Goal: Task Accomplishment & Management: Use online tool/utility

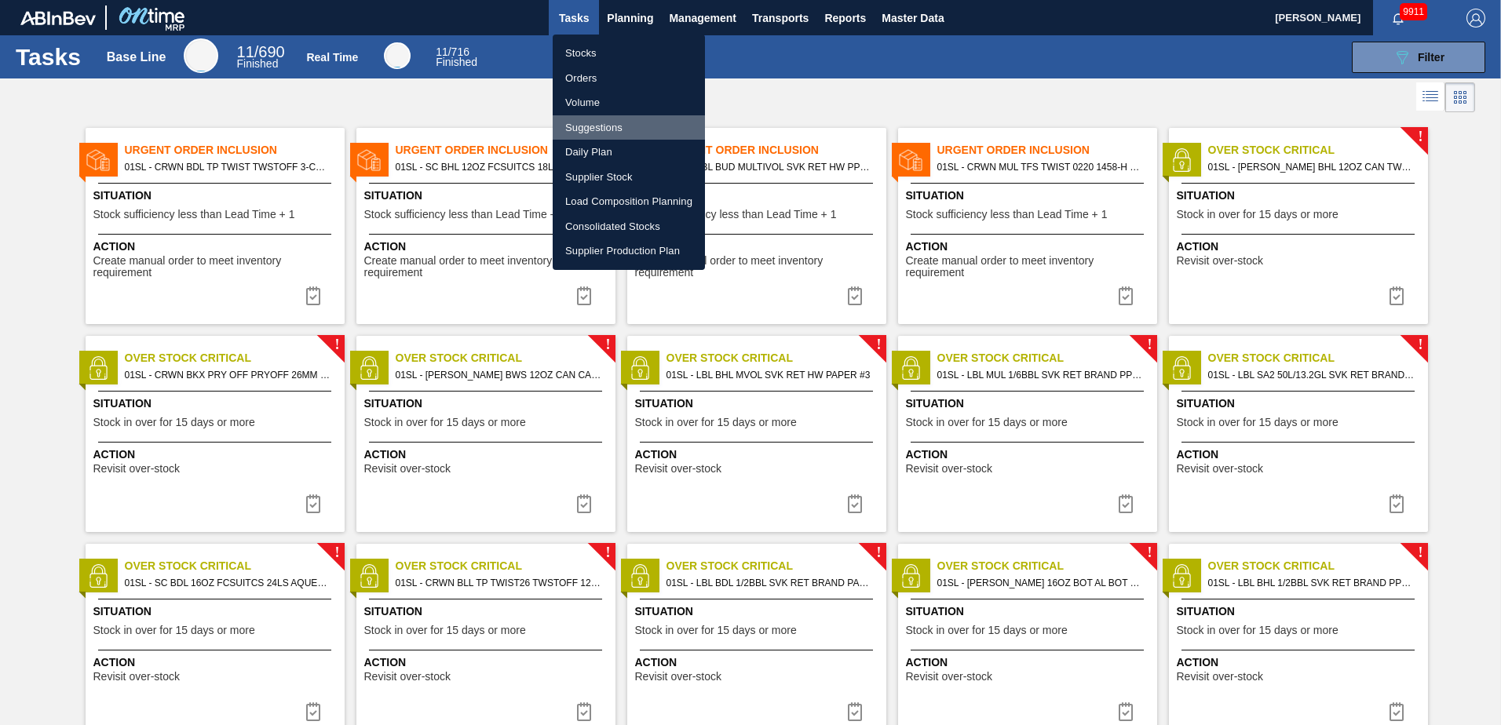
click at [613, 129] on li "Suggestions" at bounding box center [629, 127] width 152 height 25
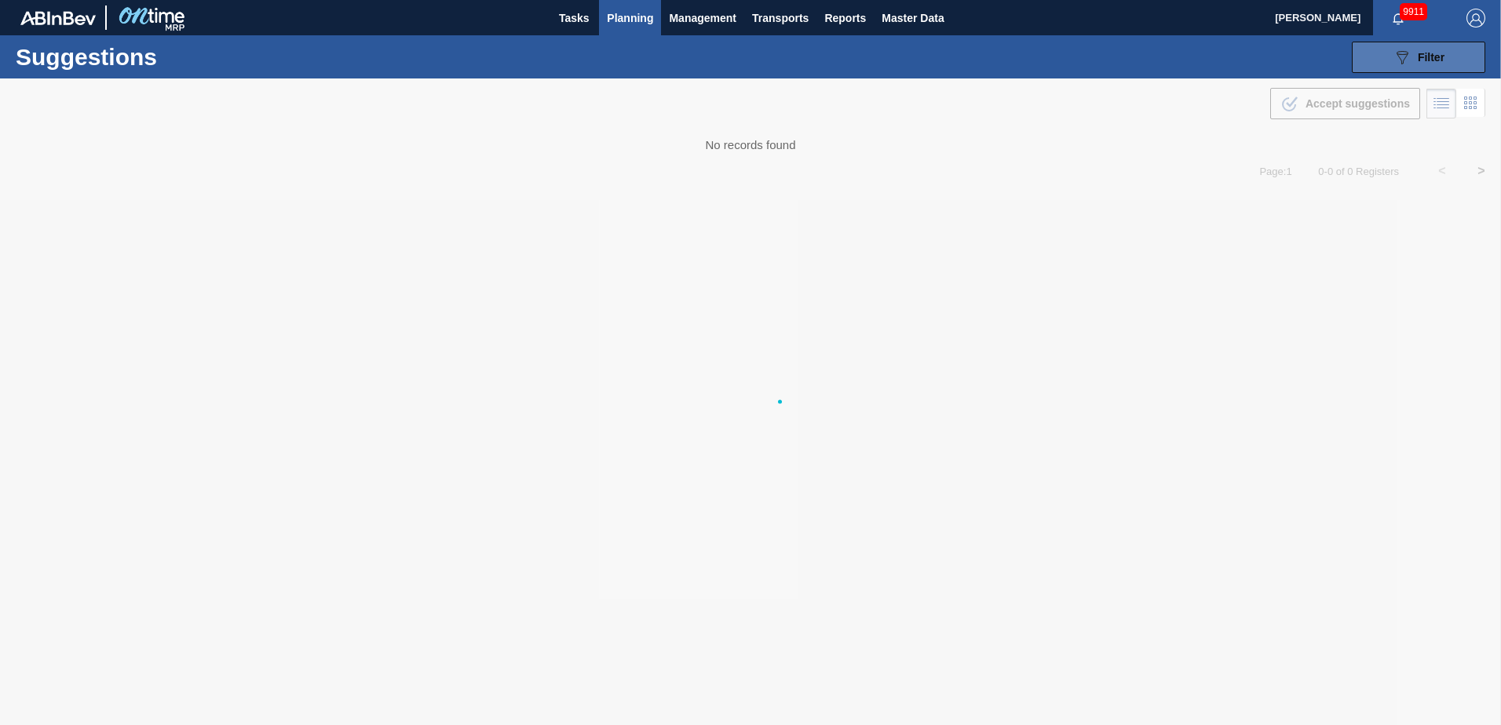
click at [1426, 64] on div "089F7B8B-B2A5-4AFE-B5C0-19BA573D28AC Filter" at bounding box center [1419, 57] width 52 height 19
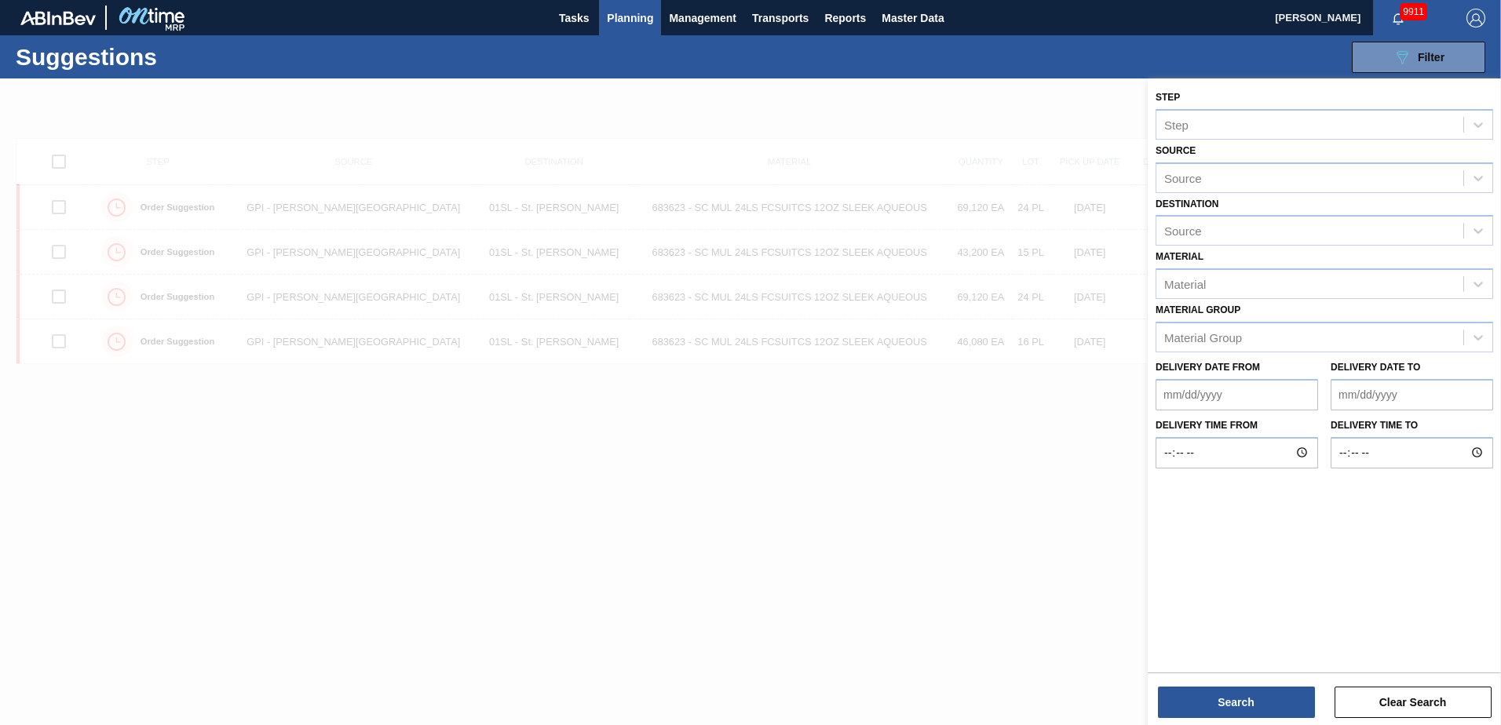
type from "[DATE]"
type to "[DATE]"
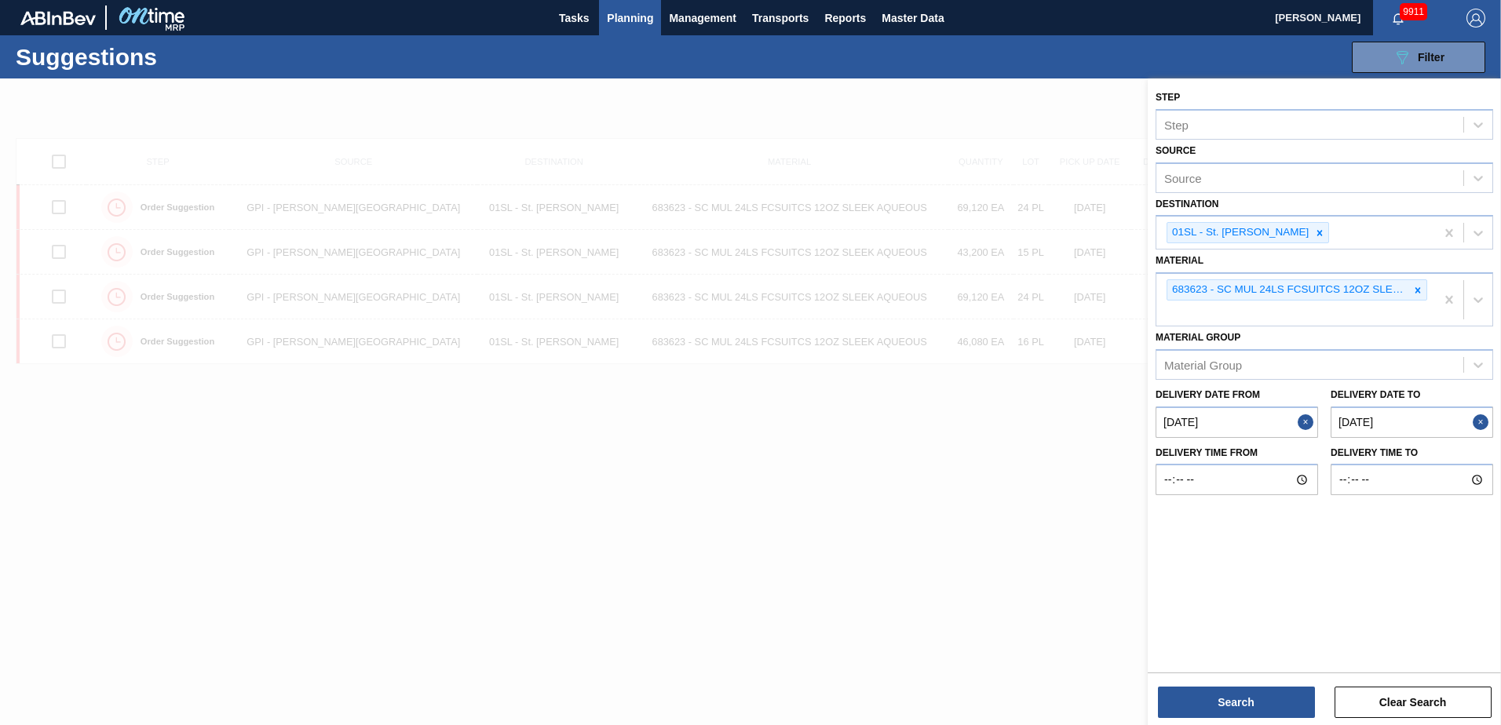
click at [1425, 297] on div at bounding box center [1417, 290] width 17 height 20
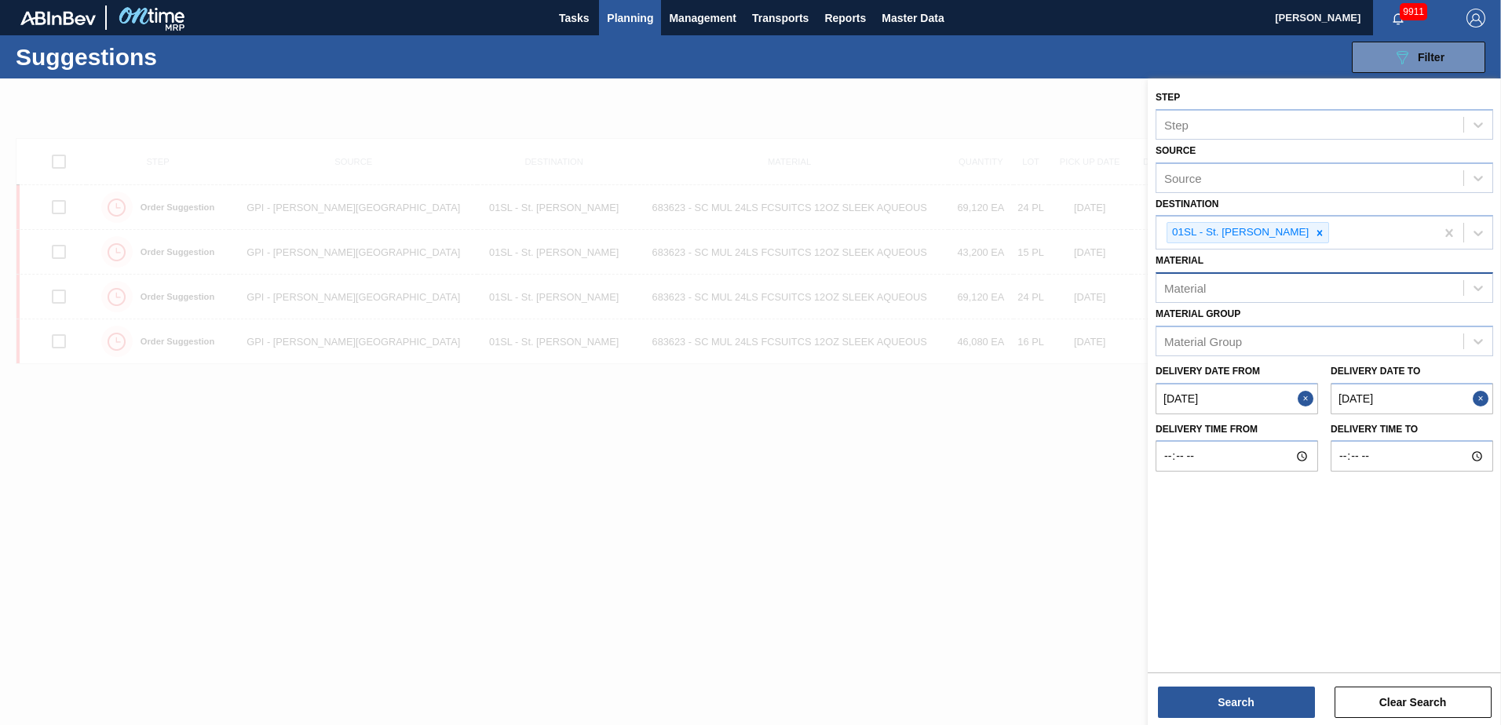
click at [1210, 291] on div "Material" at bounding box center [1310, 288] width 307 height 23
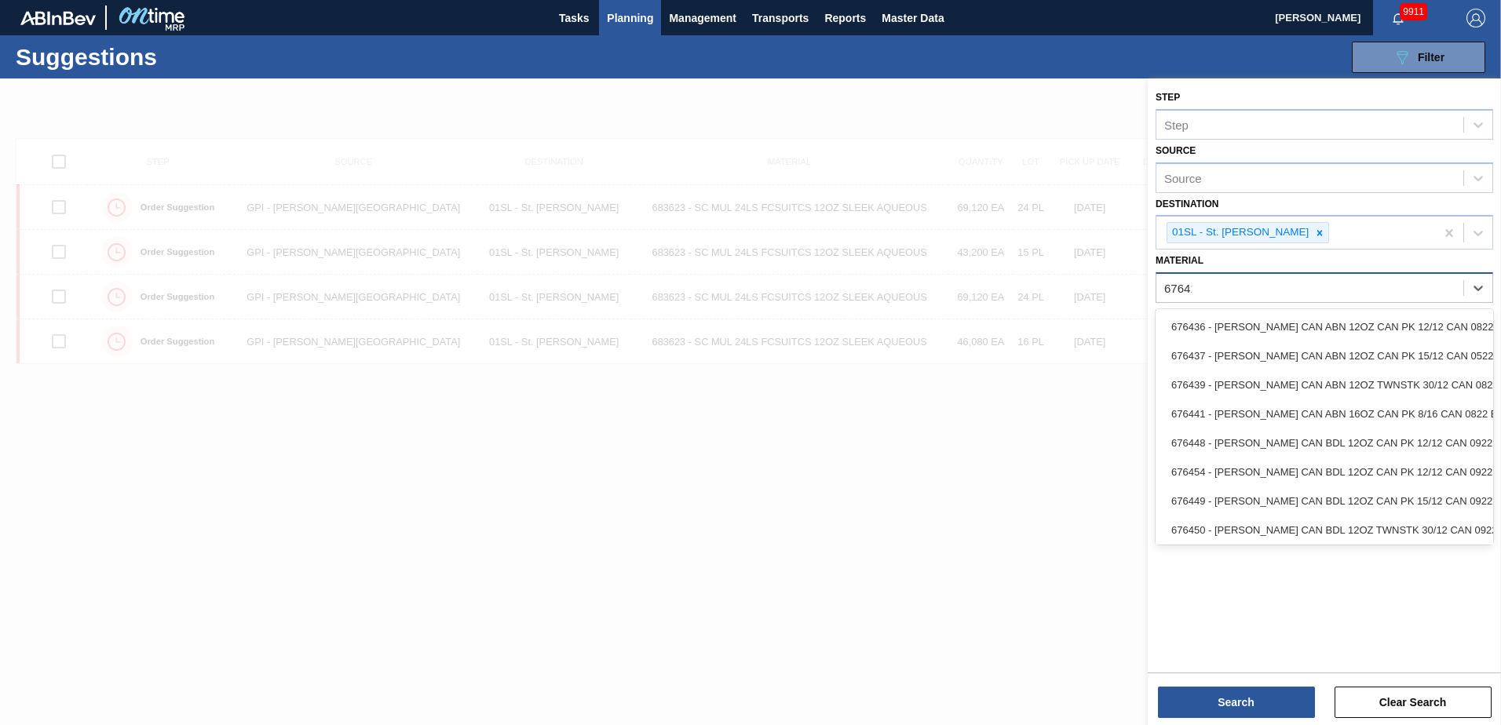
type input "676417"
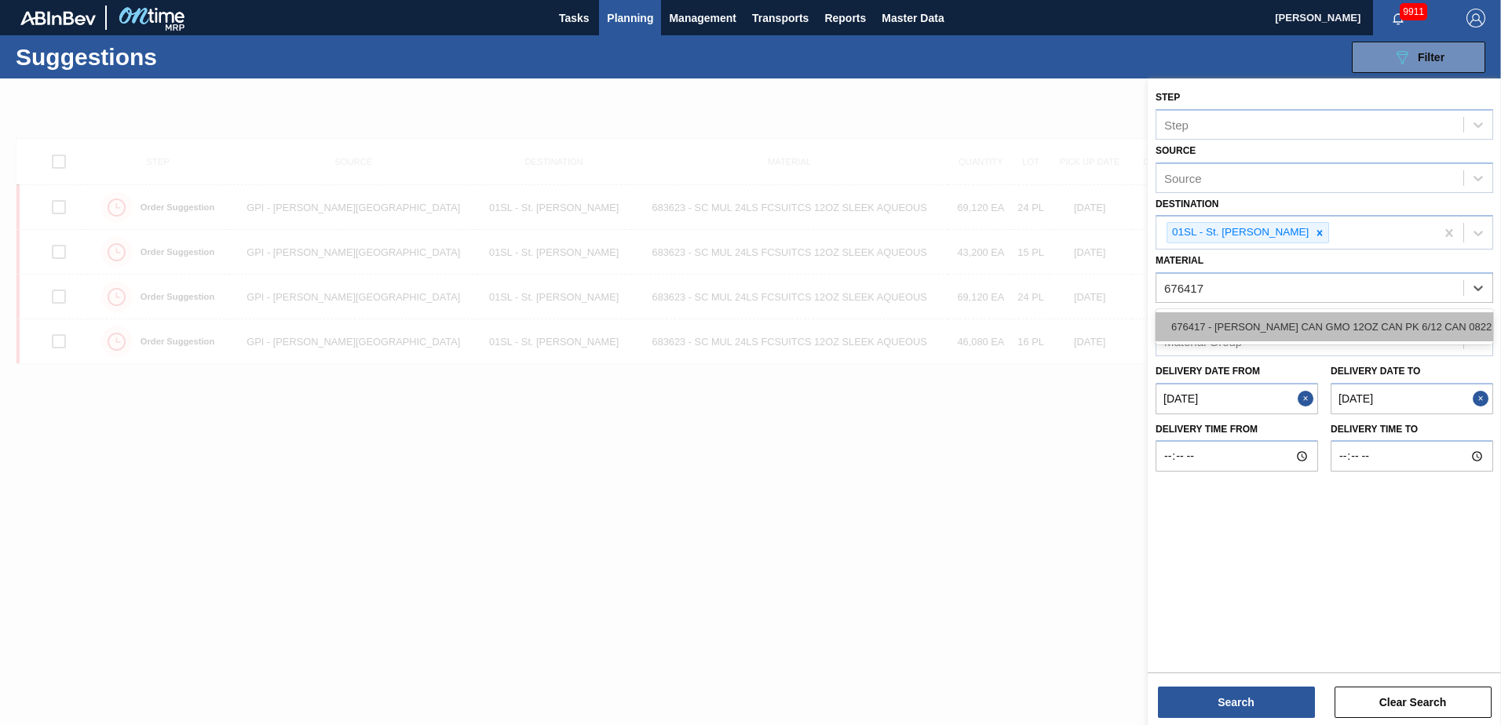
click at [1211, 323] on div "676417 - [PERSON_NAME] CAN GMO 12OZ CAN PK 6/12 CAN 0822 B" at bounding box center [1325, 326] width 338 height 29
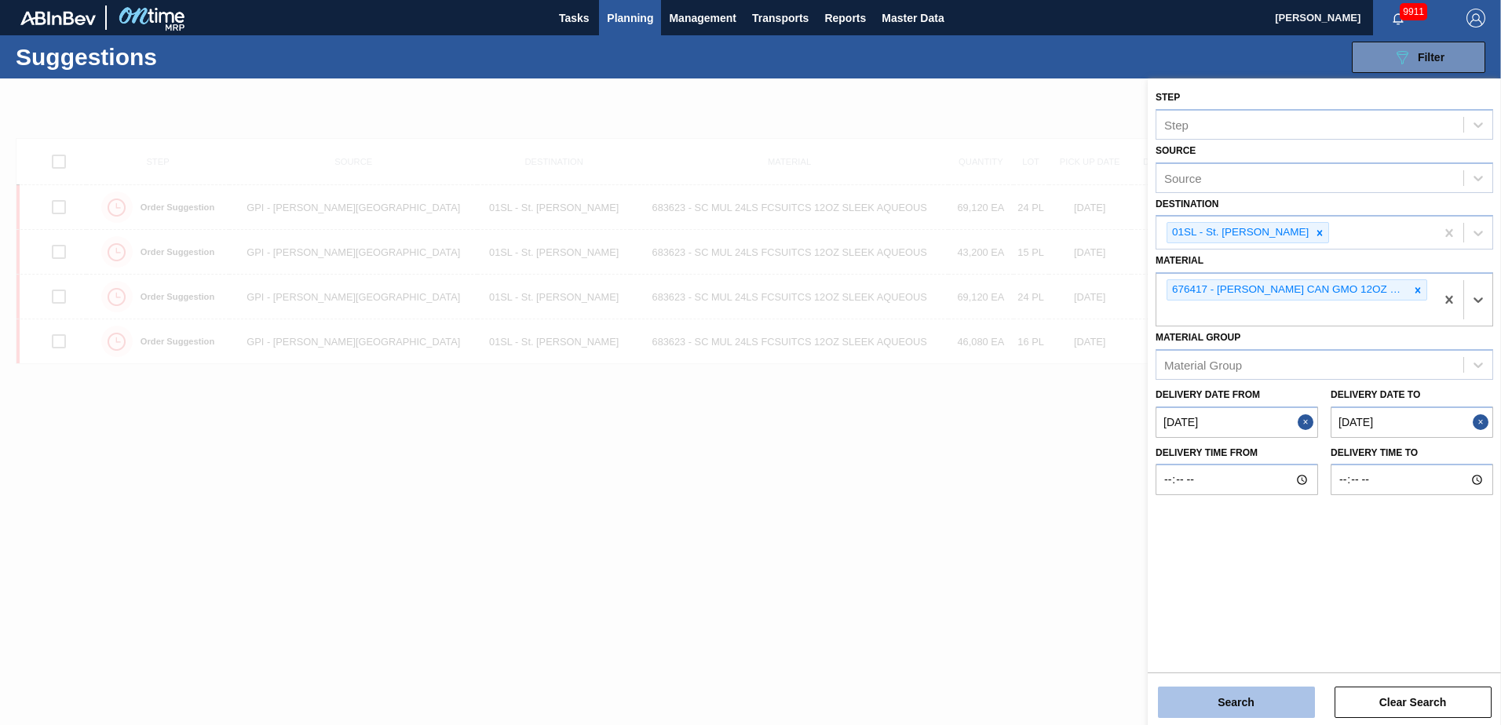
click at [1230, 696] on button "Search" at bounding box center [1236, 702] width 157 height 31
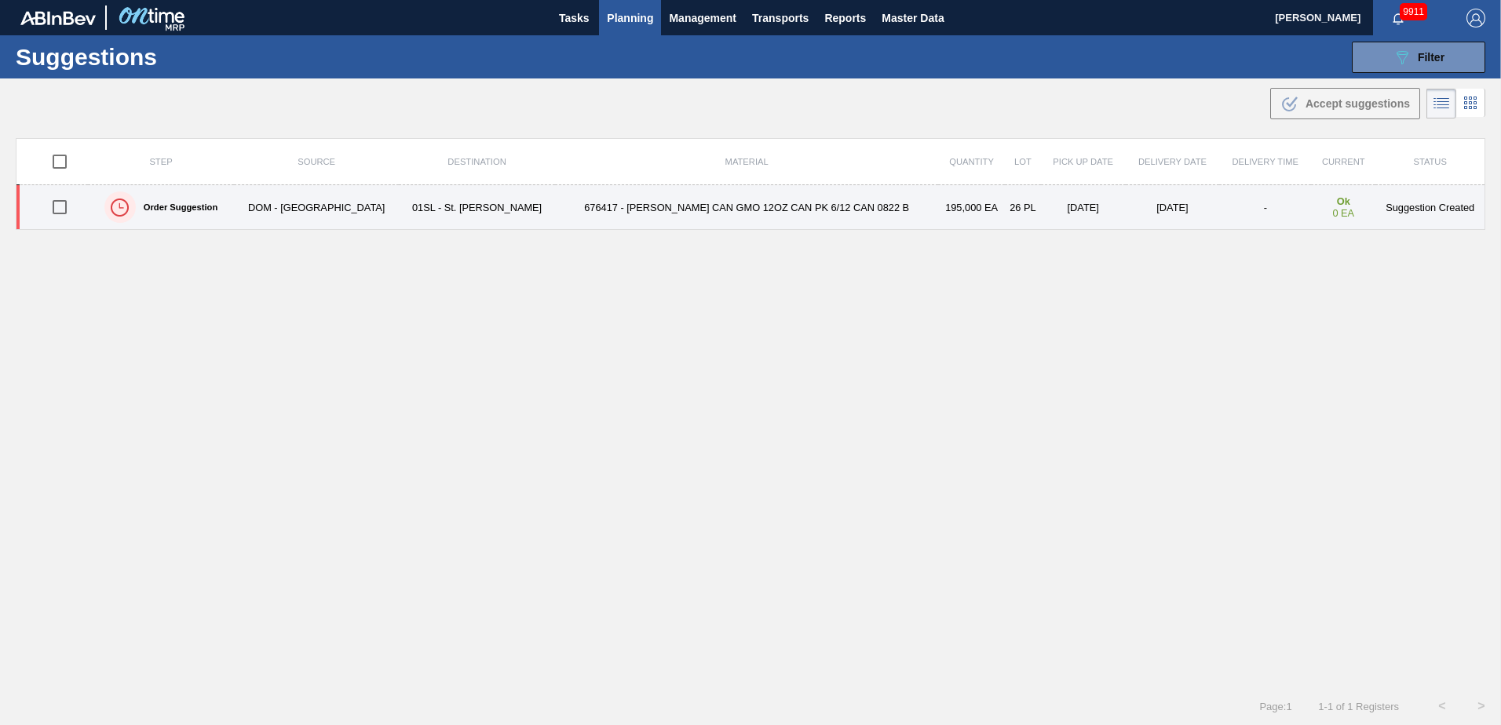
click at [66, 204] on input "checkbox" at bounding box center [59, 207] width 33 height 33
checkbox input "true"
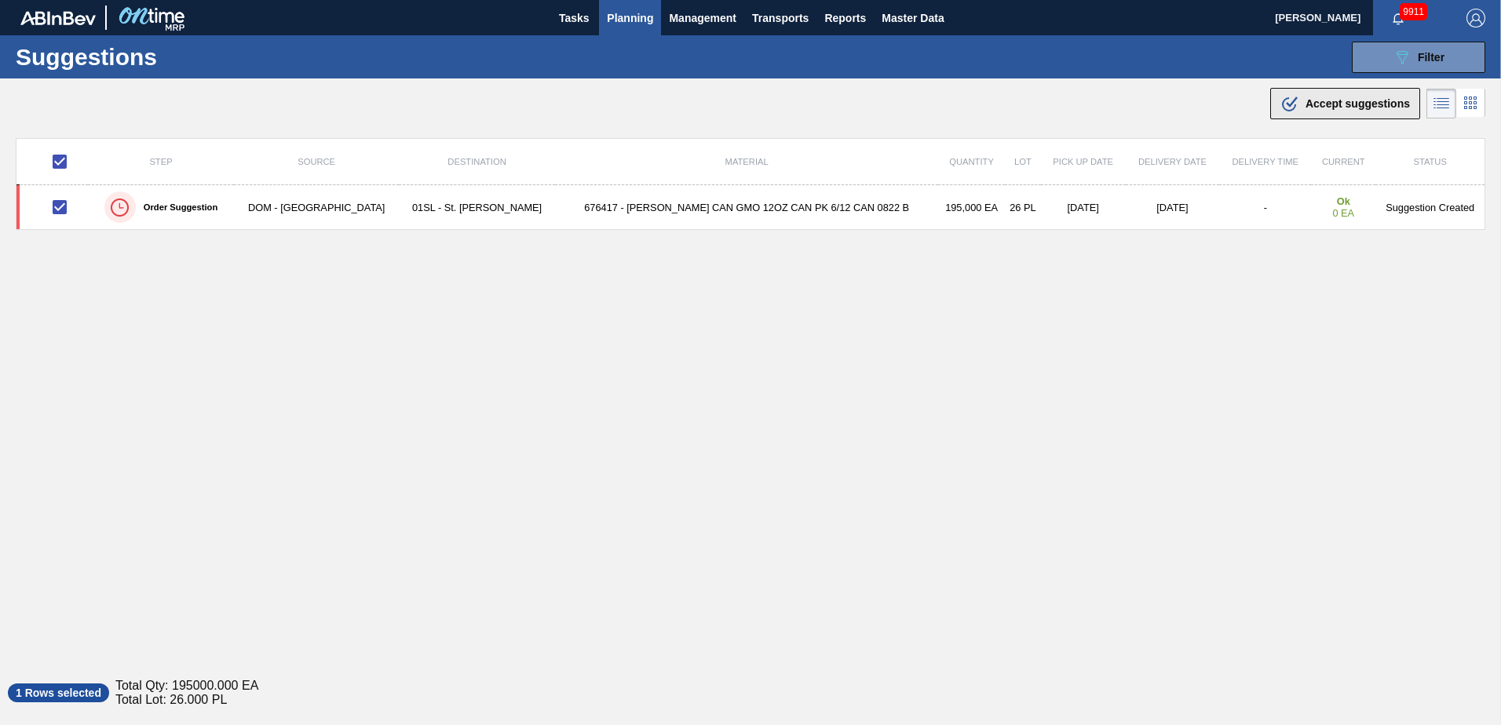
click at [1276, 102] on button ".b{fill:var(--color-action-default)} Accept suggestions" at bounding box center [1345, 103] width 150 height 31
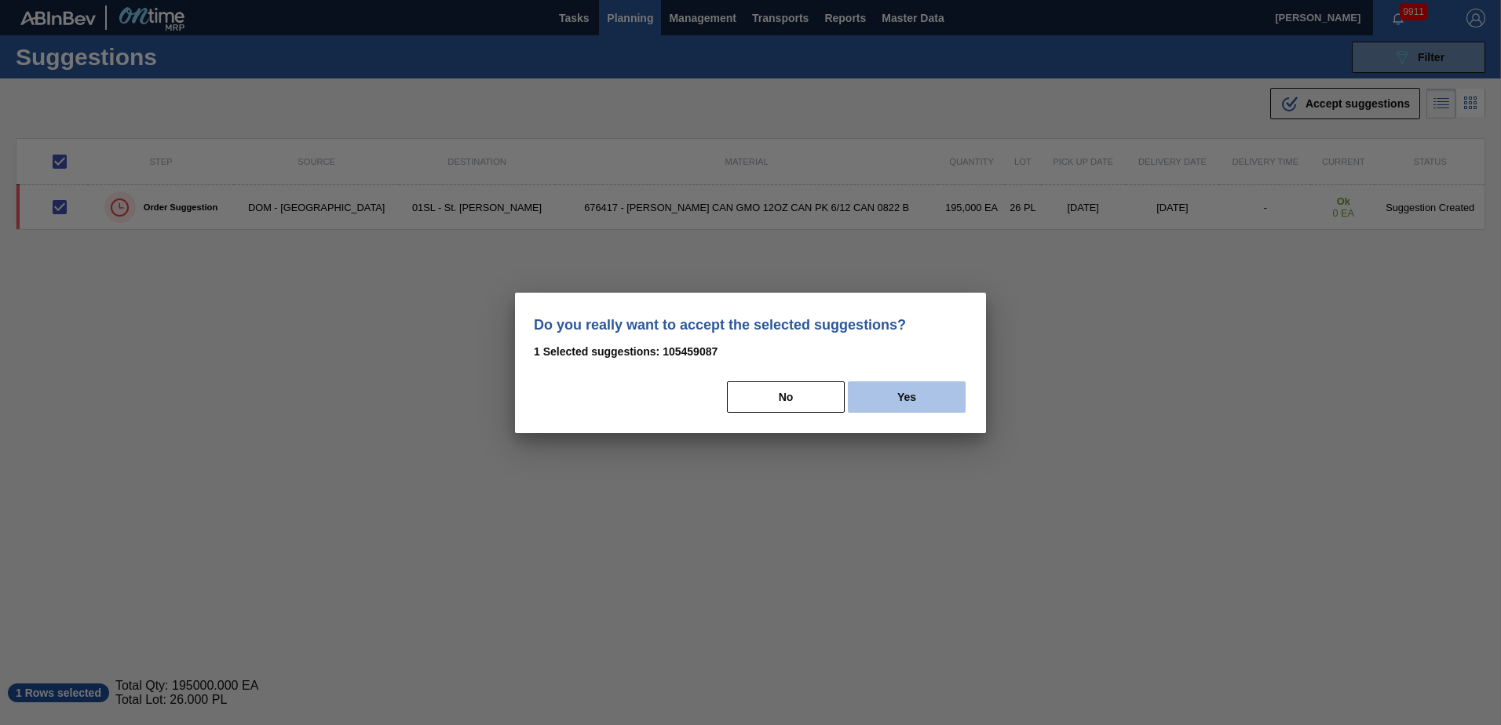
click at [918, 388] on button "Yes" at bounding box center [907, 397] width 118 height 31
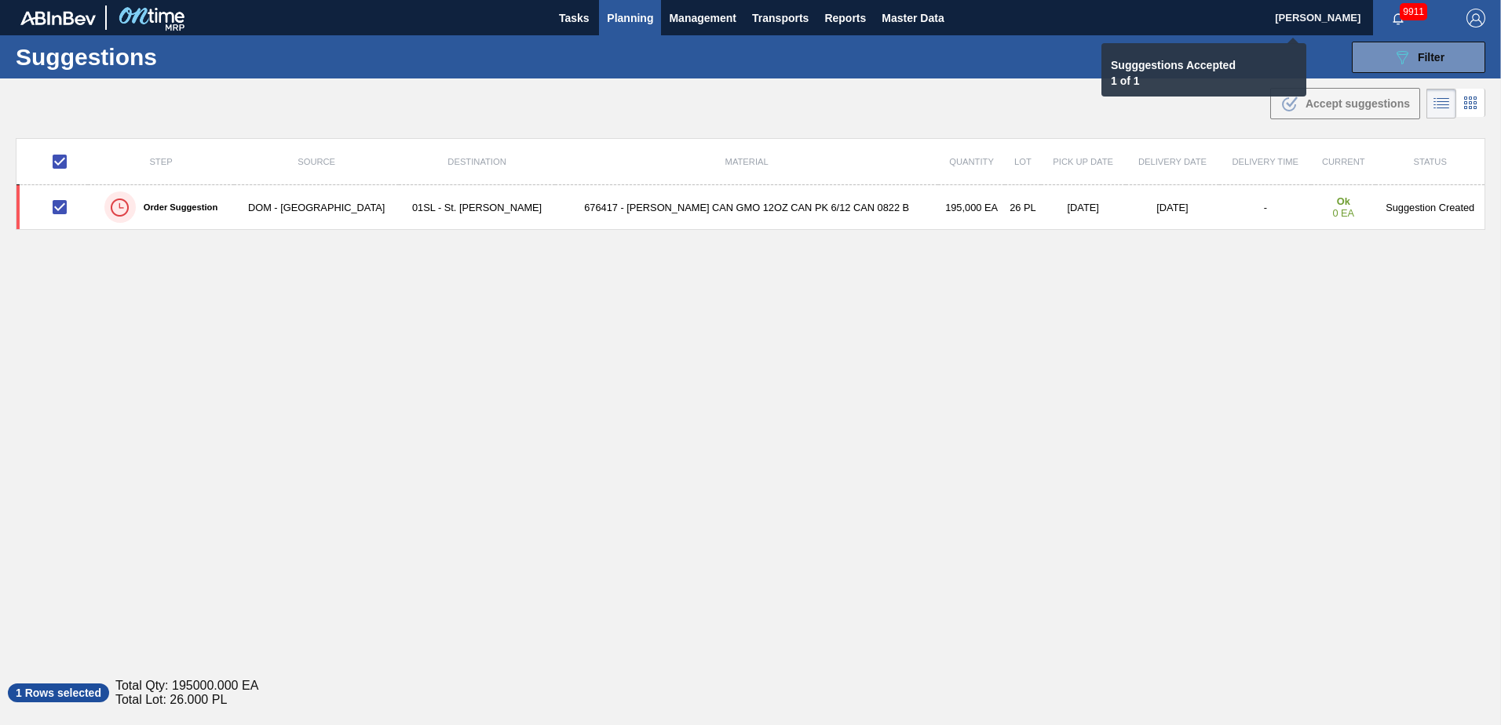
checkbox input "false"
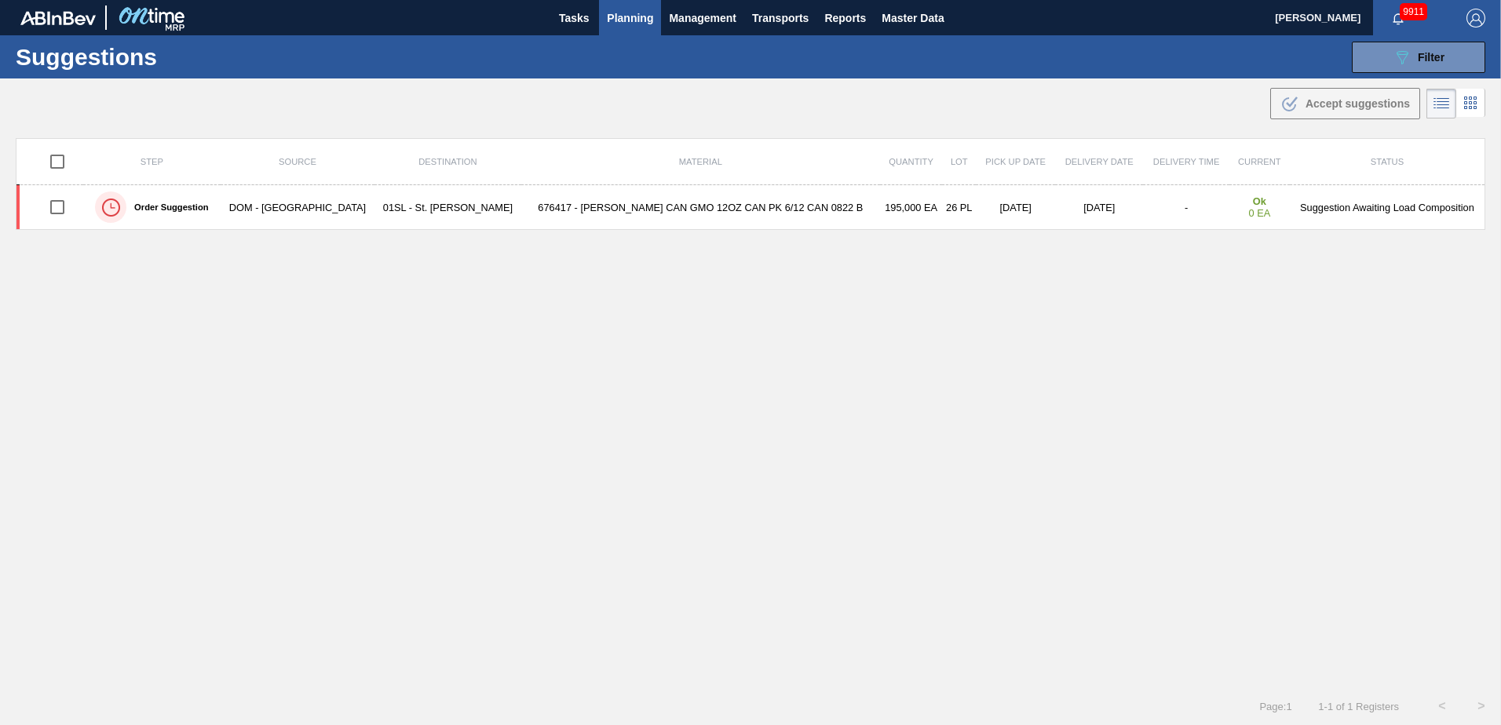
click at [615, 18] on span "Planning" at bounding box center [630, 18] width 46 height 19
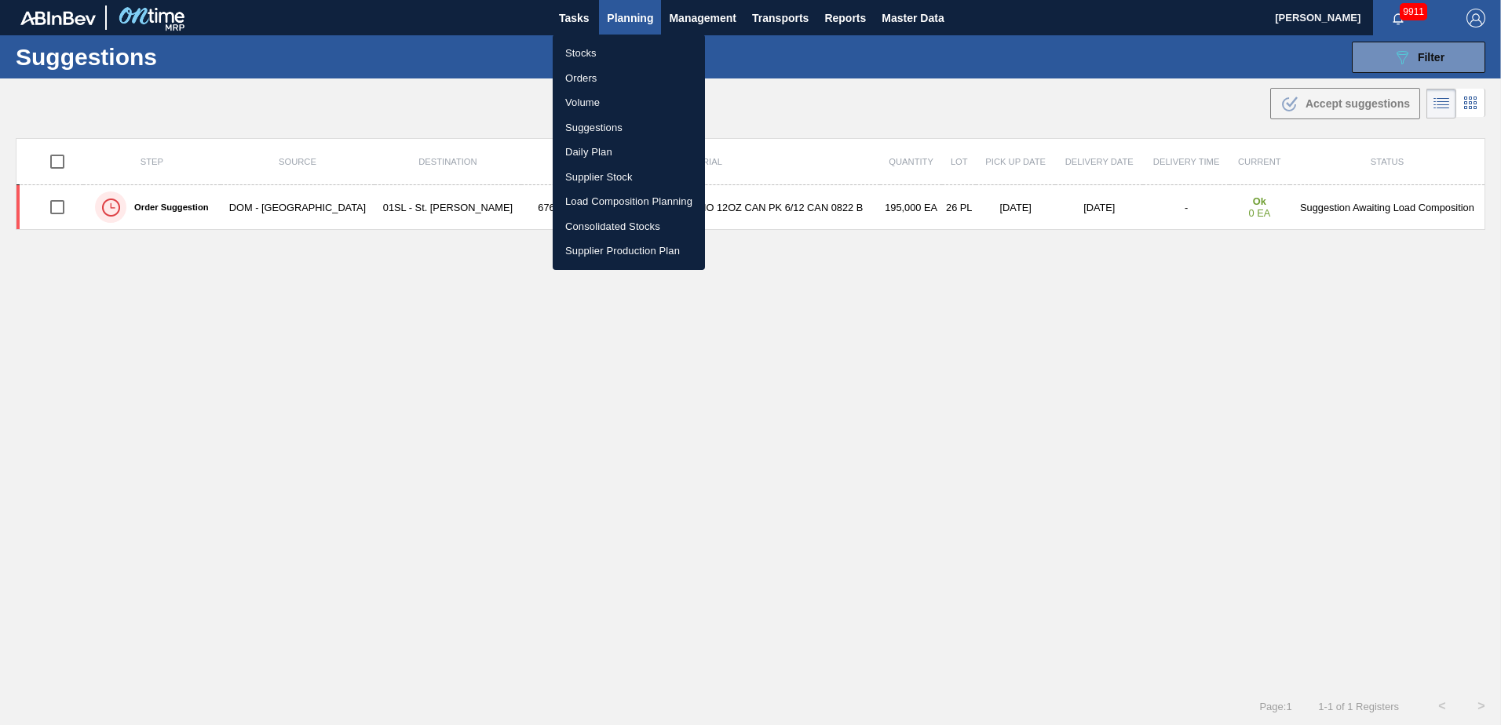
click at [580, 199] on li "Load Composition Planning" at bounding box center [629, 201] width 152 height 25
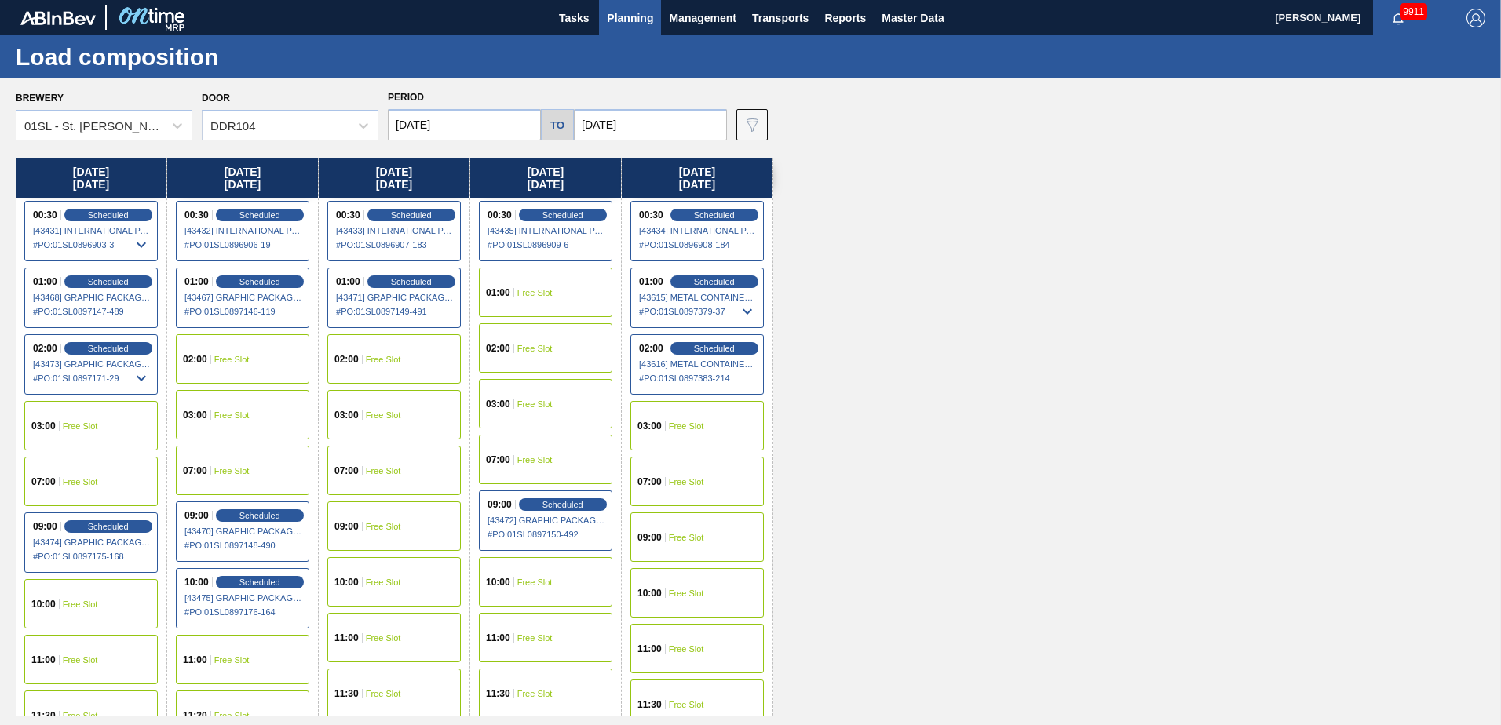
click at [546, 444] on div "07:00 Free Slot" at bounding box center [545, 459] width 133 height 49
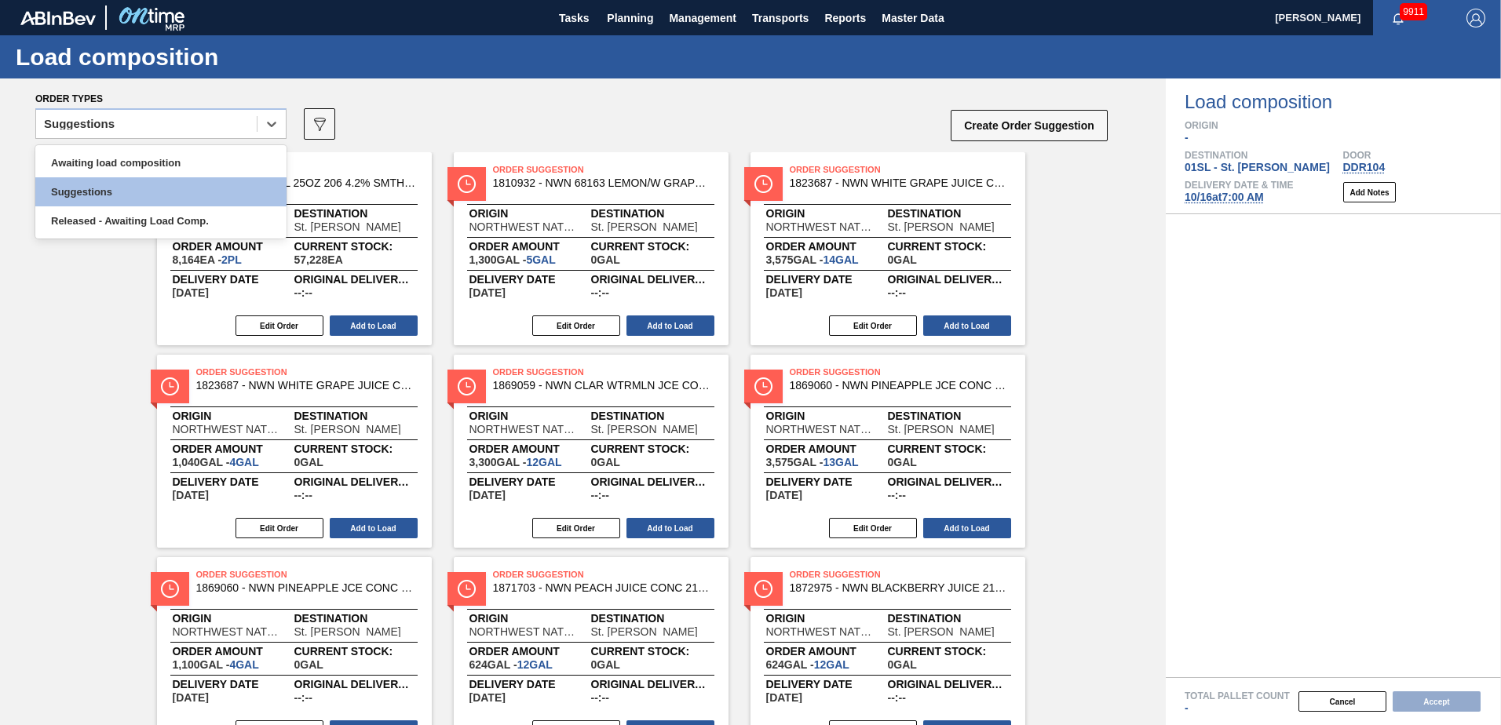
click at [272, 124] on icon at bounding box center [272, 124] width 16 height 16
click at [158, 157] on div "Awaiting load composition" at bounding box center [160, 162] width 251 height 29
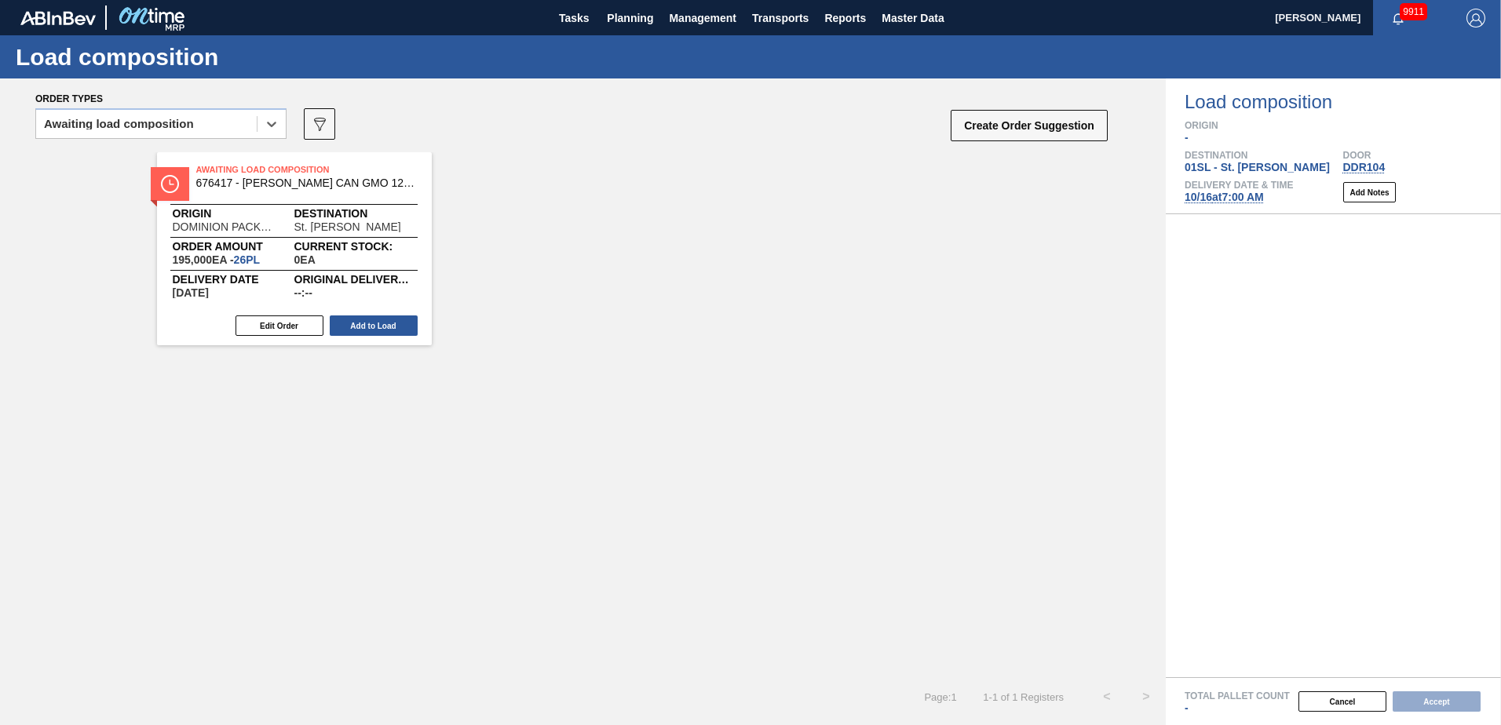
click at [307, 192] on div "Awaiting Load Composition 676417 - [PERSON_NAME] CAN GMO 12OZ CAN PK 6/12 CAN 0…" at bounding box center [294, 181] width 275 height 35
click at [305, 175] on span "Awaiting Load Composition" at bounding box center [306, 170] width 220 height 16
click at [373, 327] on button "Add to Load" at bounding box center [374, 326] width 88 height 20
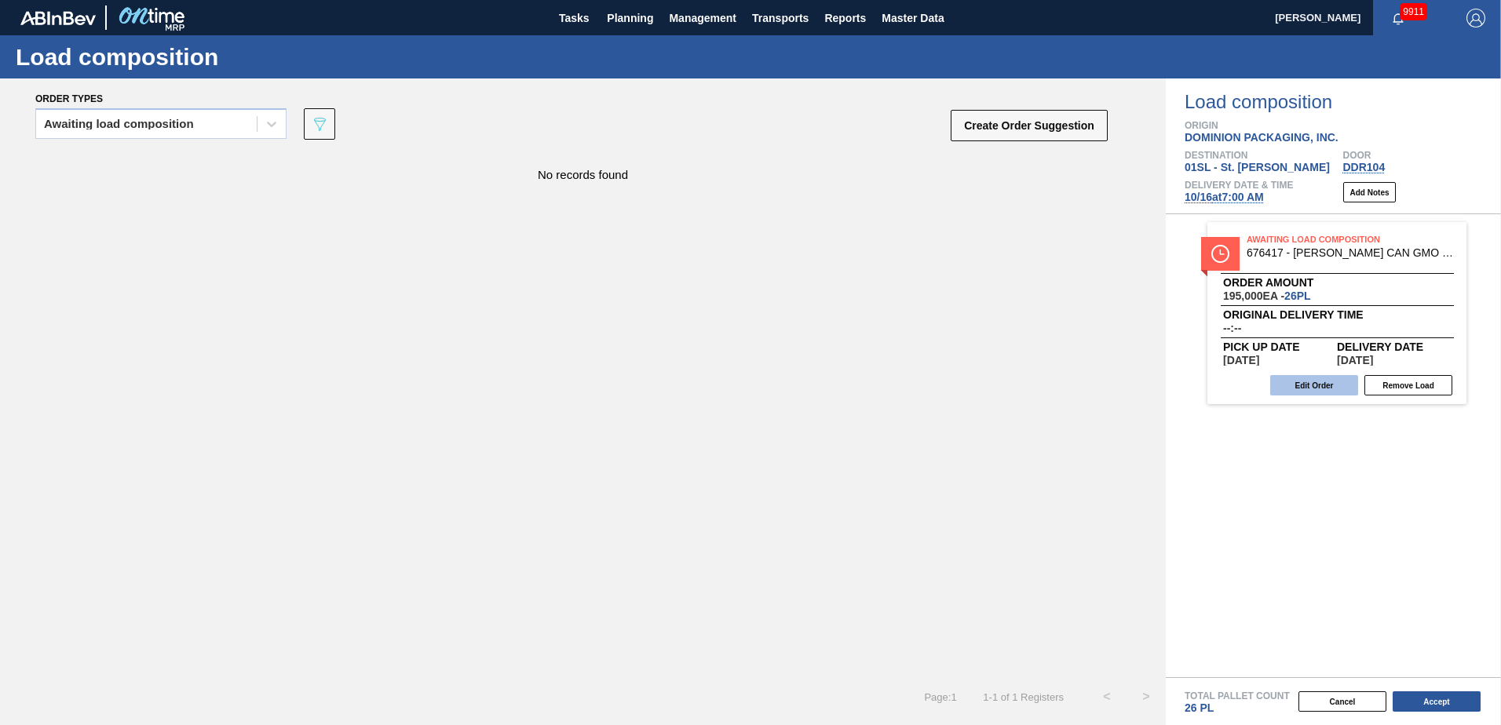
click at [1304, 381] on button "Edit Order" at bounding box center [1314, 385] width 88 height 20
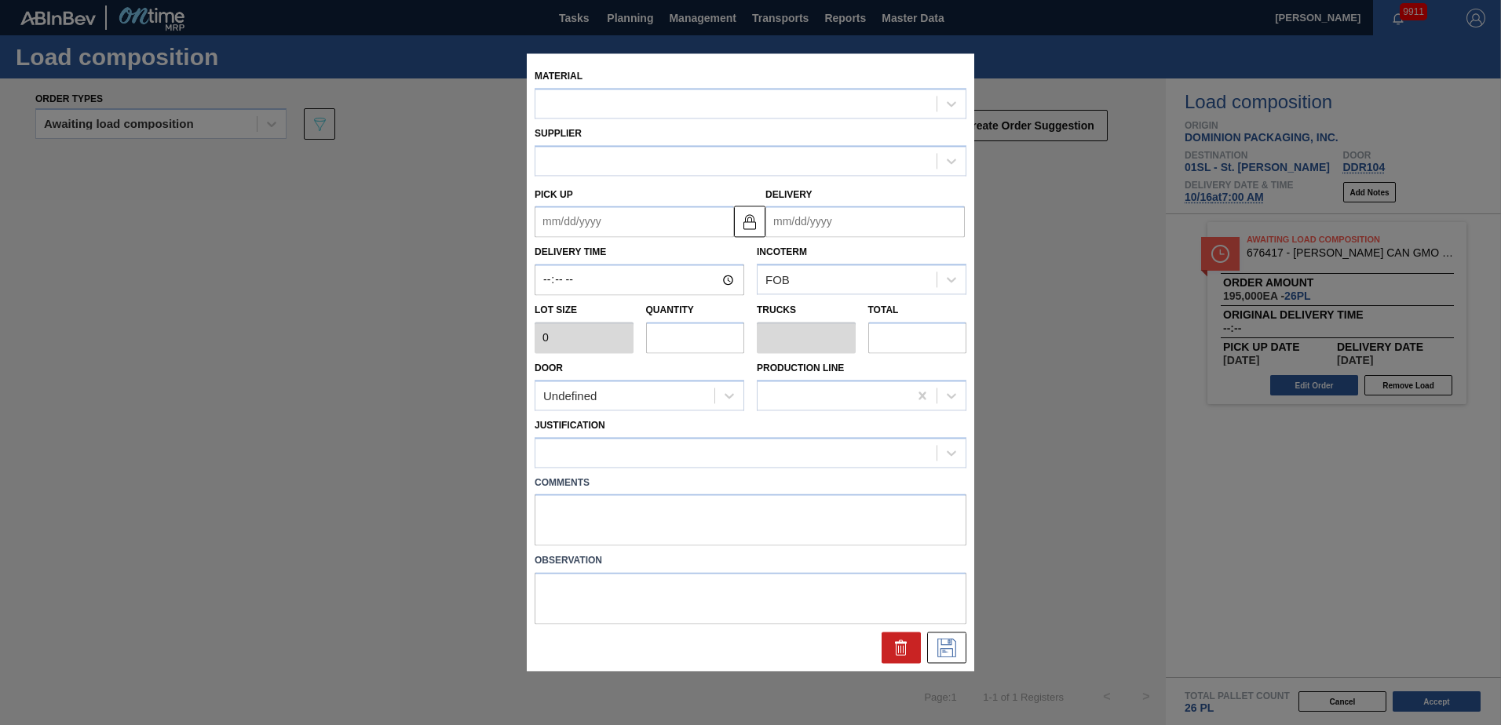
type input "7,500"
type input "26"
type input "1"
type input "195,000"
type up "[DATE]"
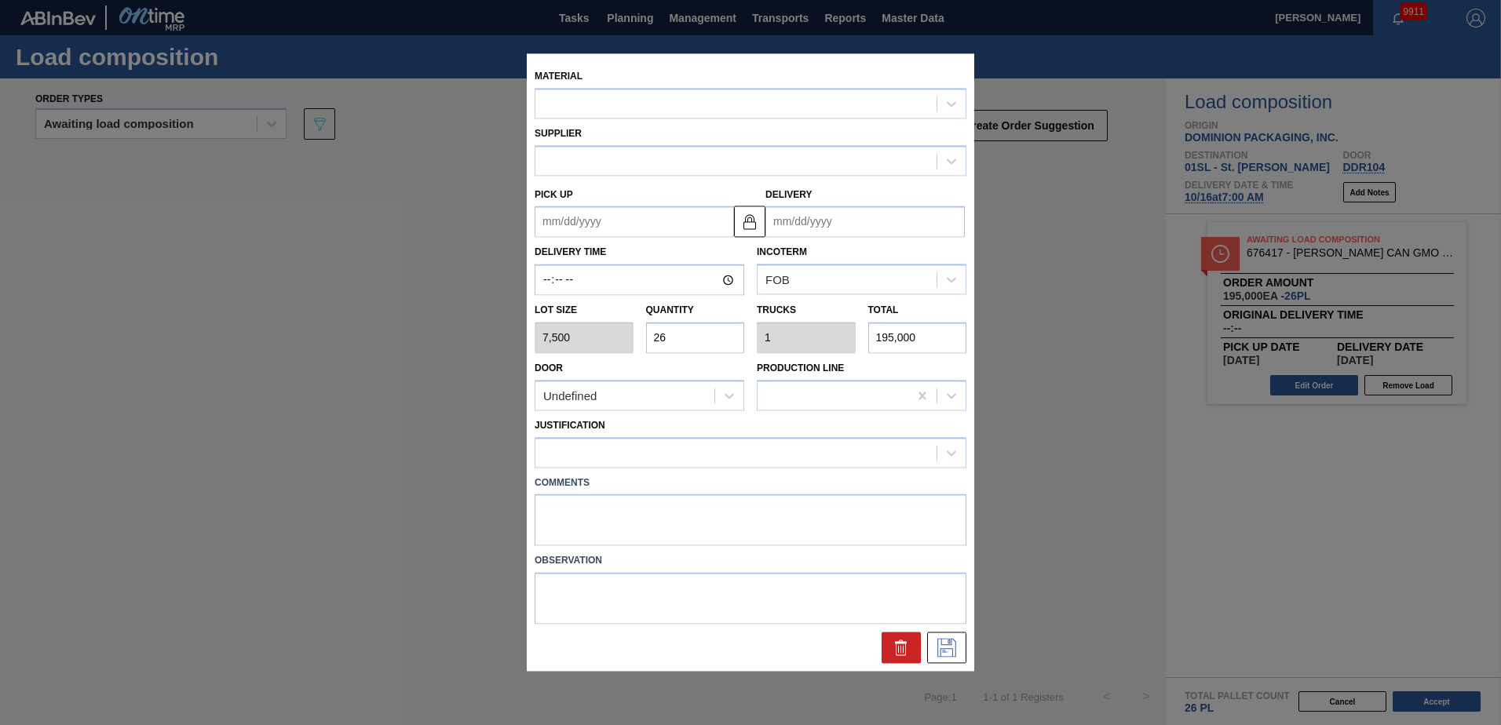
type input "[DATE]"
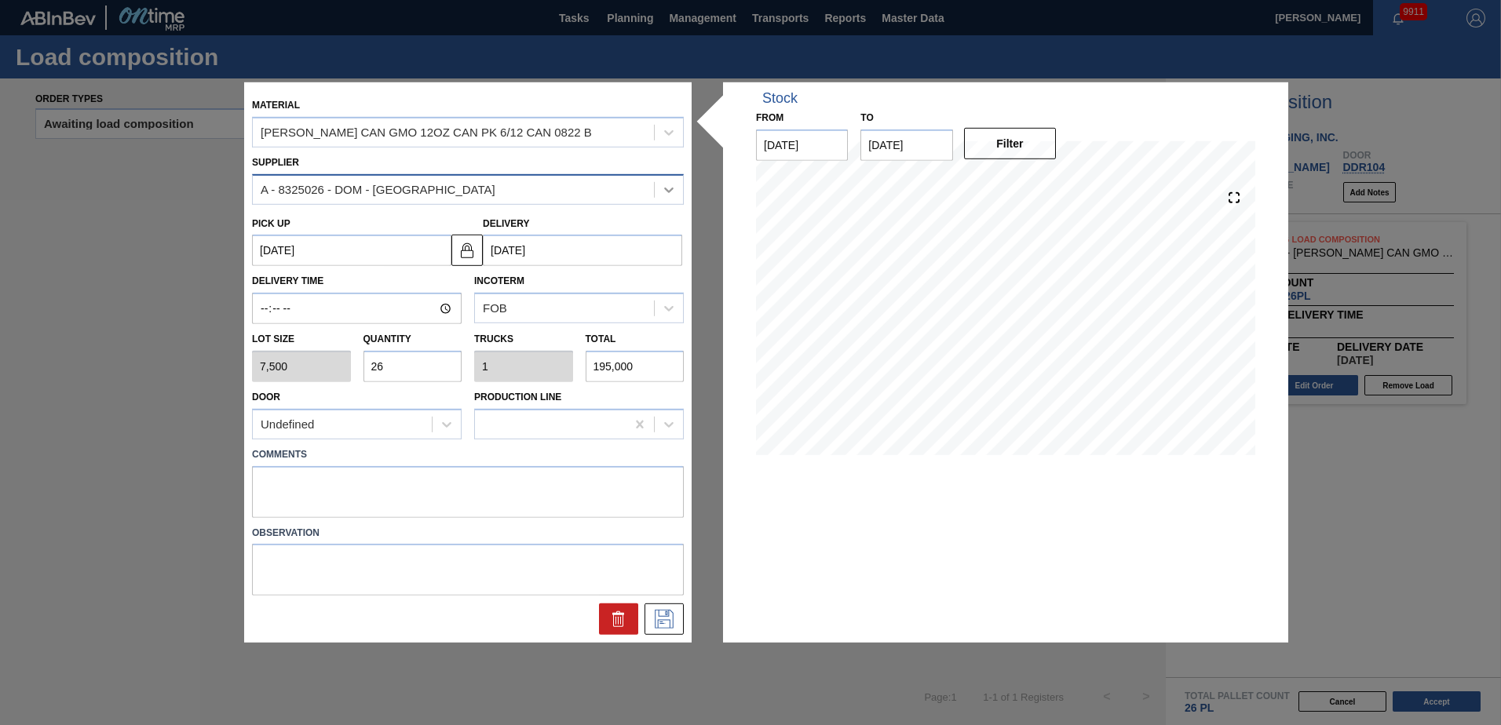
click at [660, 193] on div at bounding box center [669, 189] width 28 height 28
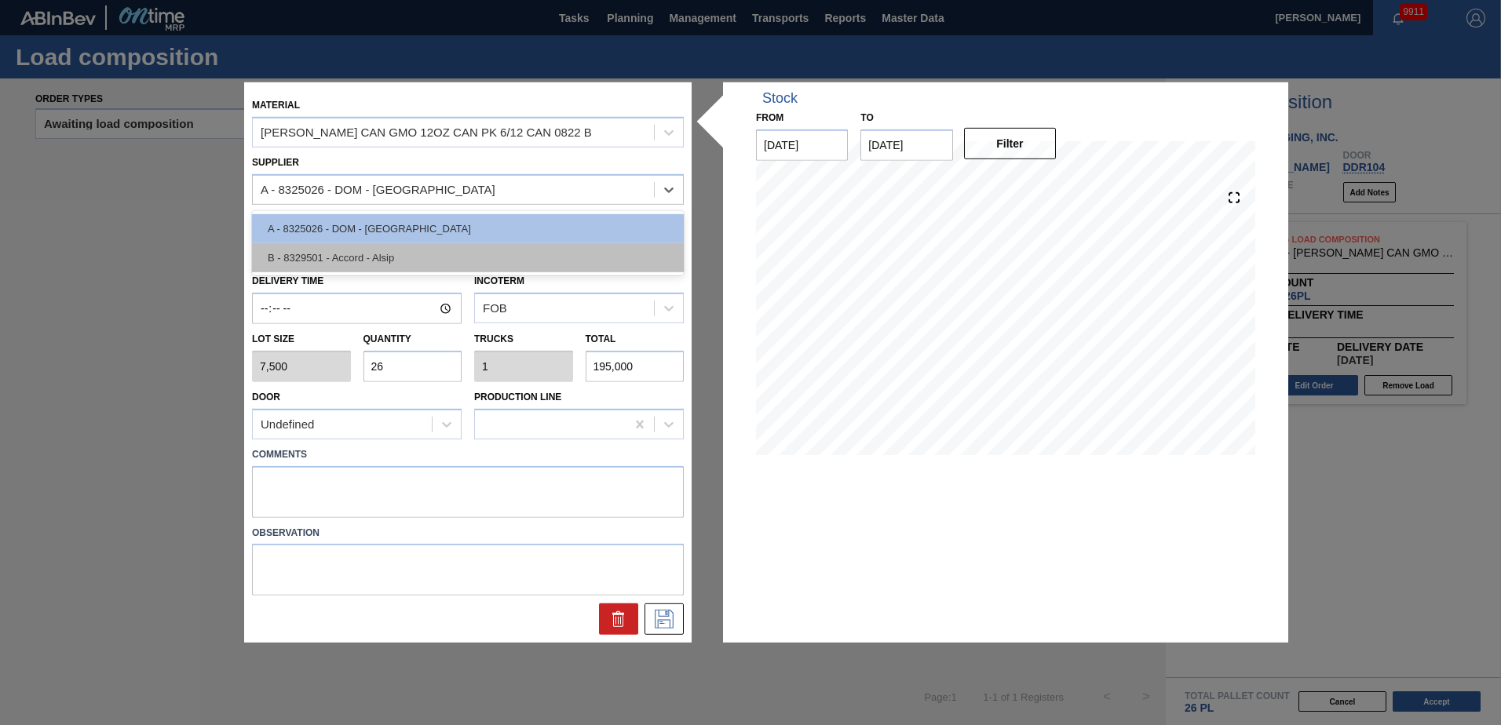
click at [445, 261] on div "B - 8329501 - Accord - Alsip" at bounding box center [468, 257] width 432 height 29
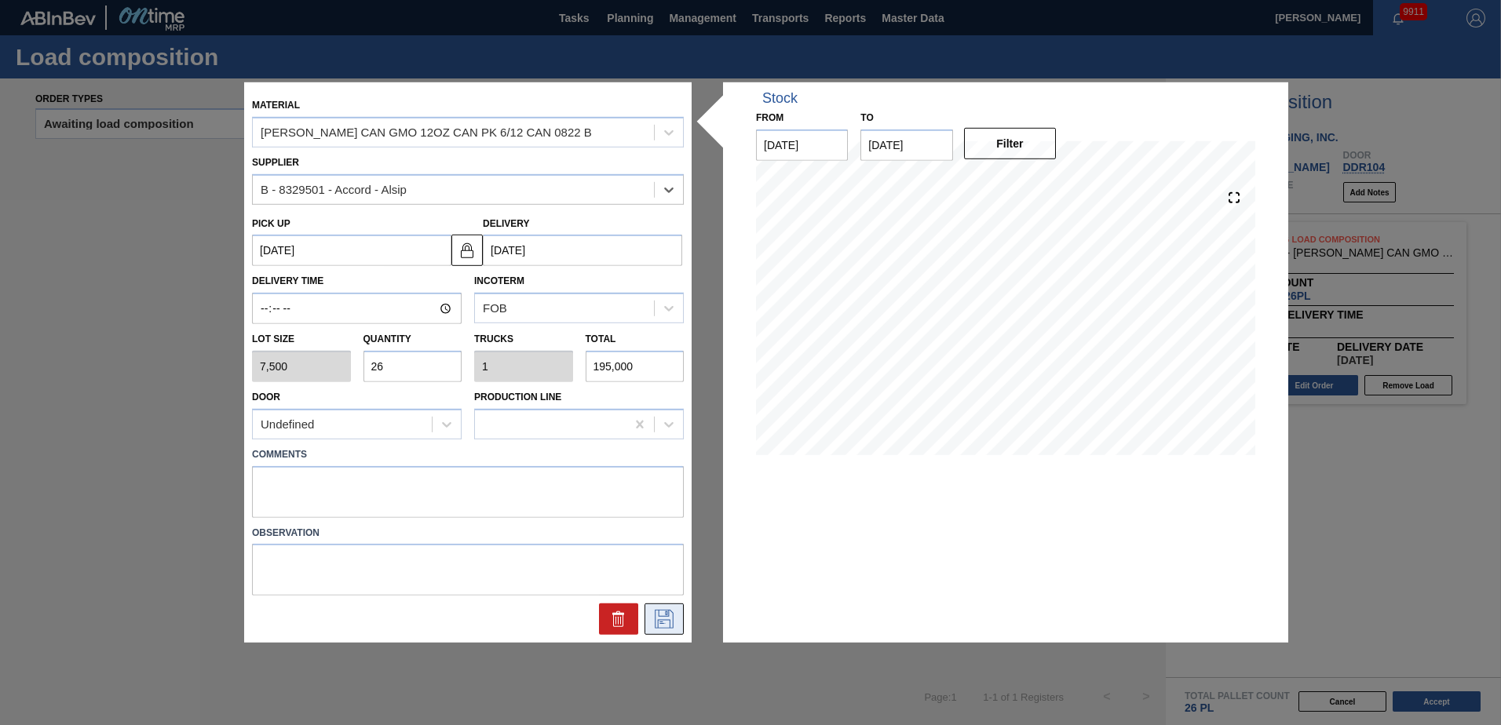
click at [652, 626] on icon at bounding box center [664, 619] width 25 height 19
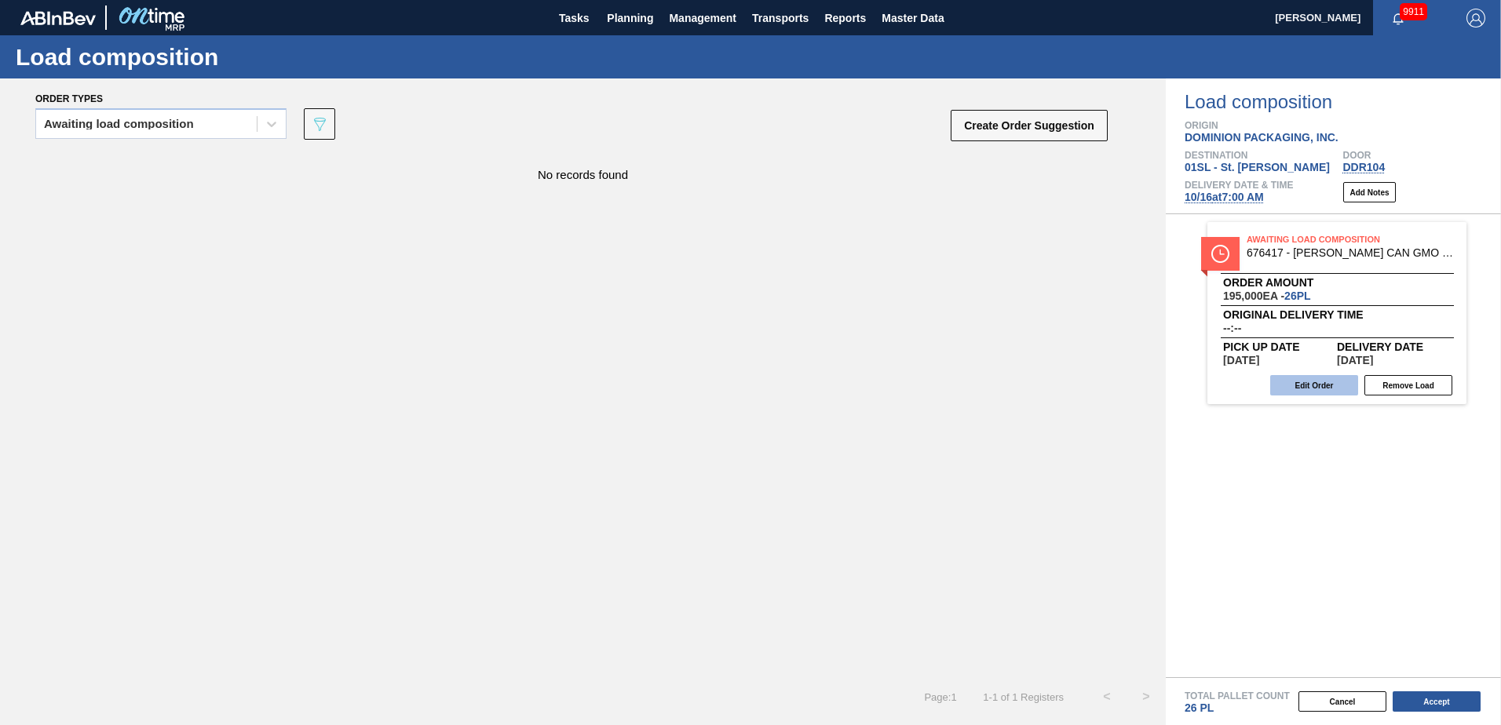
click at [1301, 381] on button "Edit Order" at bounding box center [1314, 385] width 88 height 20
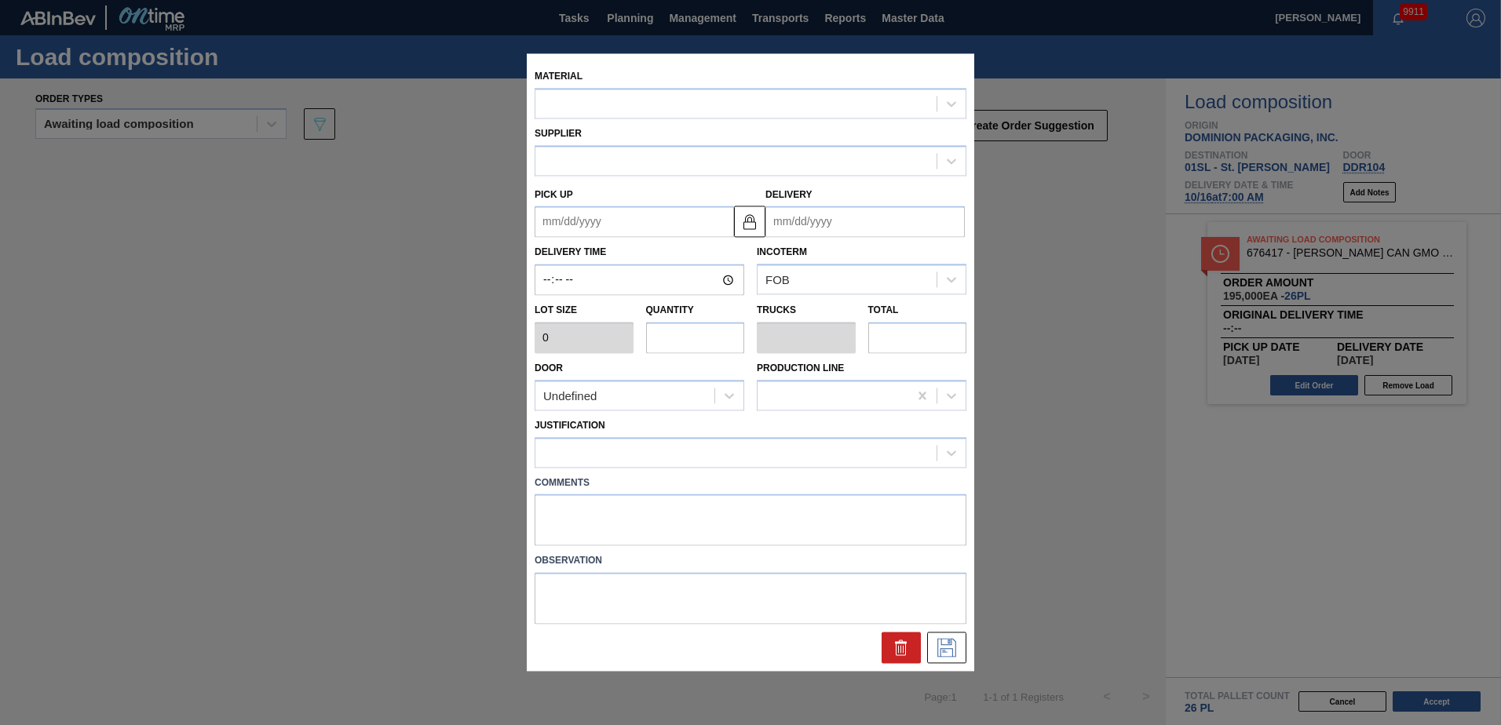
type input "7,500"
type input "26"
type input "1"
type input "195,000"
type up "[DATE]"
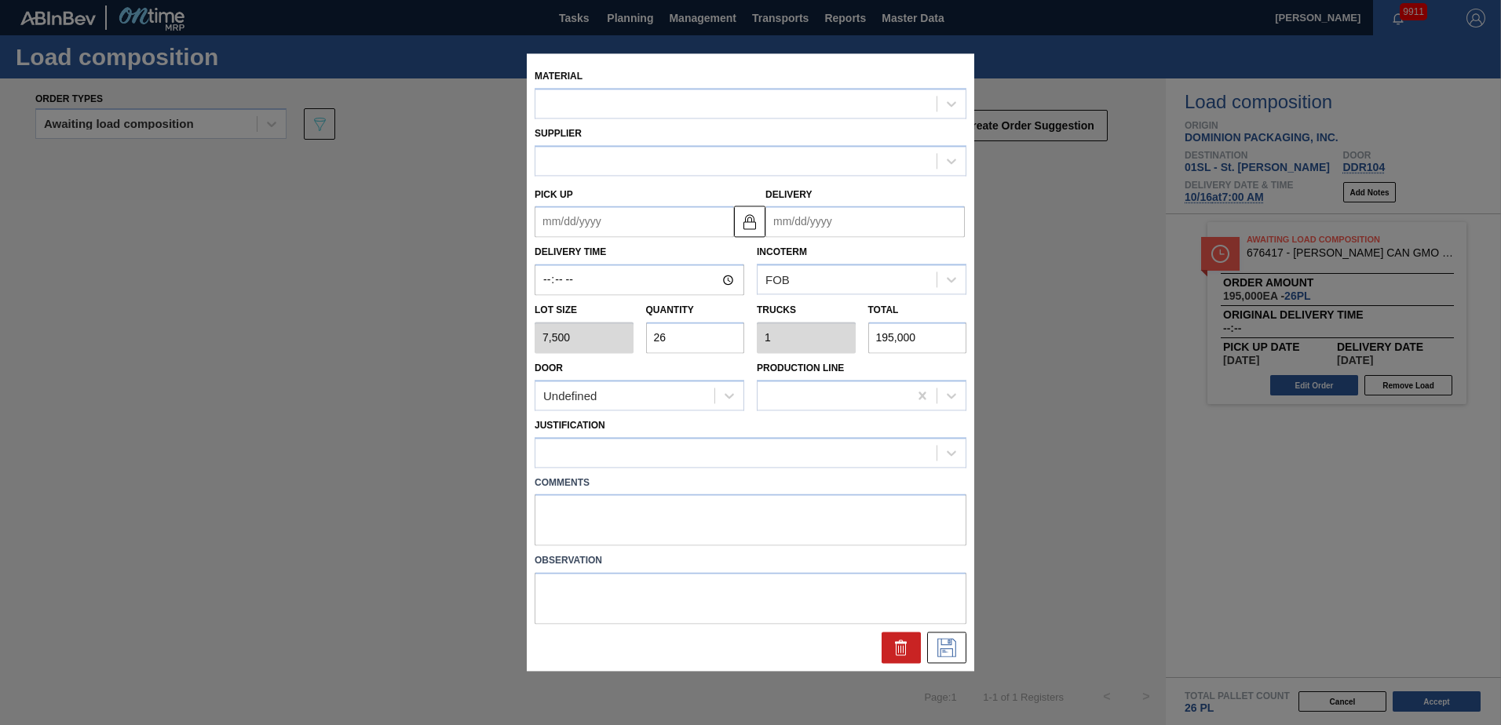
type input "[DATE]"
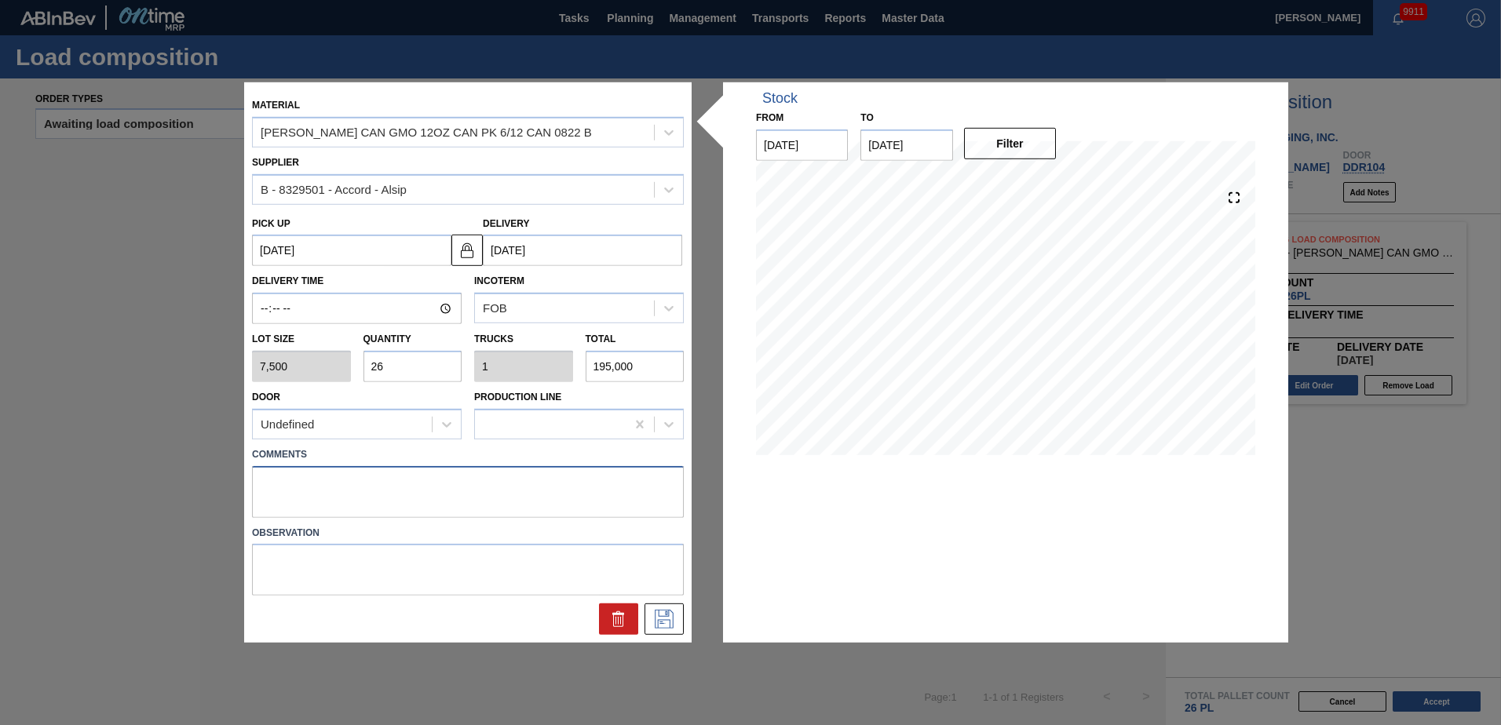
click at [272, 480] on textarea at bounding box center [468, 492] width 432 height 52
type textarea "live unload"
click at [669, 624] on icon at bounding box center [664, 619] width 25 height 19
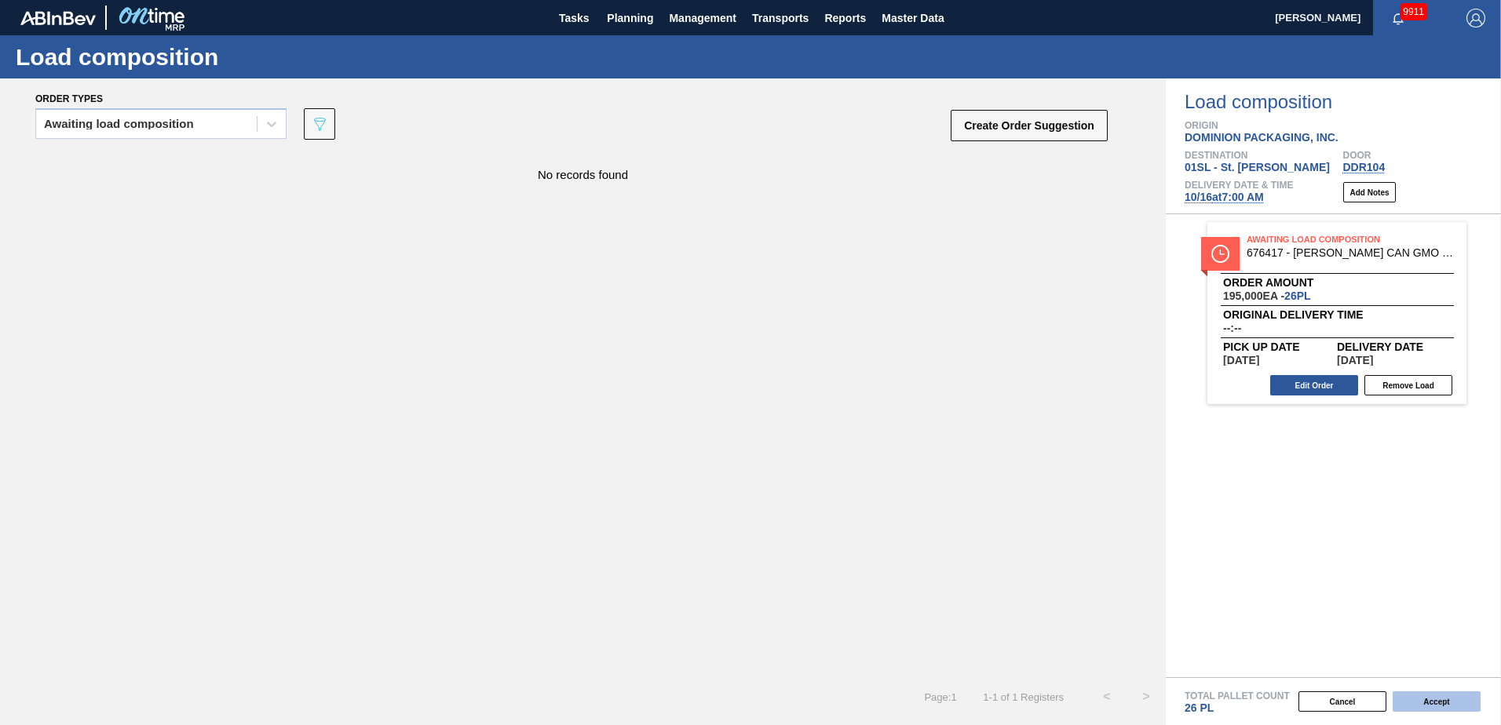
click at [1415, 707] on button "Accept" at bounding box center [1437, 702] width 88 height 20
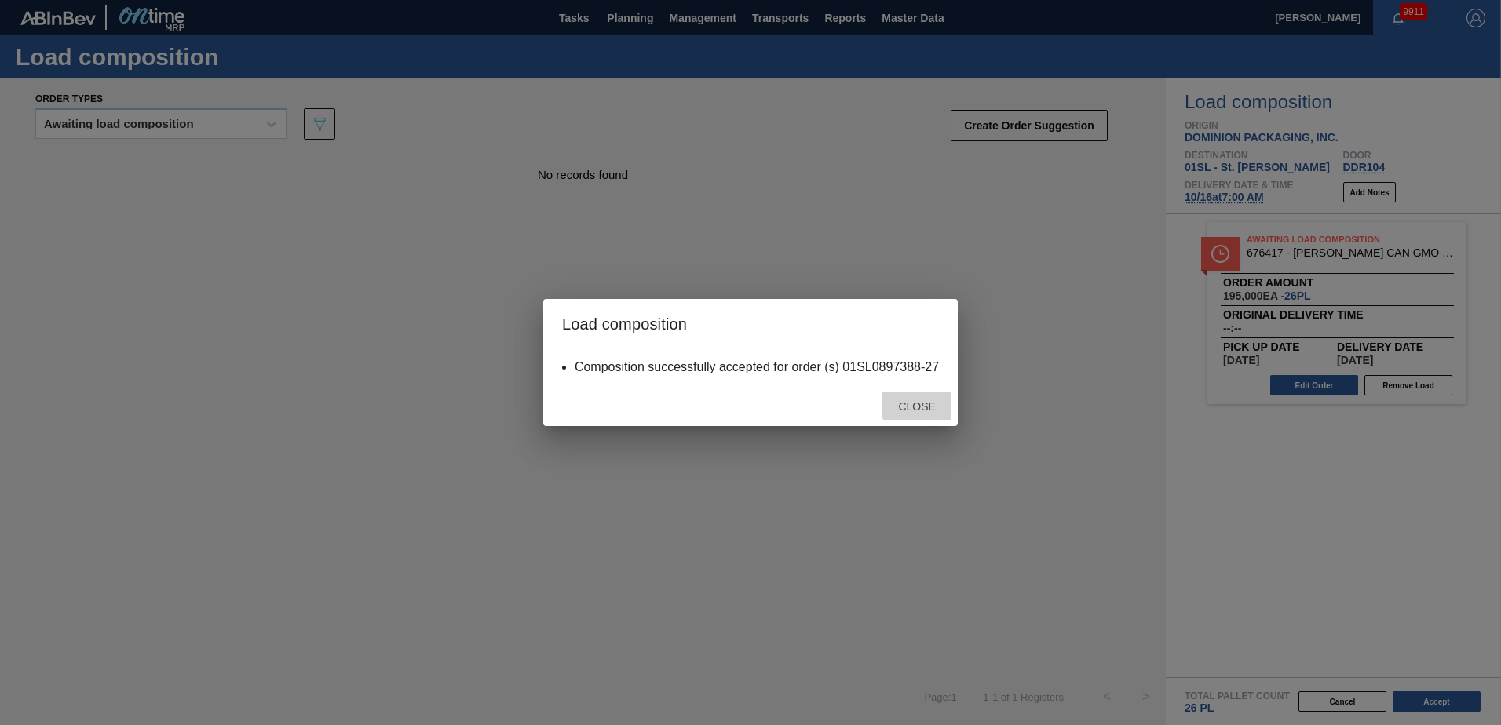
click at [937, 407] on span "Close" at bounding box center [917, 406] width 62 height 13
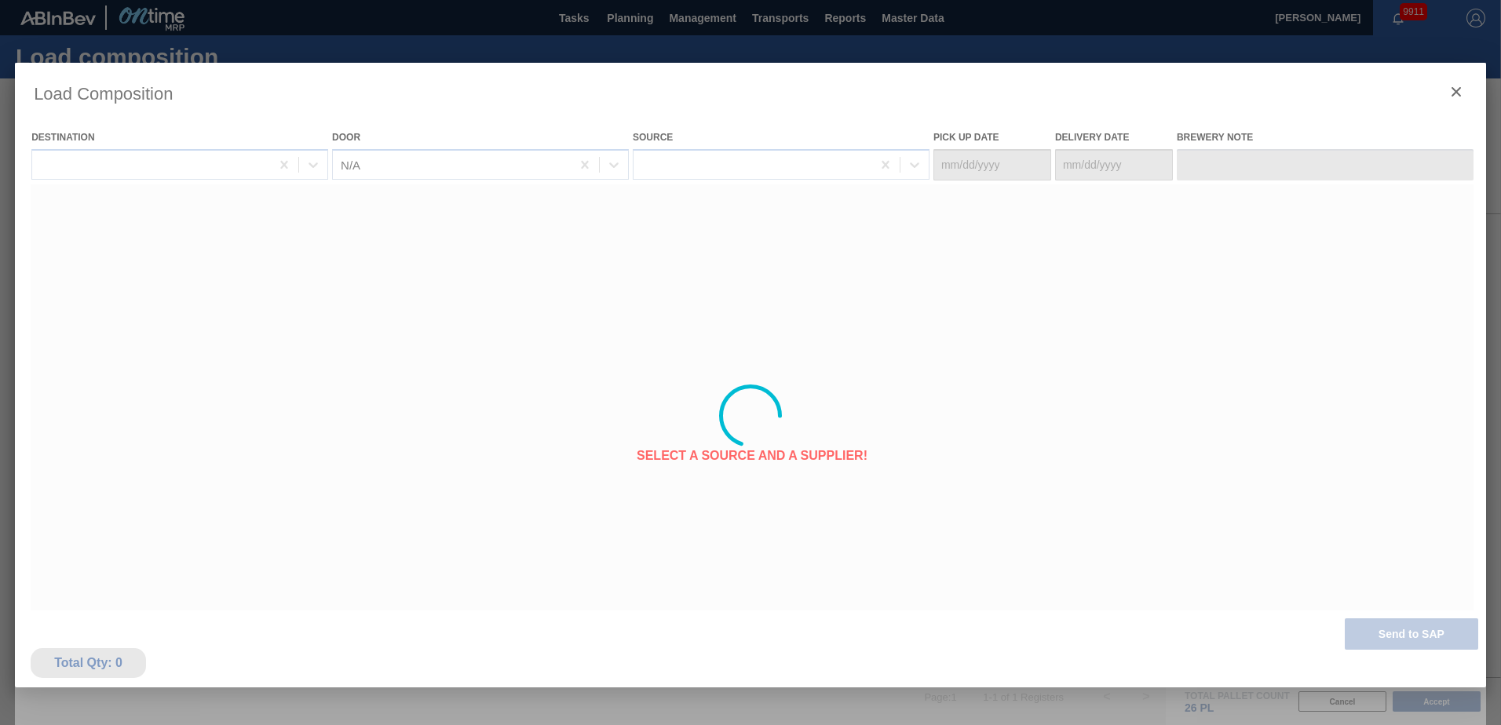
type Date "[DATE]"
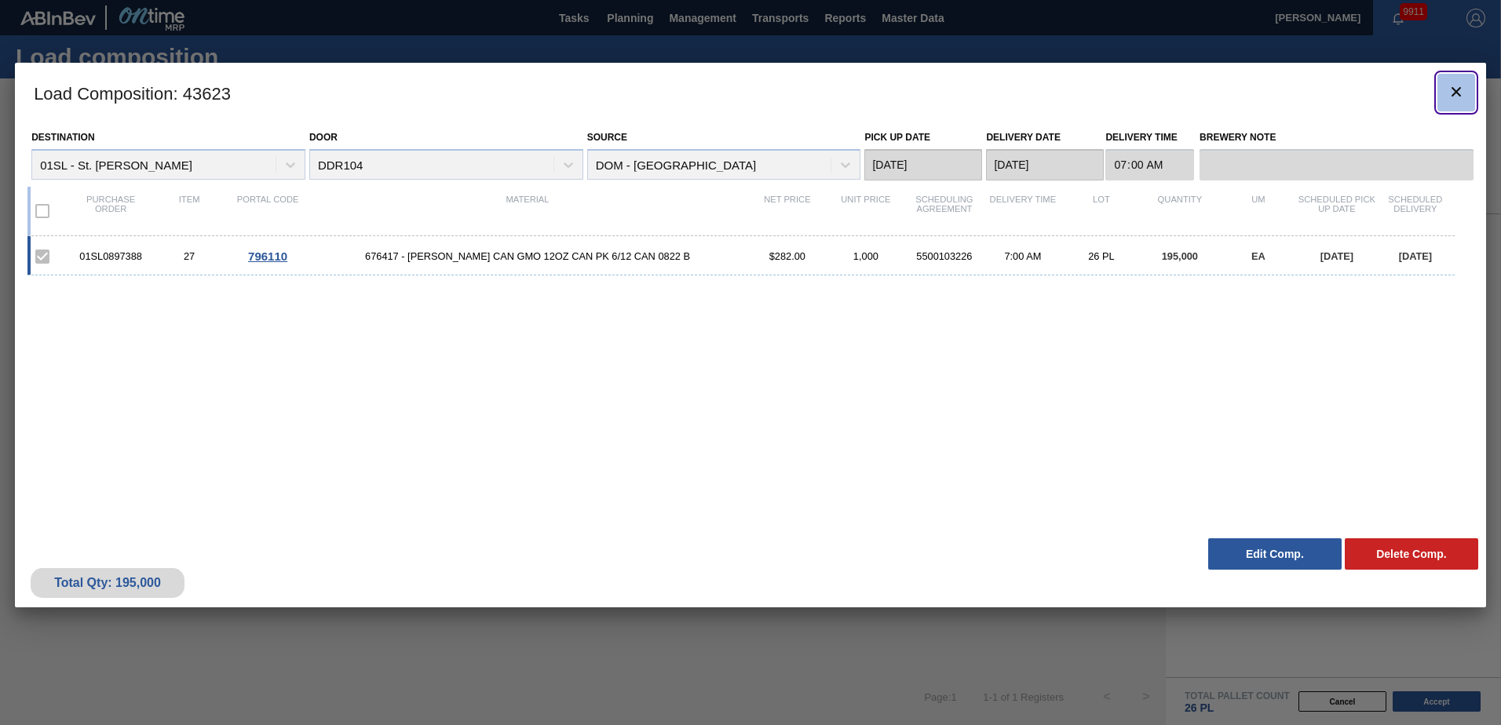
click at [1454, 99] on icon "botão de ícone" at bounding box center [1456, 91] width 19 height 19
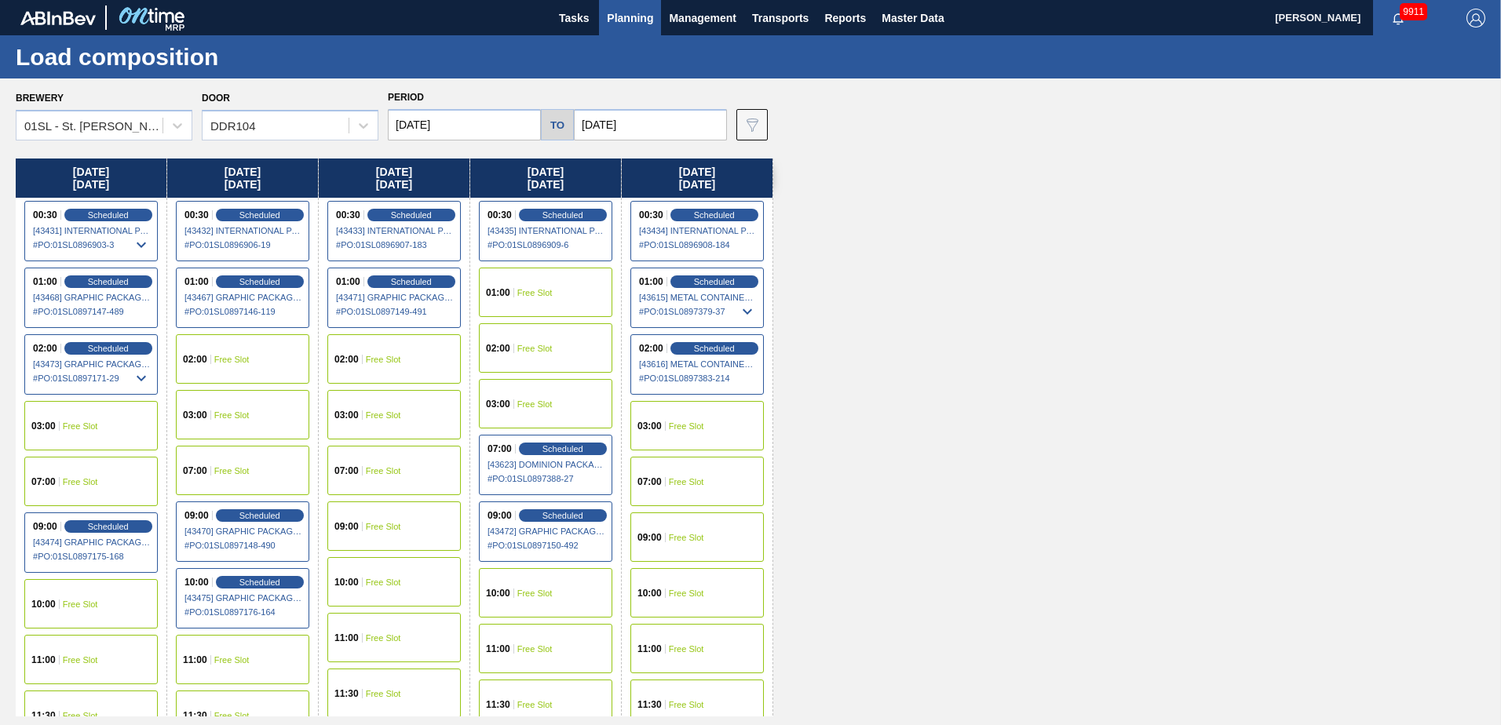
scroll to position [27, 0]
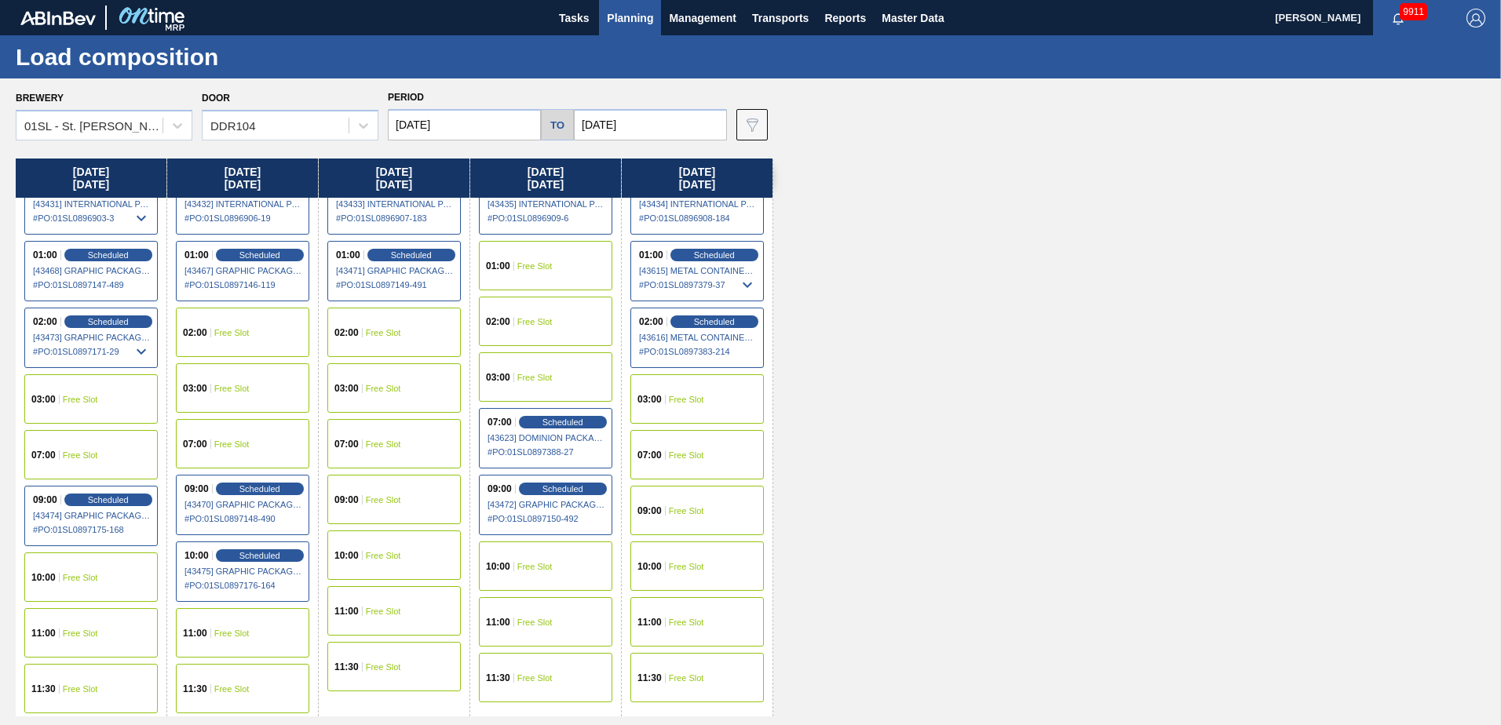
click at [627, 27] on span "Planning" at bounding box center [630, 18] width 46 height 19
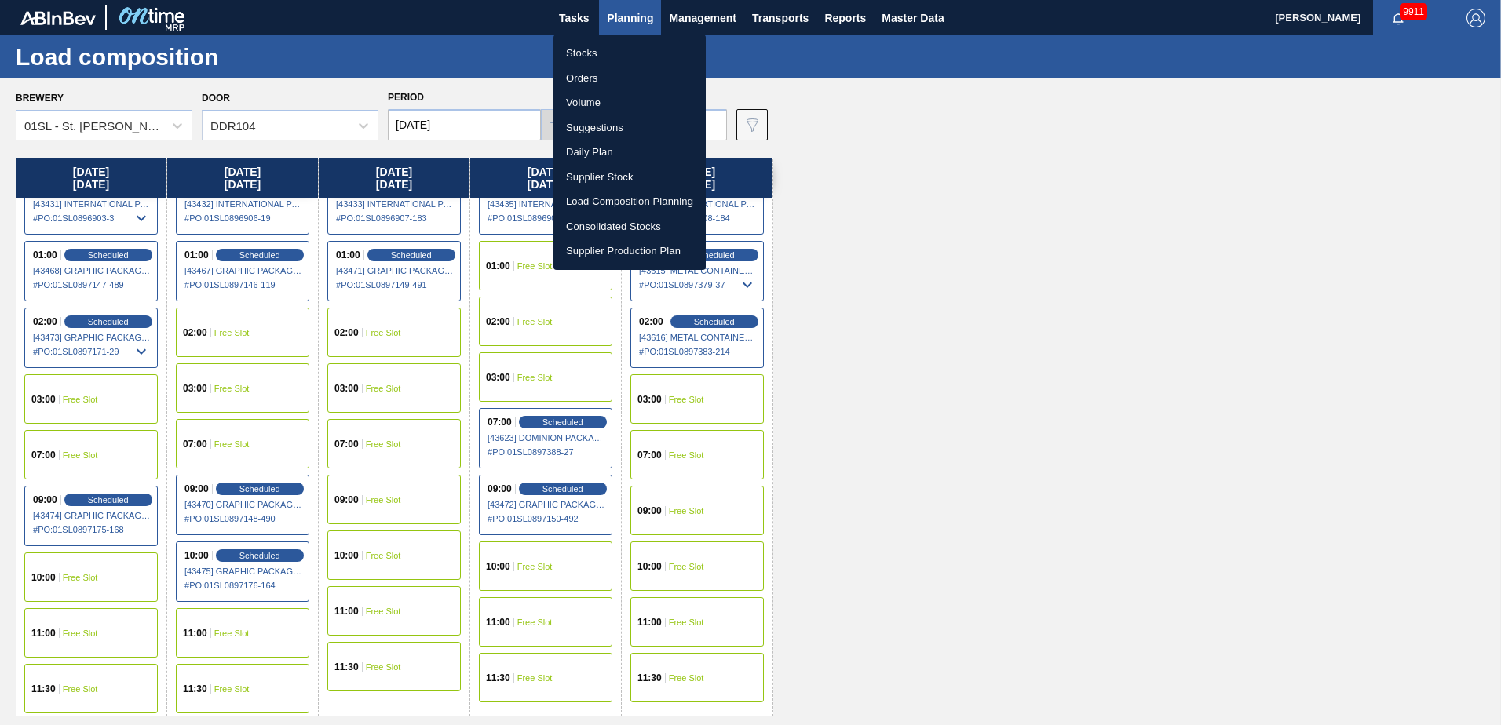
drag, startPoint x: 605, startPoint y: 128, endPoint x: 627, endPoint y: 137, distance: 23.6
click at [605, 128] on li "Suggestions" at bounding box center [630, 127] width 152 height 25
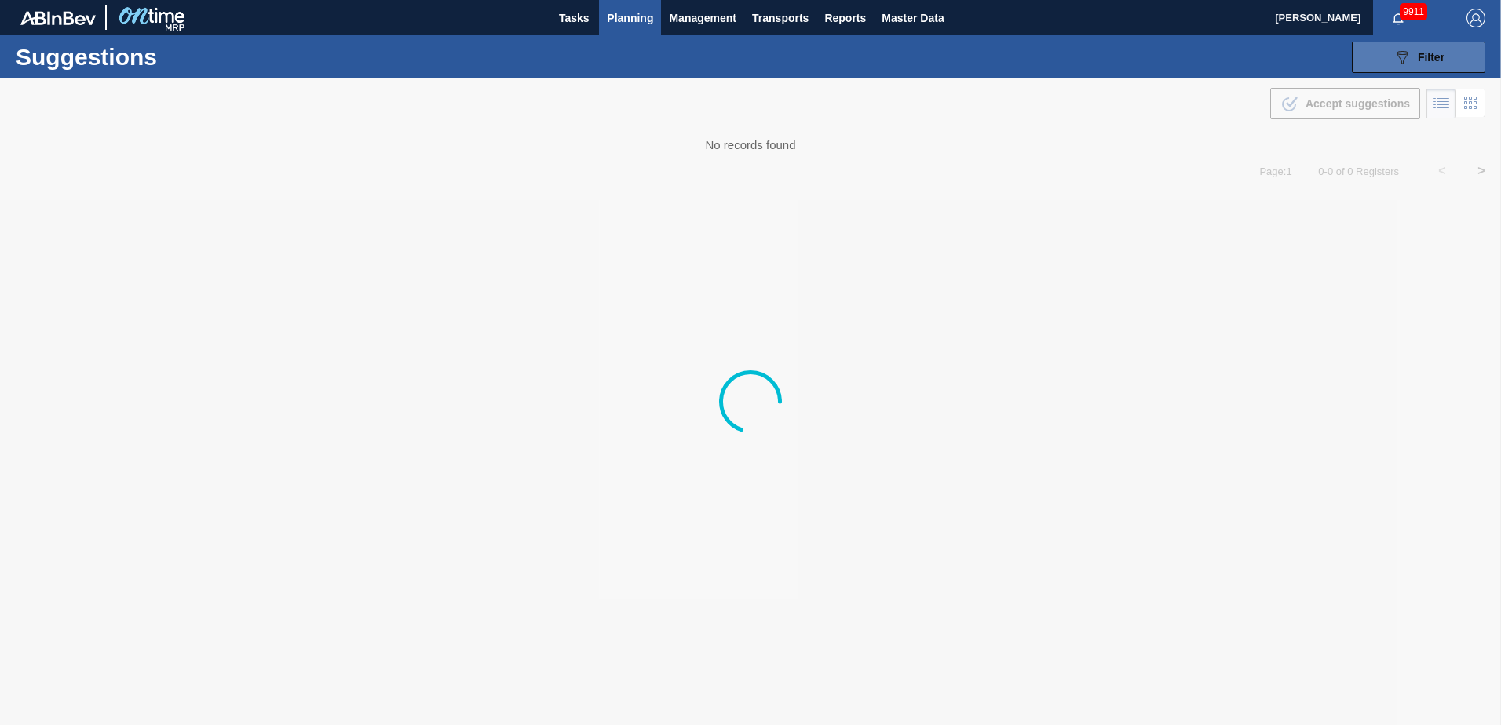
type from "[DATE]"
type to "[DATE]"
click at [1416, 50] on div "089F7B8B-B2A5-4AFE-B5C0-19BA573D28AC Filter" at bounding box center [1419, 57] width 52 height 19
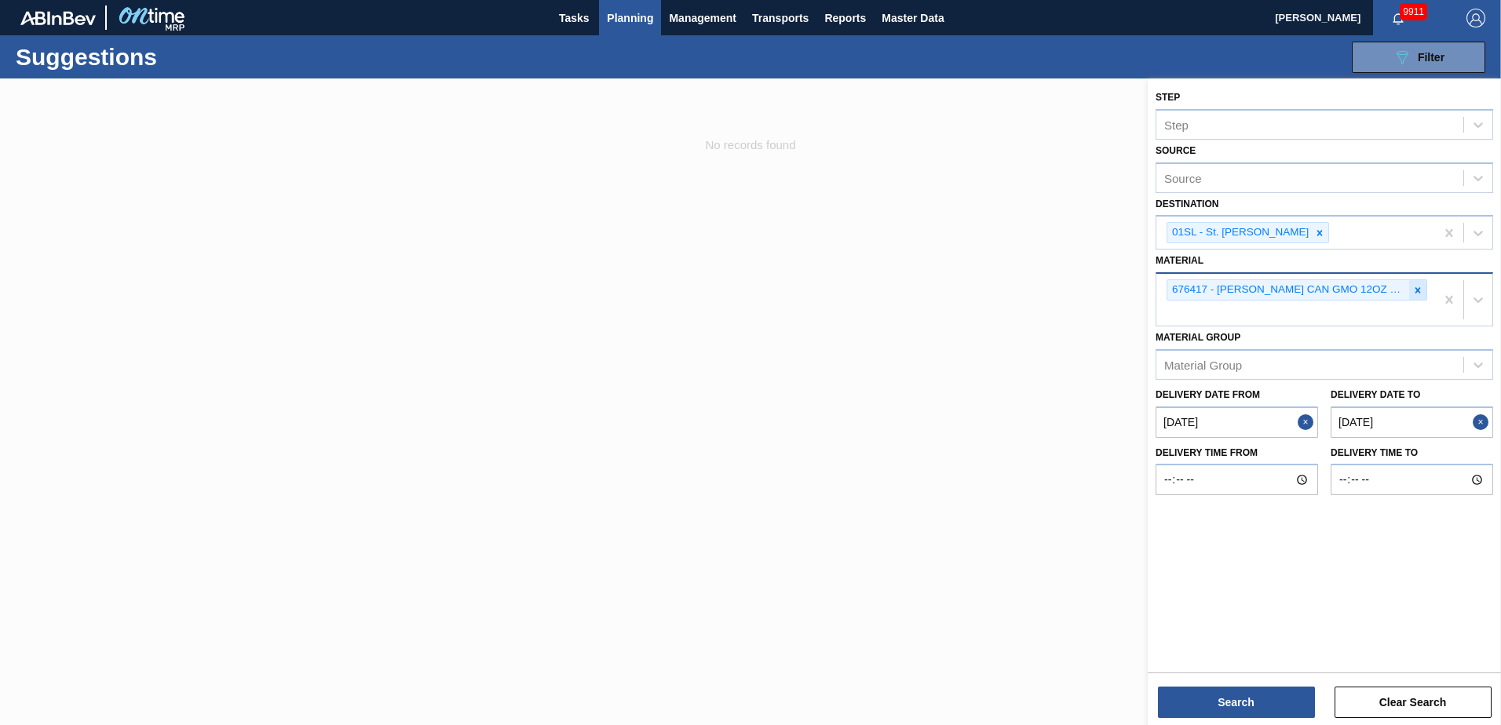
click at [1423, 291] on icon at bounding box center [1417, 290] width 11 height 11
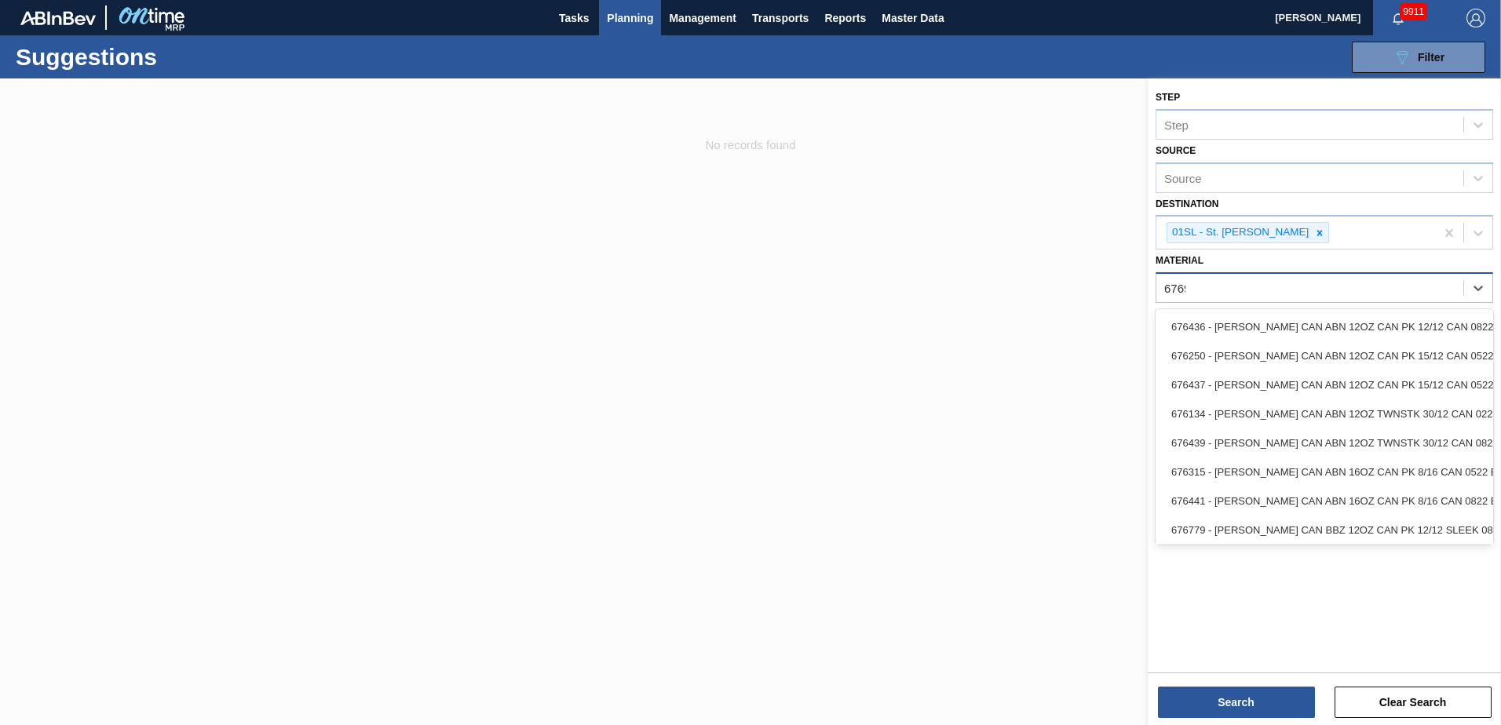
type input "676986"
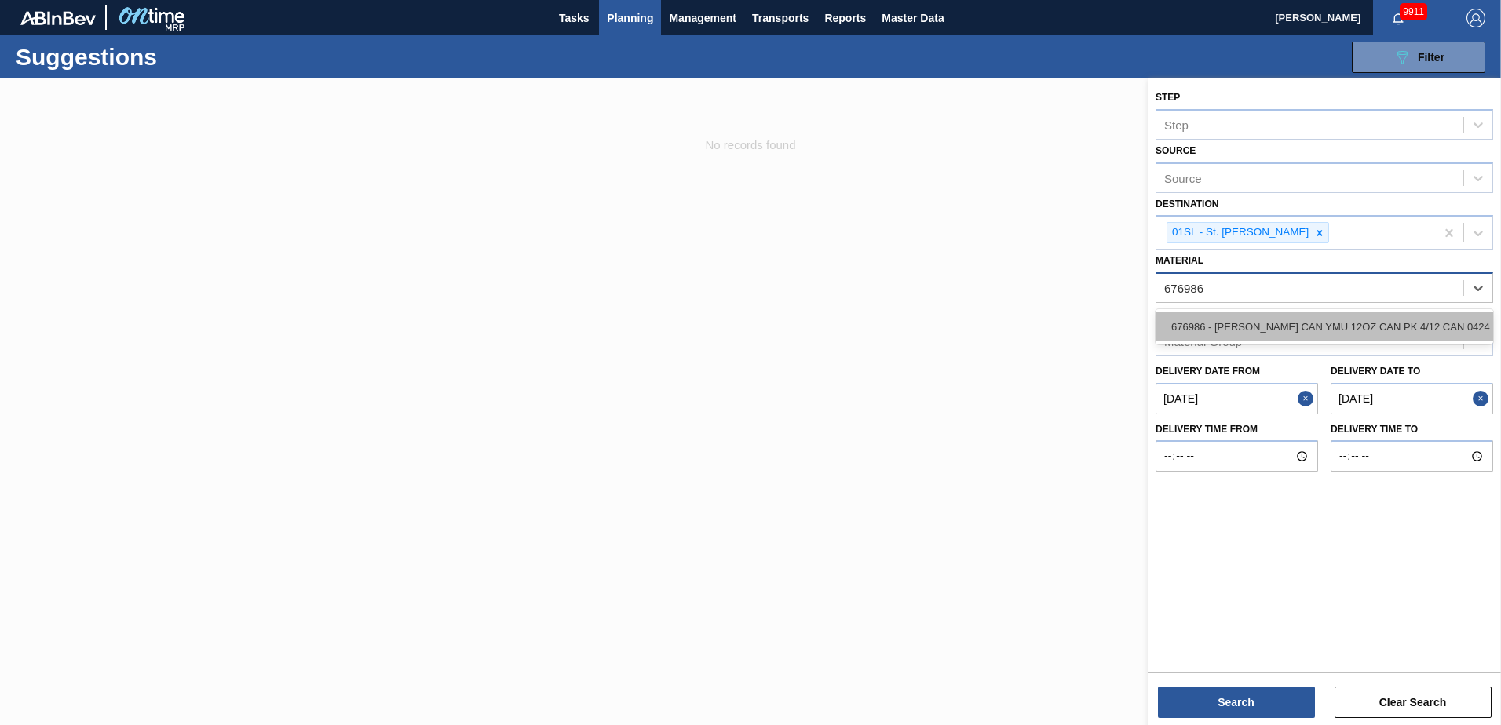
click at [1401, 318] on div "676986 - [PERSON_NAME] CAN YMU 12OZ CAN PK 4/12 CAN 0424 B" at bounding box center [1325, 326] width 338 height 29
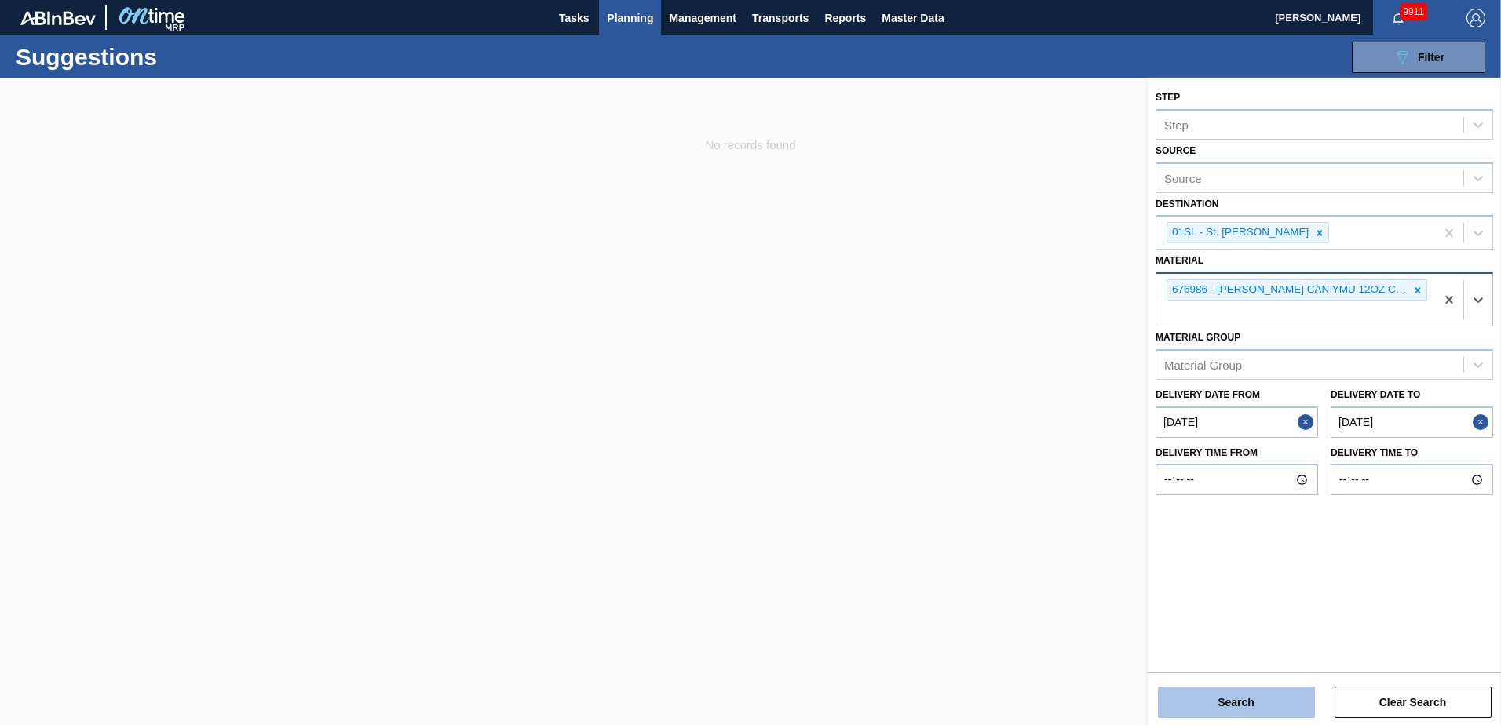
click at [1280, 713] on button "Search" at bounding box center [1236, 702] width 157 height 31
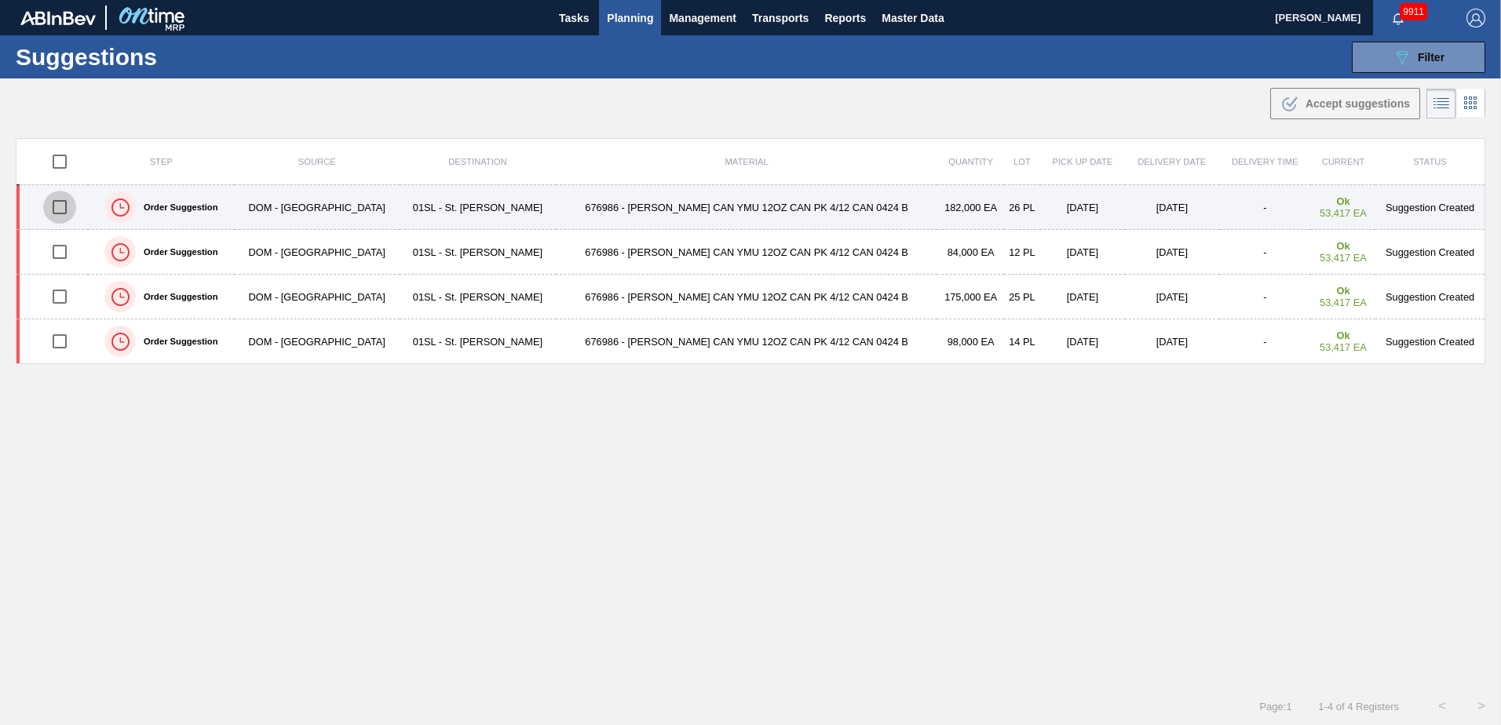
click at [66, 205] on input "checkbox" at bounding box center [59, 207] width 33 height 33
checkbox input "true"
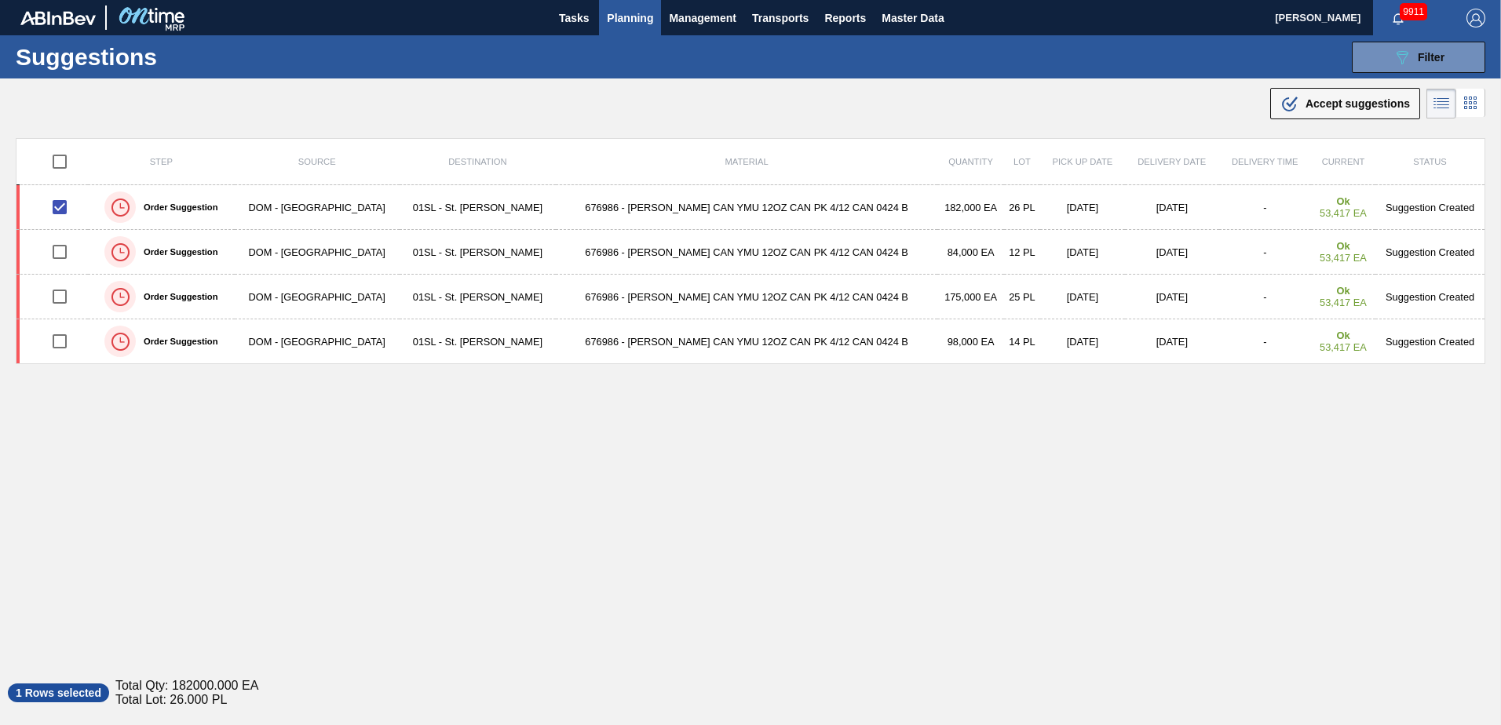
drag, startPoint x: 1376, startPoint y: 100, endPoint x: 1274, endPoint y: 139, distance: 109.4
click at [1376, 100] on span "Accept suggestions" at bounding box center [1358, 103] width 104 height 13
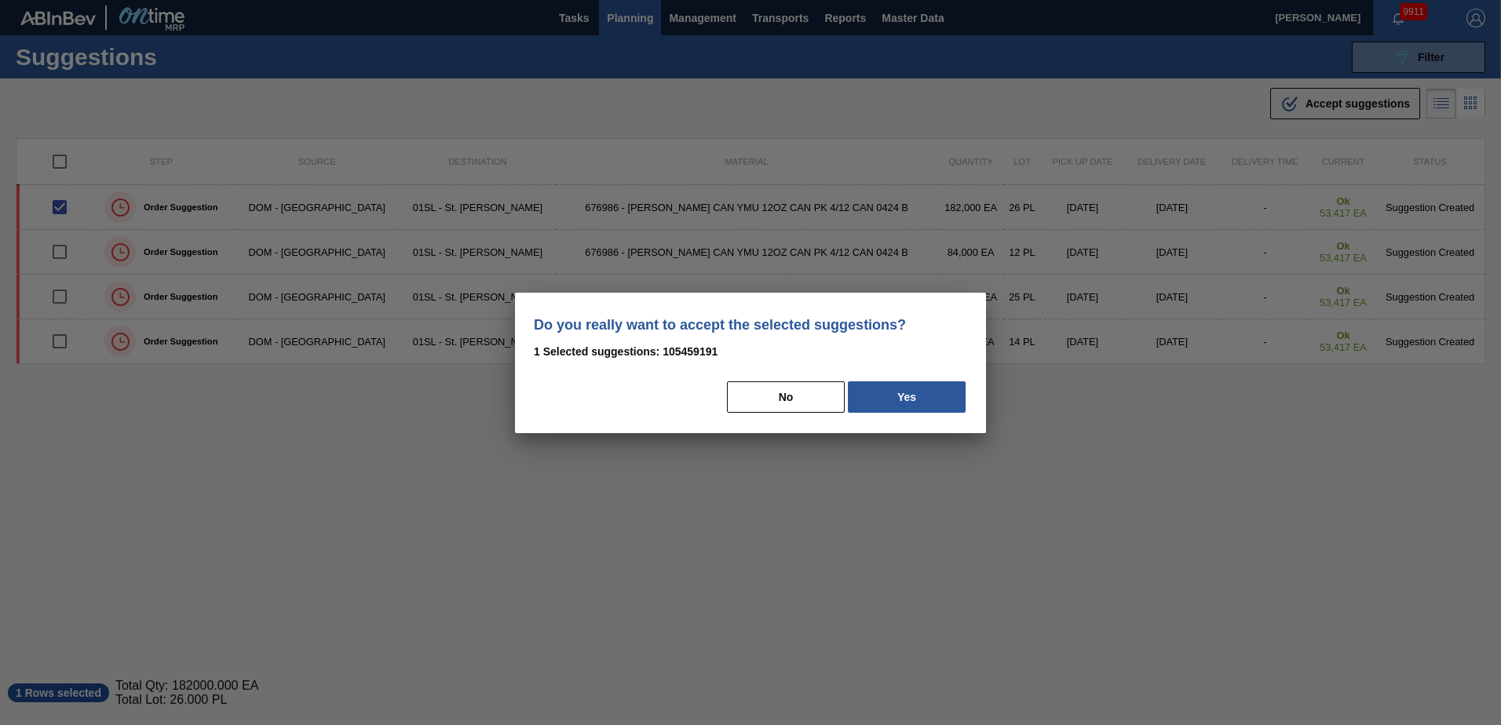
click at [893, 413] on div "No Yes" at bounding box center [750, 397] width 433 height 35
click at [906, 402] on button "Yes" at bounding box center [907, 397] width 118 height 31
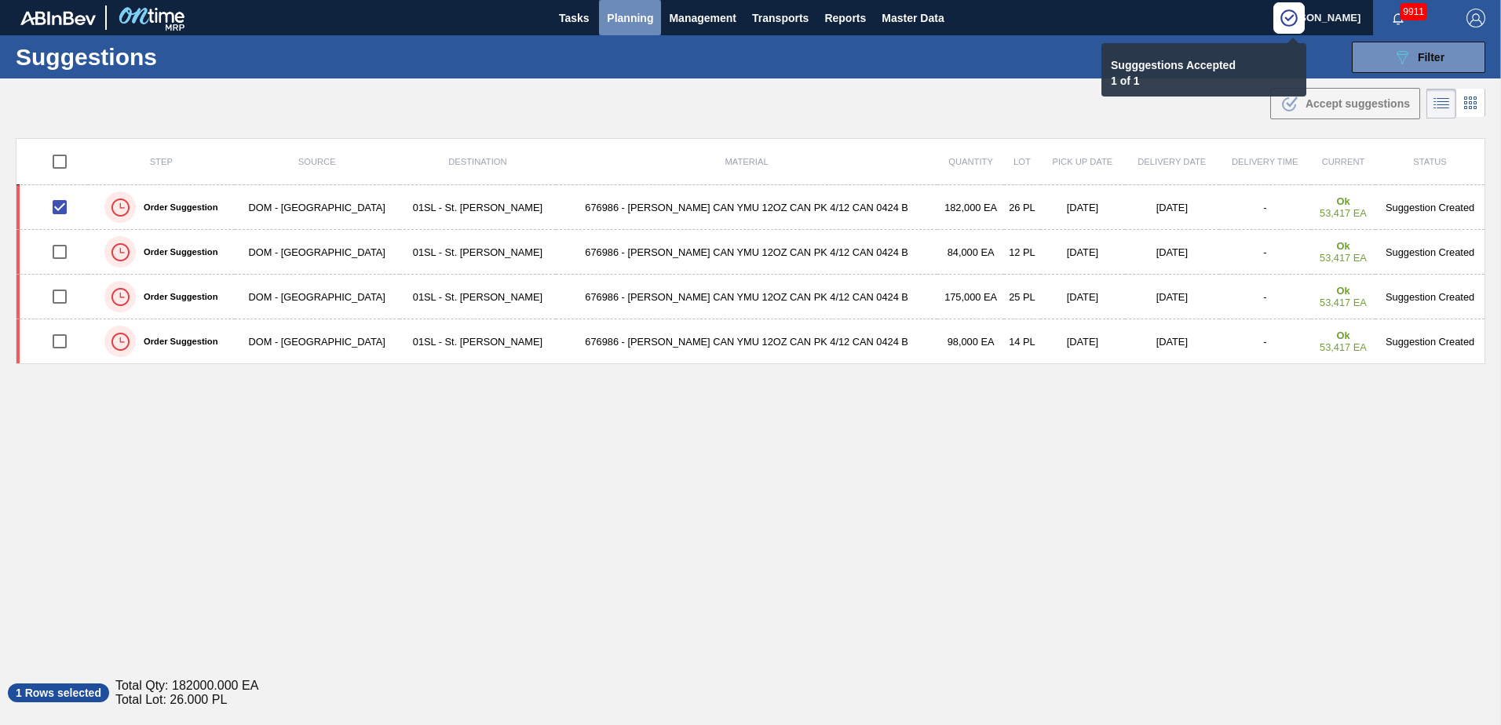
click at [630, 16] on span "Planning" at bounding box center [630, 18] width 46 height 19
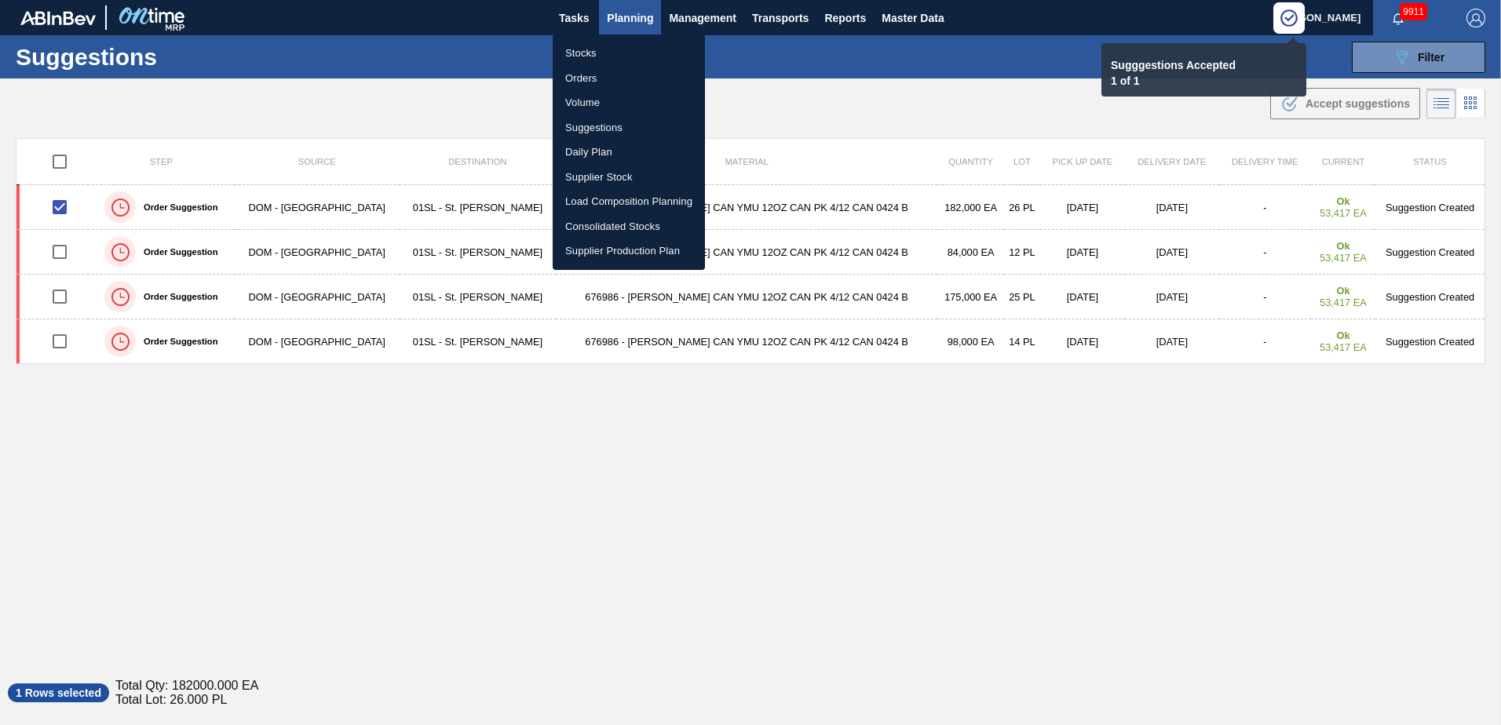
click at [605, 203] on li "Load Composition Planning" at bounding box center [629, 201] width 152 height 25
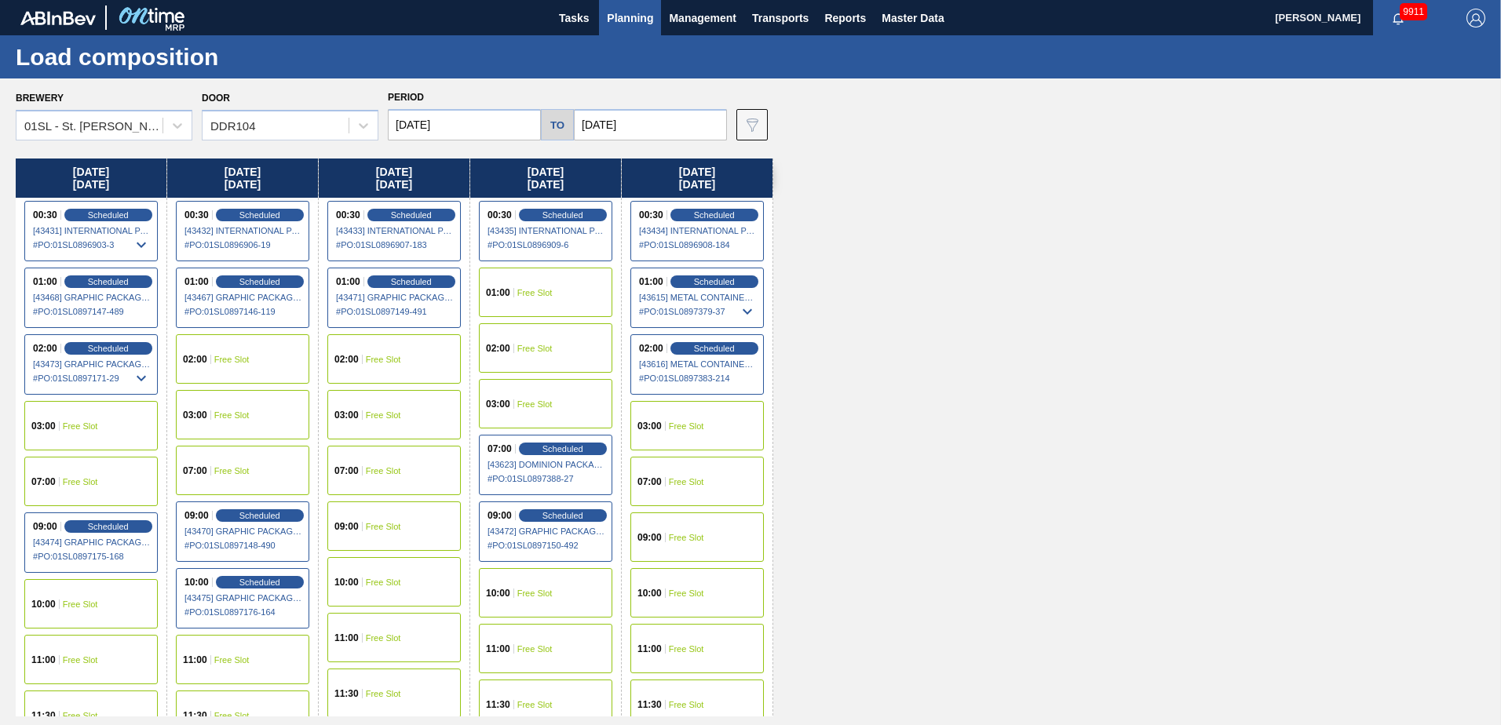
click at [395, 492] on div "07:00 Free Slot" at bounding box center [393, 470] width 133 height 49
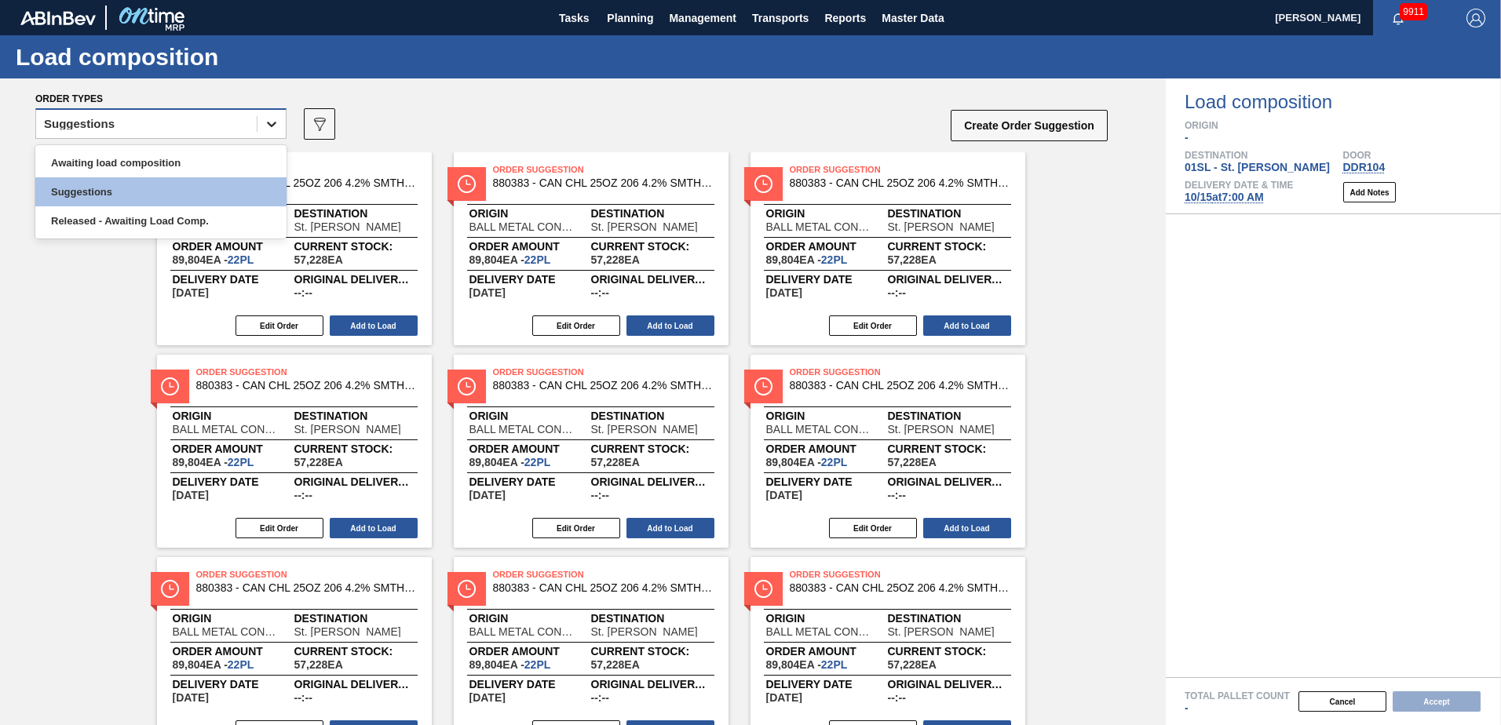
click at [277, 136] on div at bounding box center [272, 124] width 28 height 28
click at [221, 156] on div "Awaiting load composition" at bounding box center [160, 162] width 251 height 29
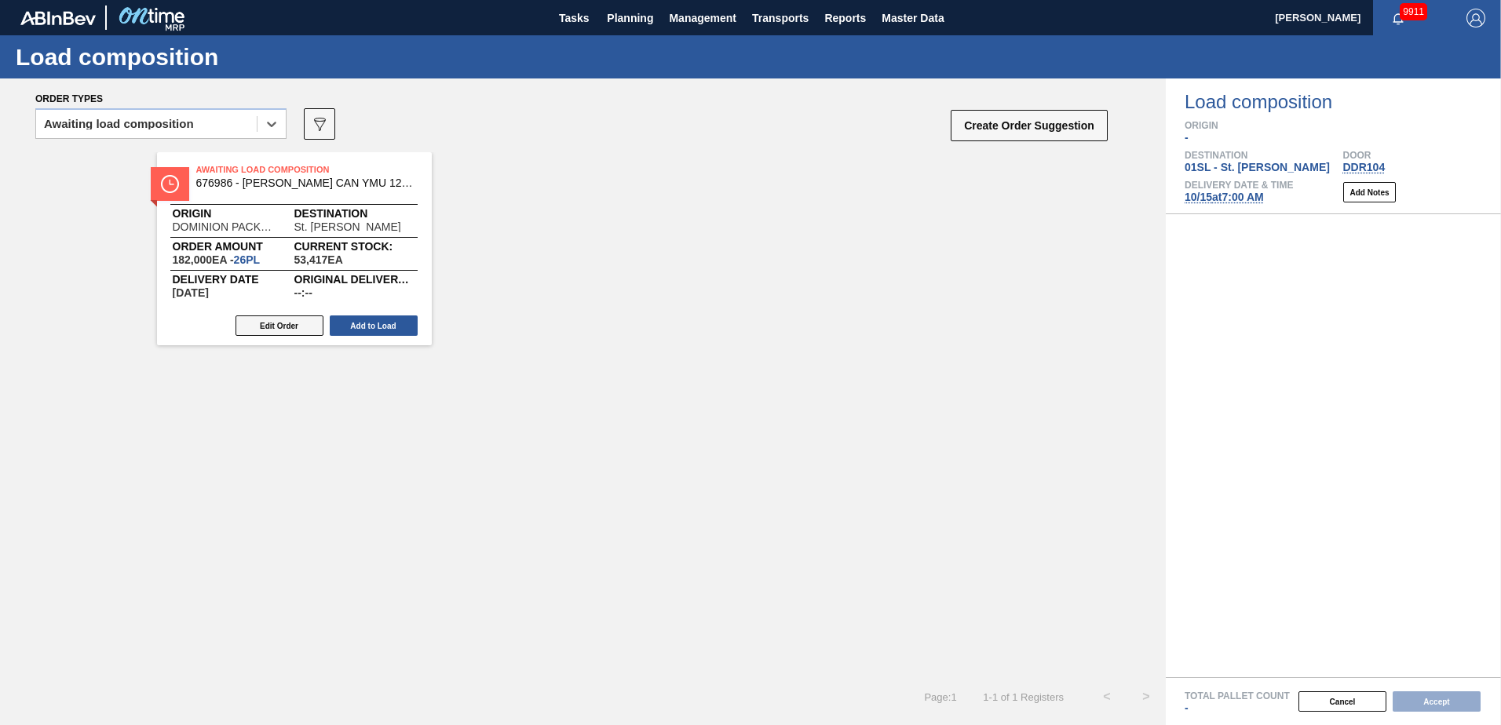
click at [301, 321] on button "Edit Order" at bounding box center [280, 326] width 88 height 20
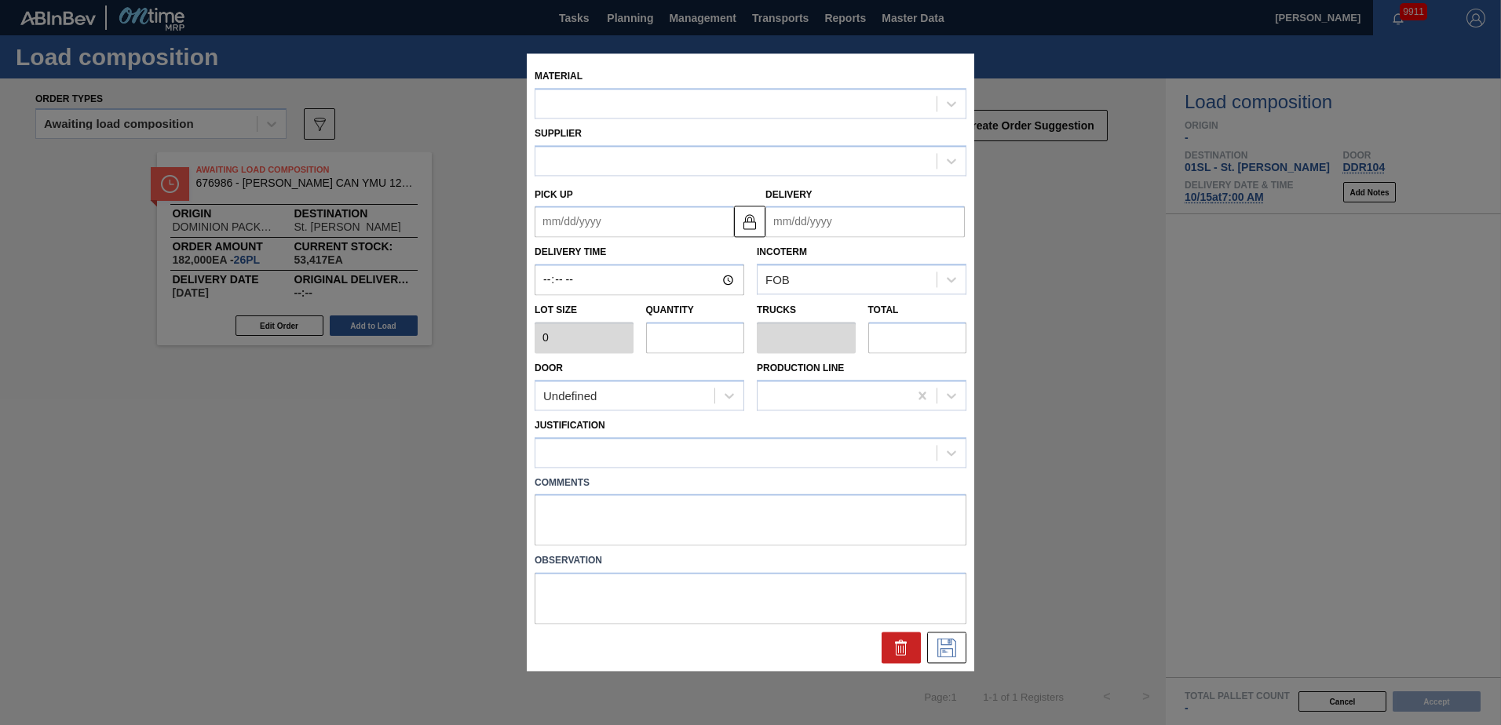
type input "7,000"
type input "26"
type input "1"
type input "182,000"
type up "[DATE]"
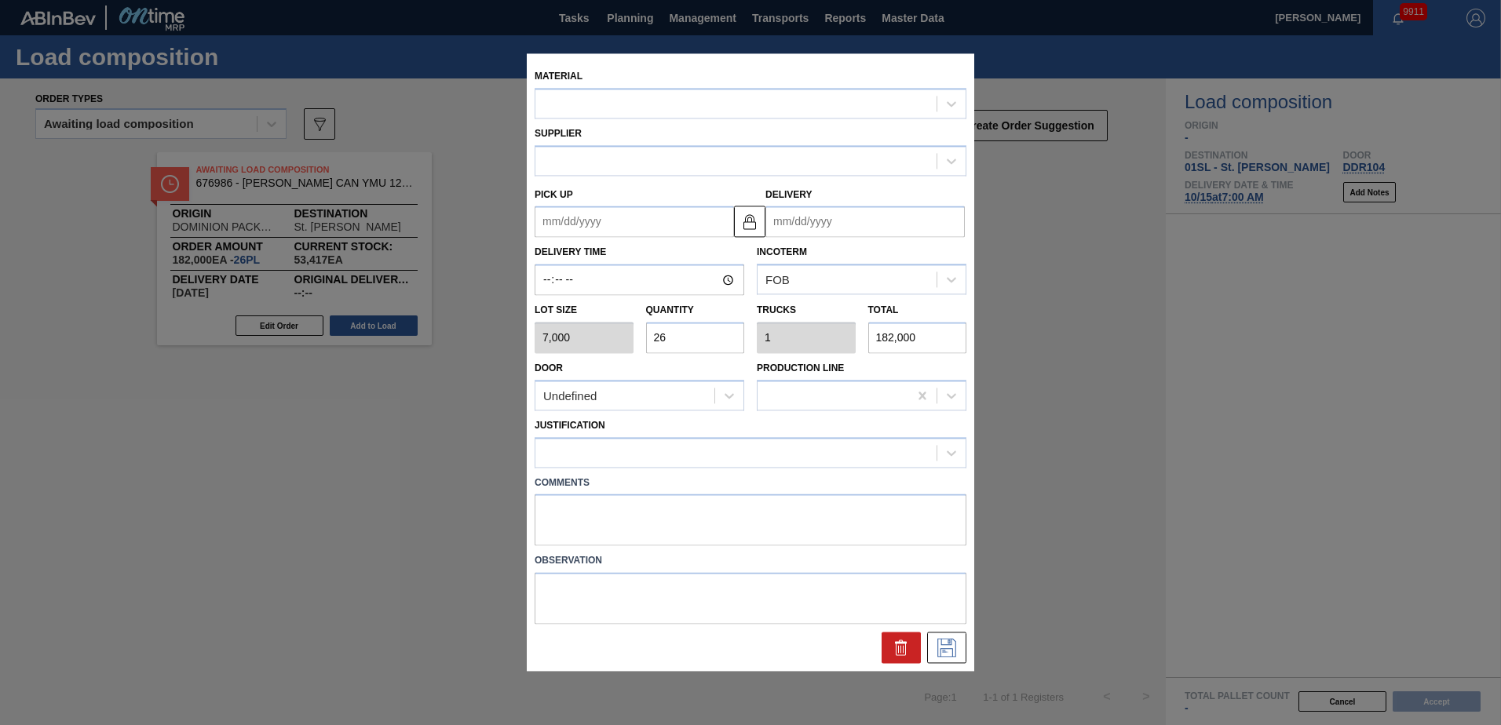
type input "[DATE]"
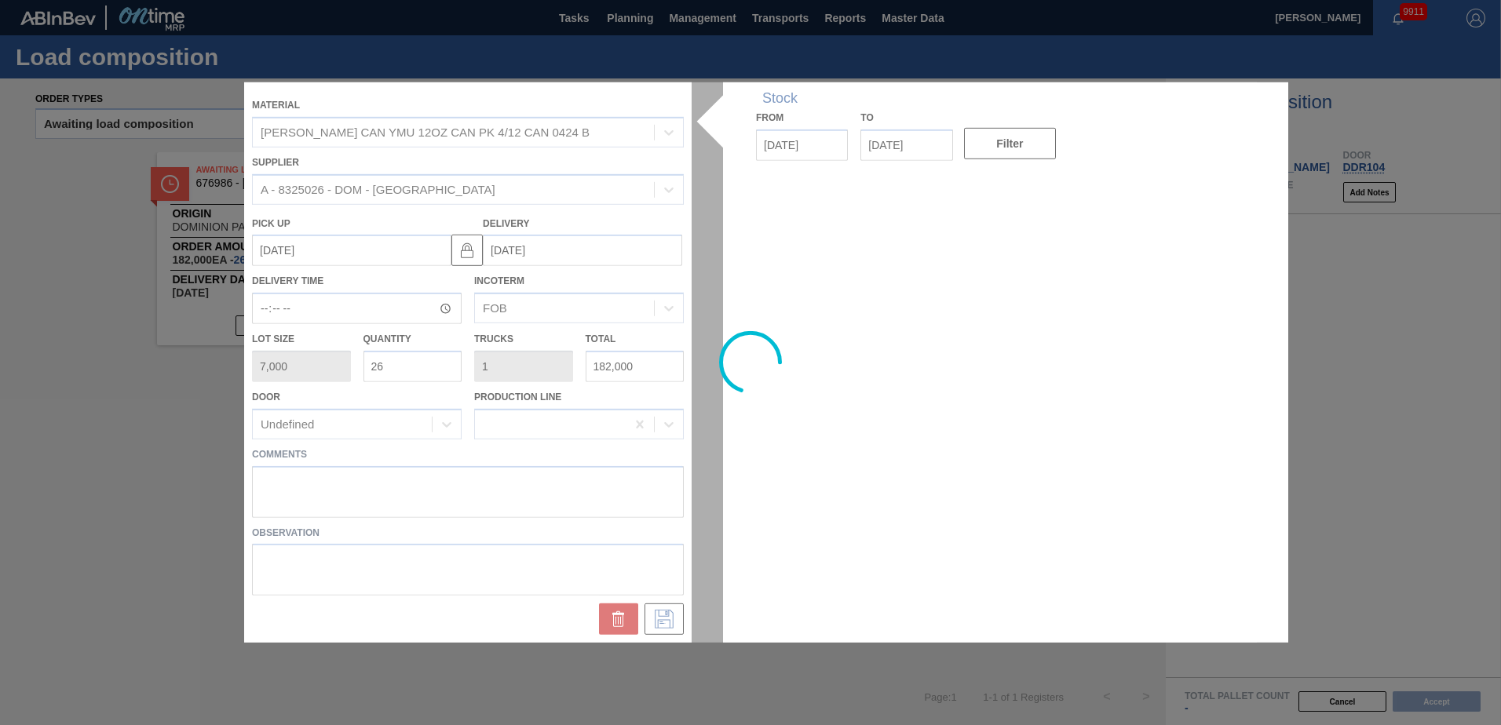
click at [299, 482] on div at bounding box center [750, 362] width 1013 height 561
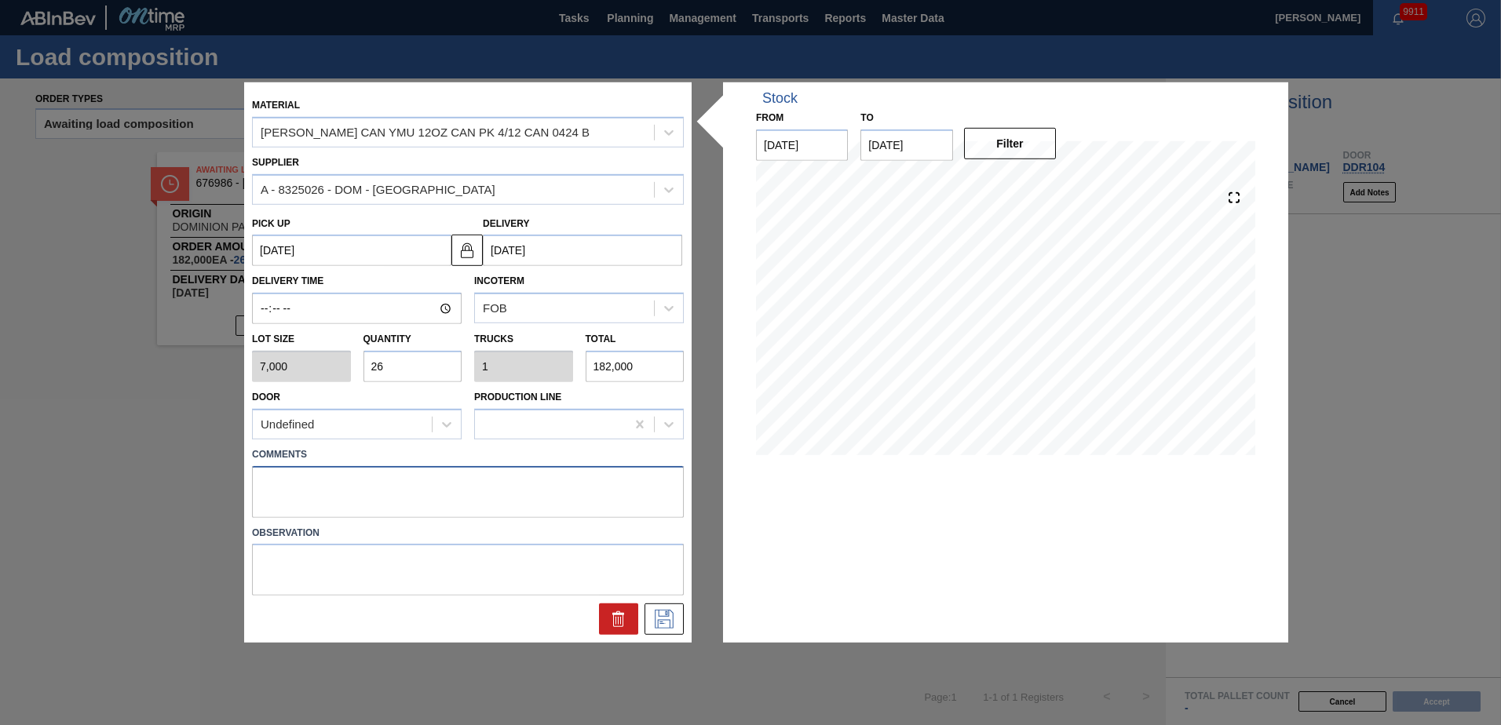
click at [281, 481] on textarea at bounding box center [468, 492] width 432 height 52
type textarea "Live unload"
click at [655, 621] on icon at bounding box center [664, 619] width 25 height 19
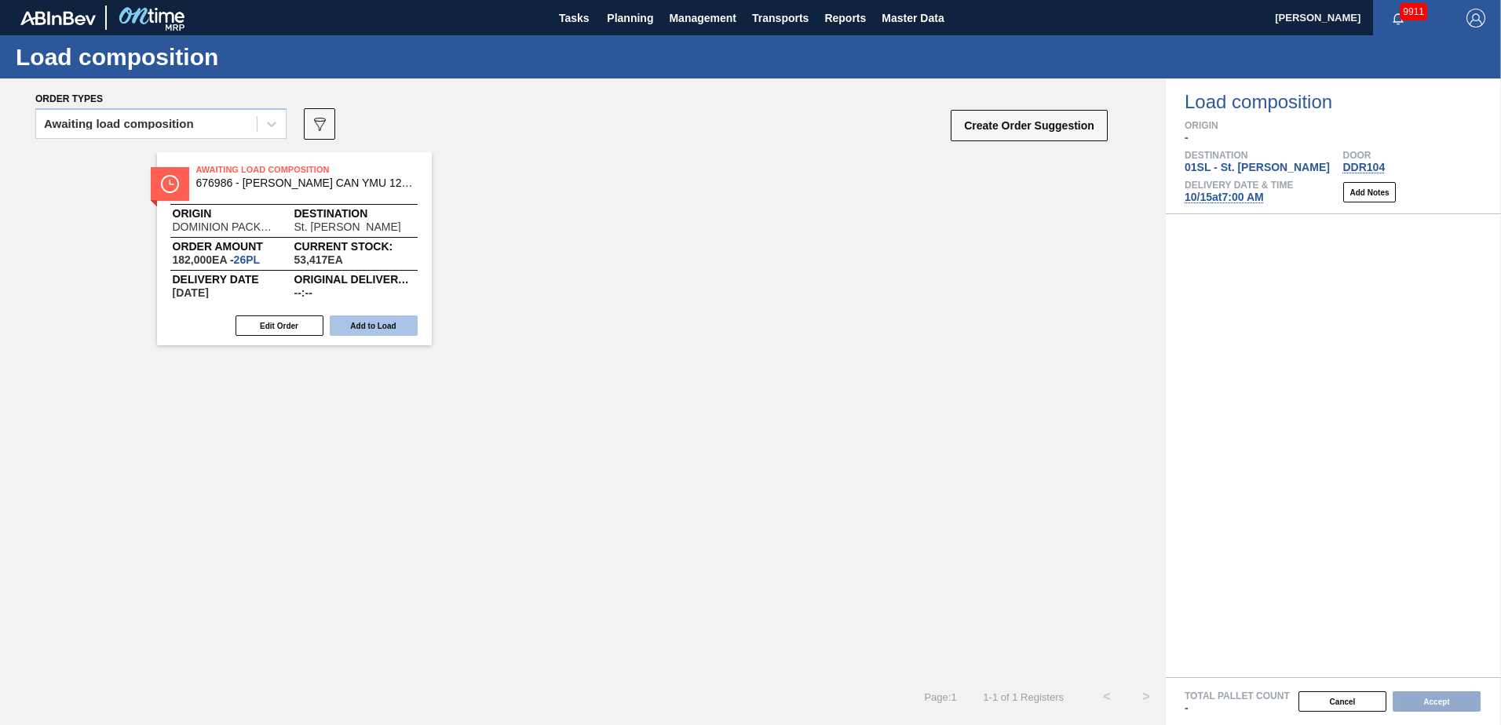
click at [382, 323] on button "Add to Load" at bounding box center [374, 326] width 88 height 20
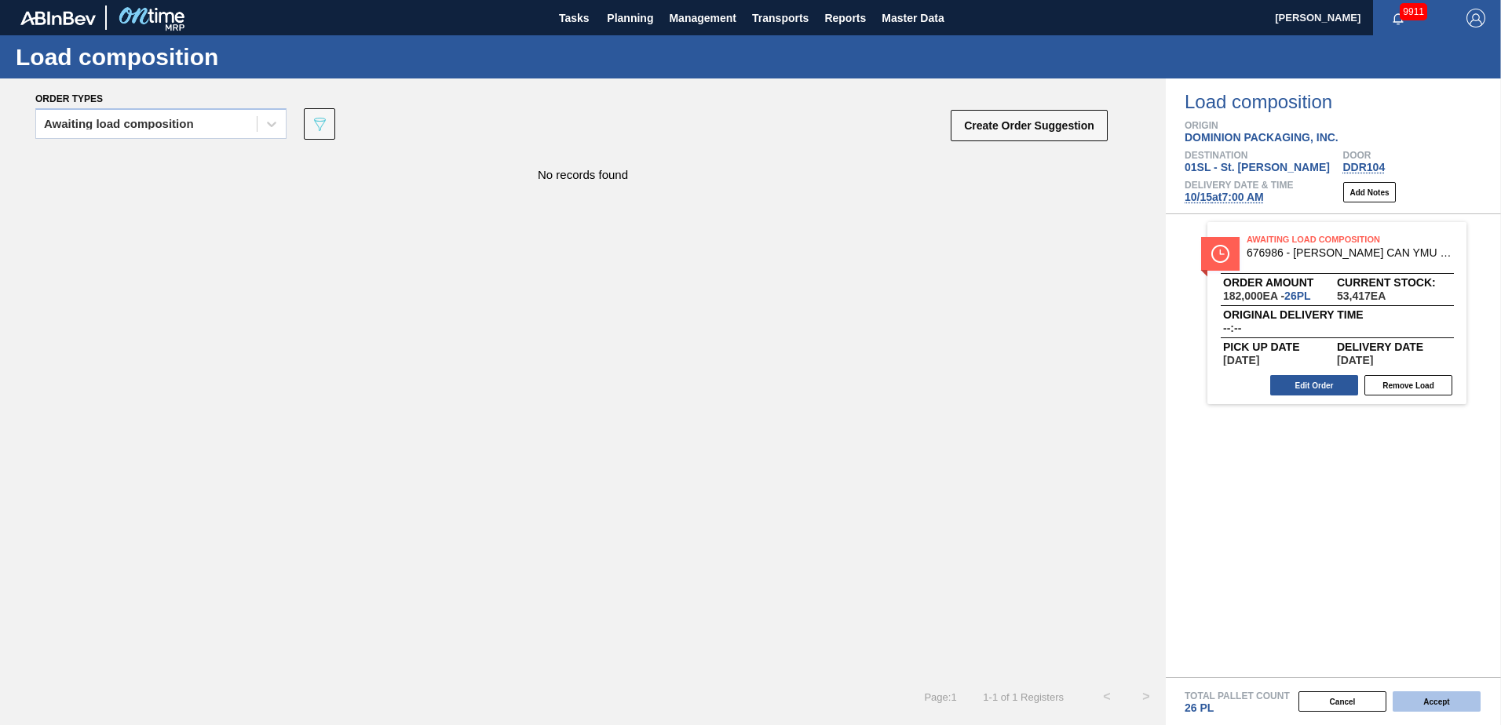
click at [1464, 707] on button "Accept" at bounding box center [1437, 702] width 88 height 20
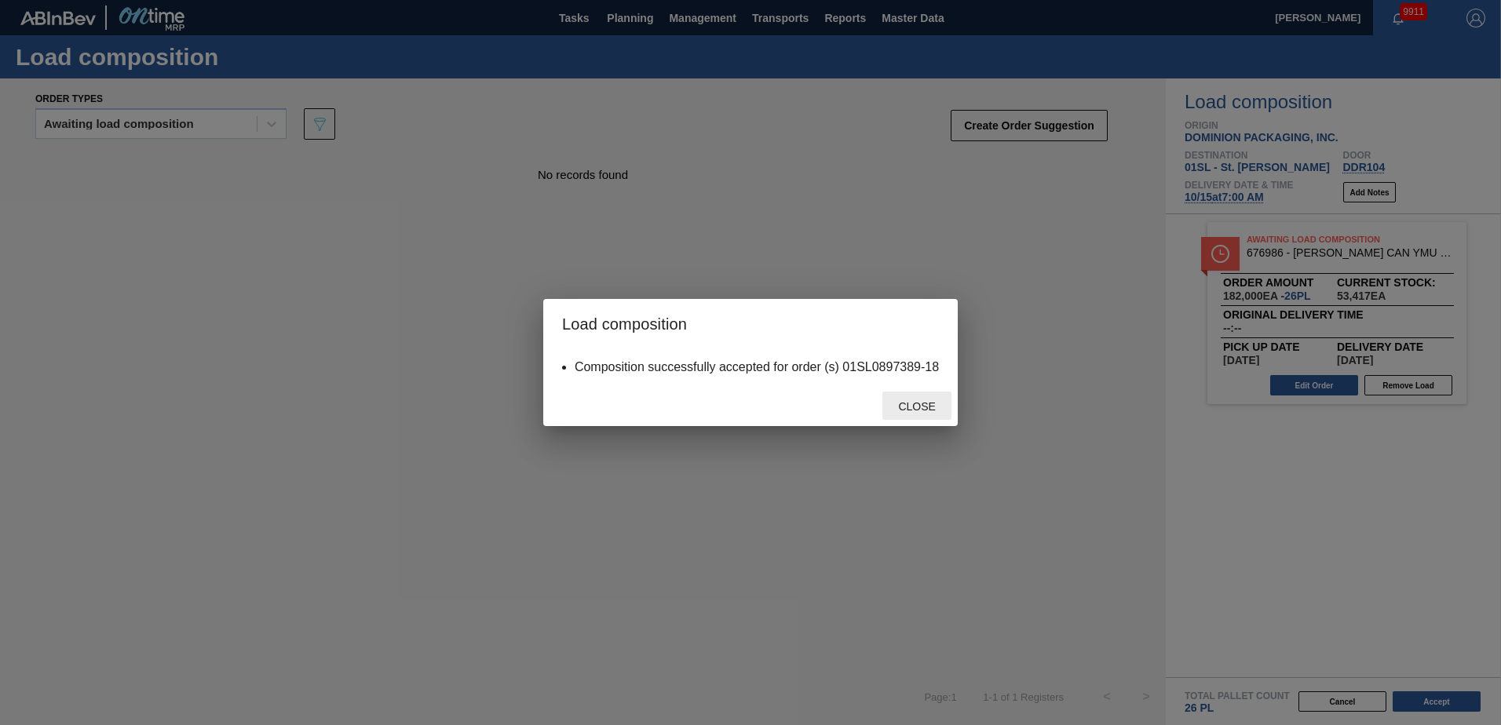
click at [902, 411] on span "Close" at bounding box center [917, 406] width 62 height 13
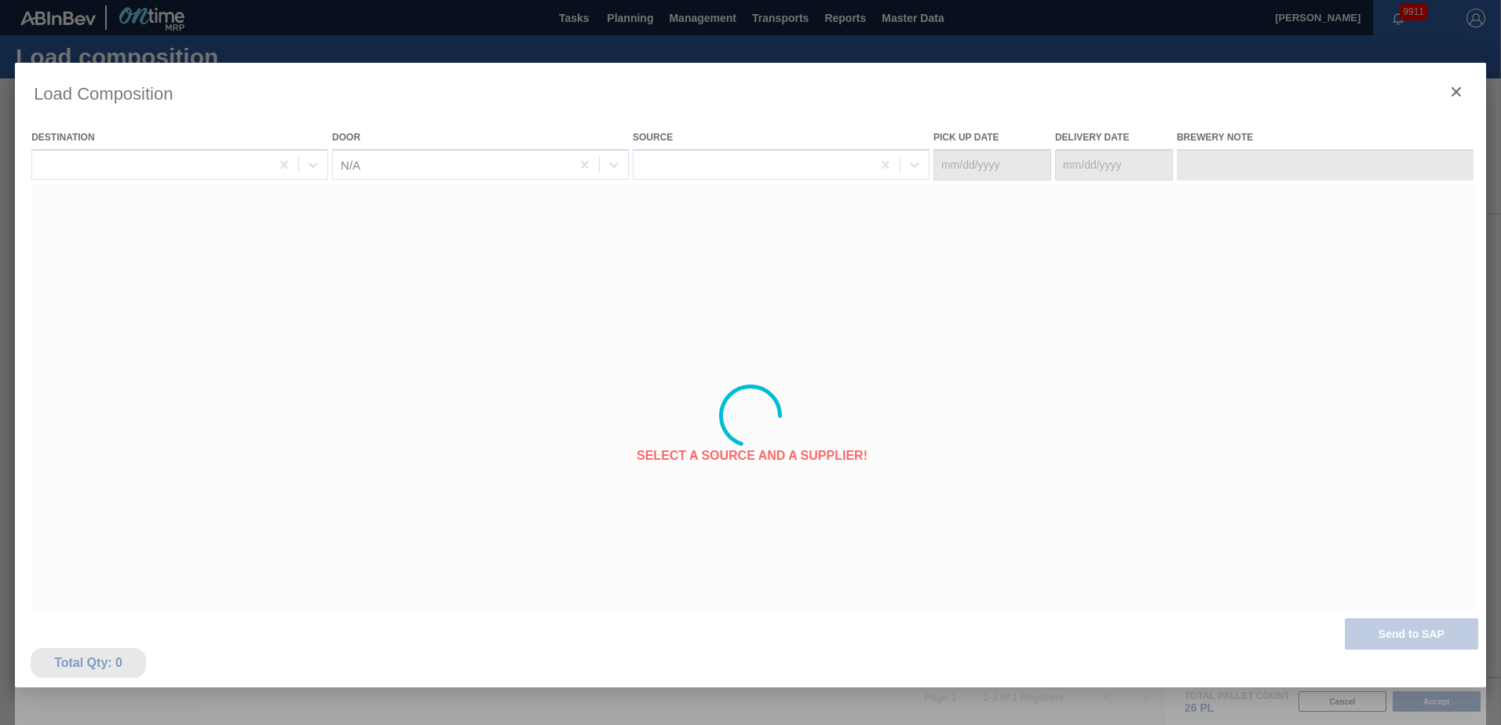
type Date "[DATE]"
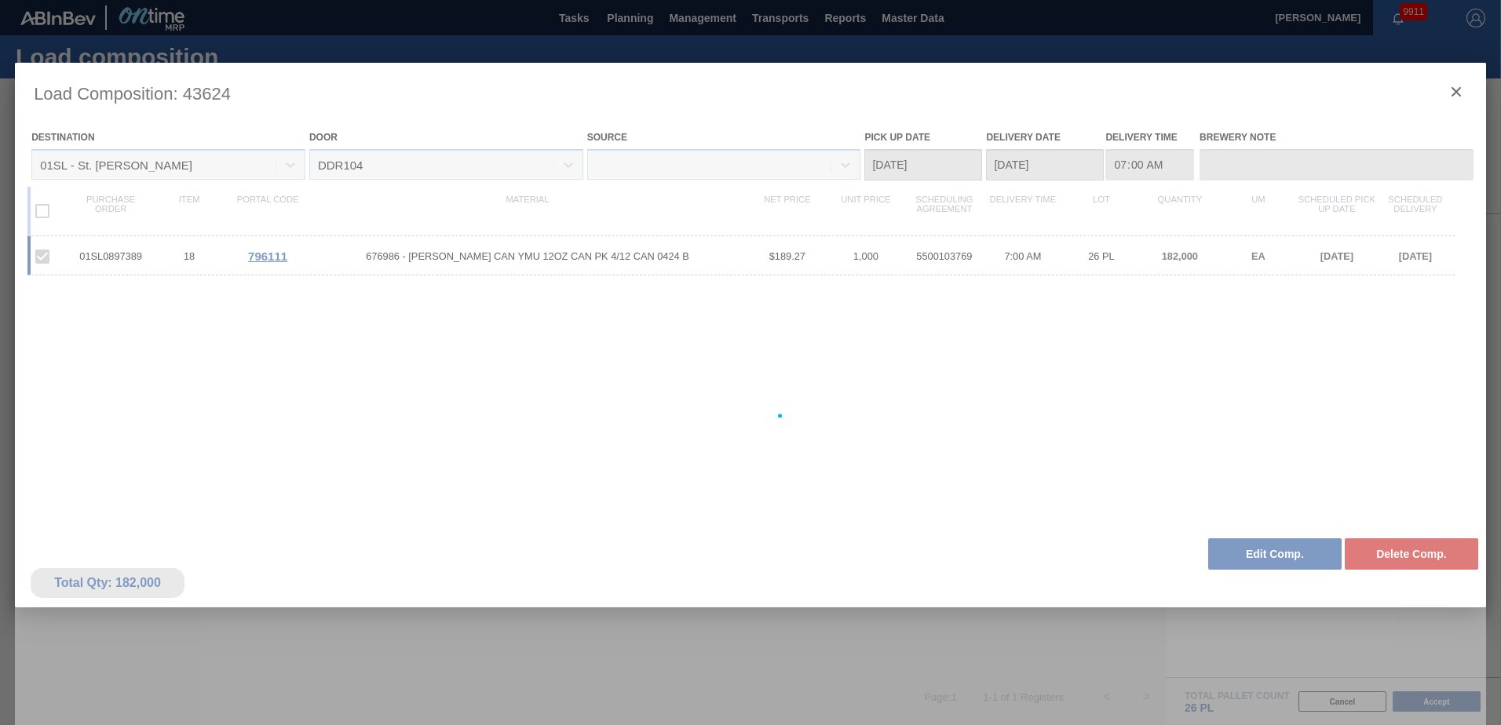
click at [1460, 85] on div at bounding box center [750, 416] width 1471 height 707
click at [1455, 93] on div at bounding box center [750, 416] width 1471 height 707
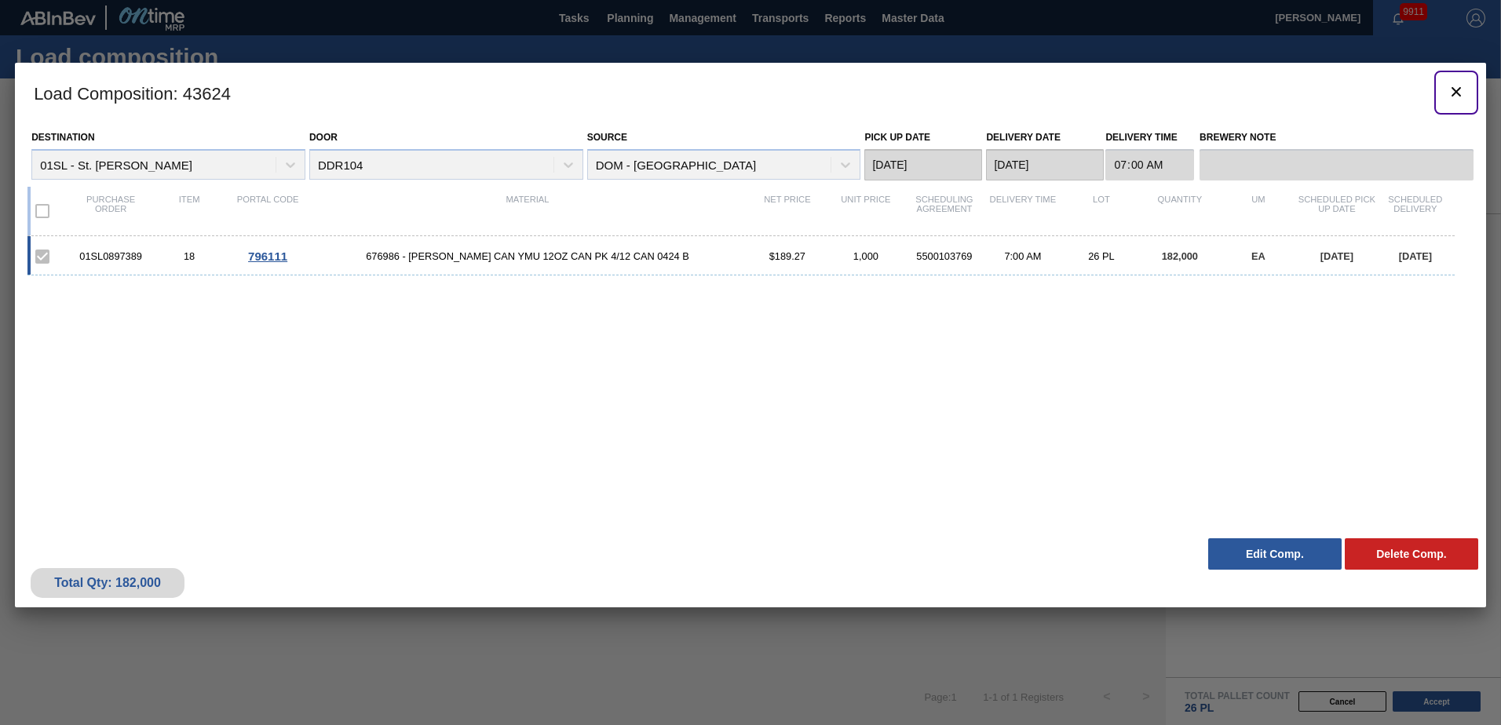
click at [1455, 93] on icon "botão de ícone" at bounding box center [1456, 91] width 9 height 9
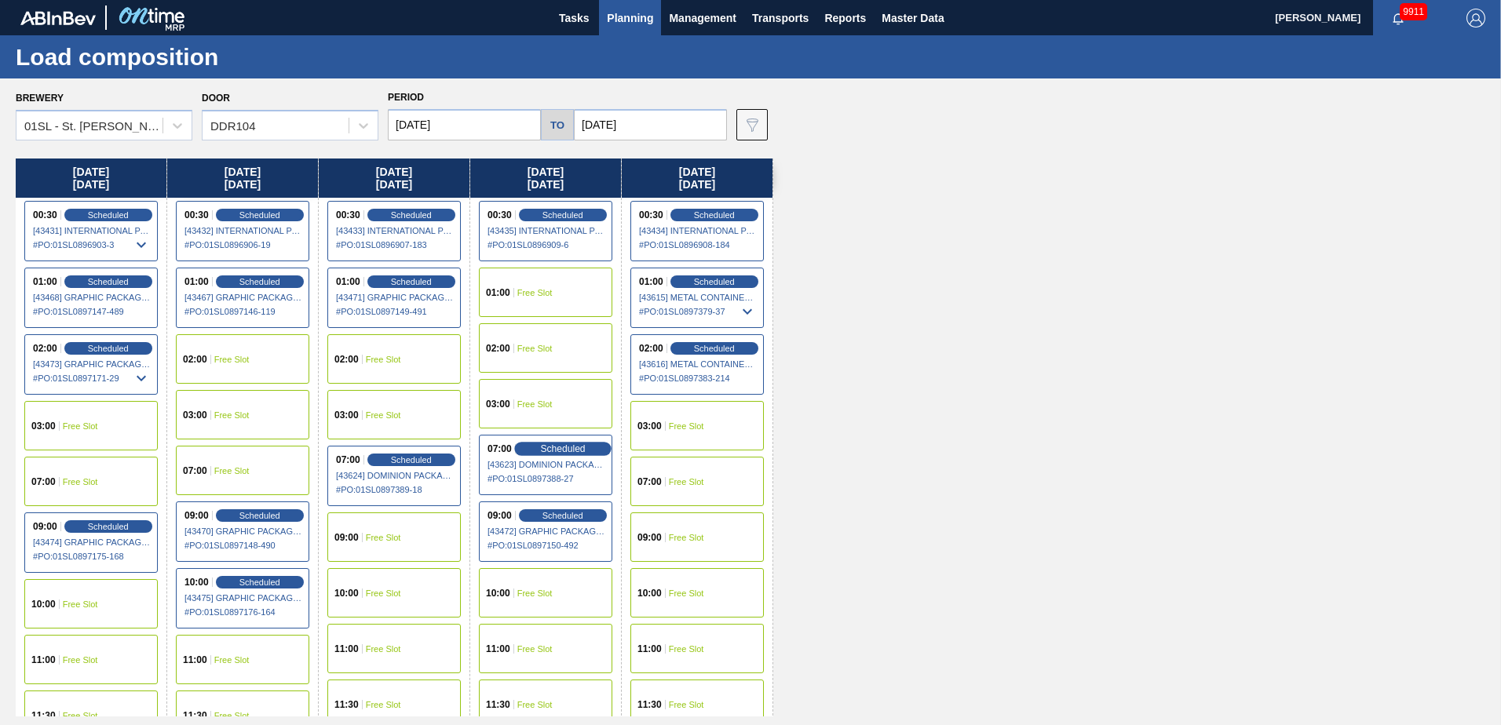
click at [572, 453] on span "Scheduled" at bounding box center [562, 449] width 45 height 10
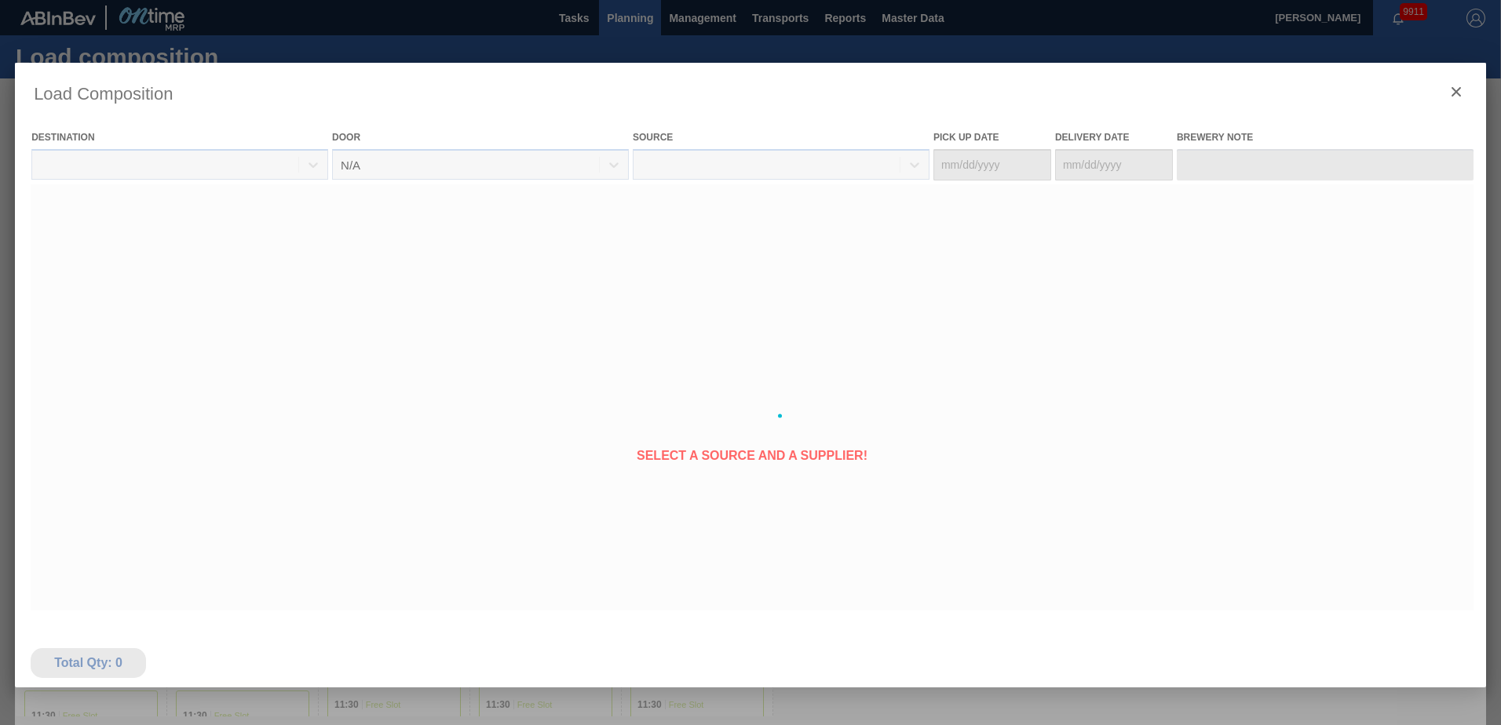
type Date "[DATE]"
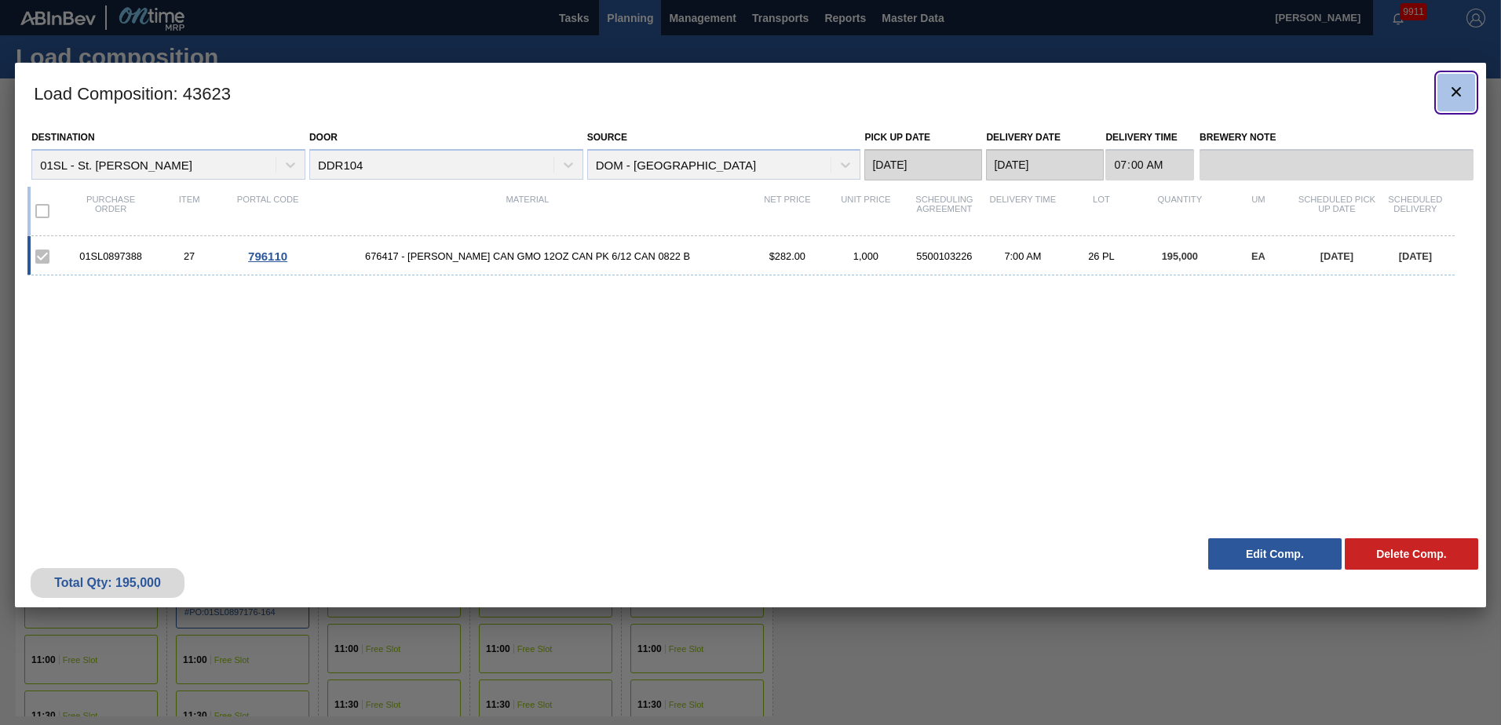
click at [1448, 93] on icon "botão de ícone" at bounding box center [1456, 91] width 19 height 19
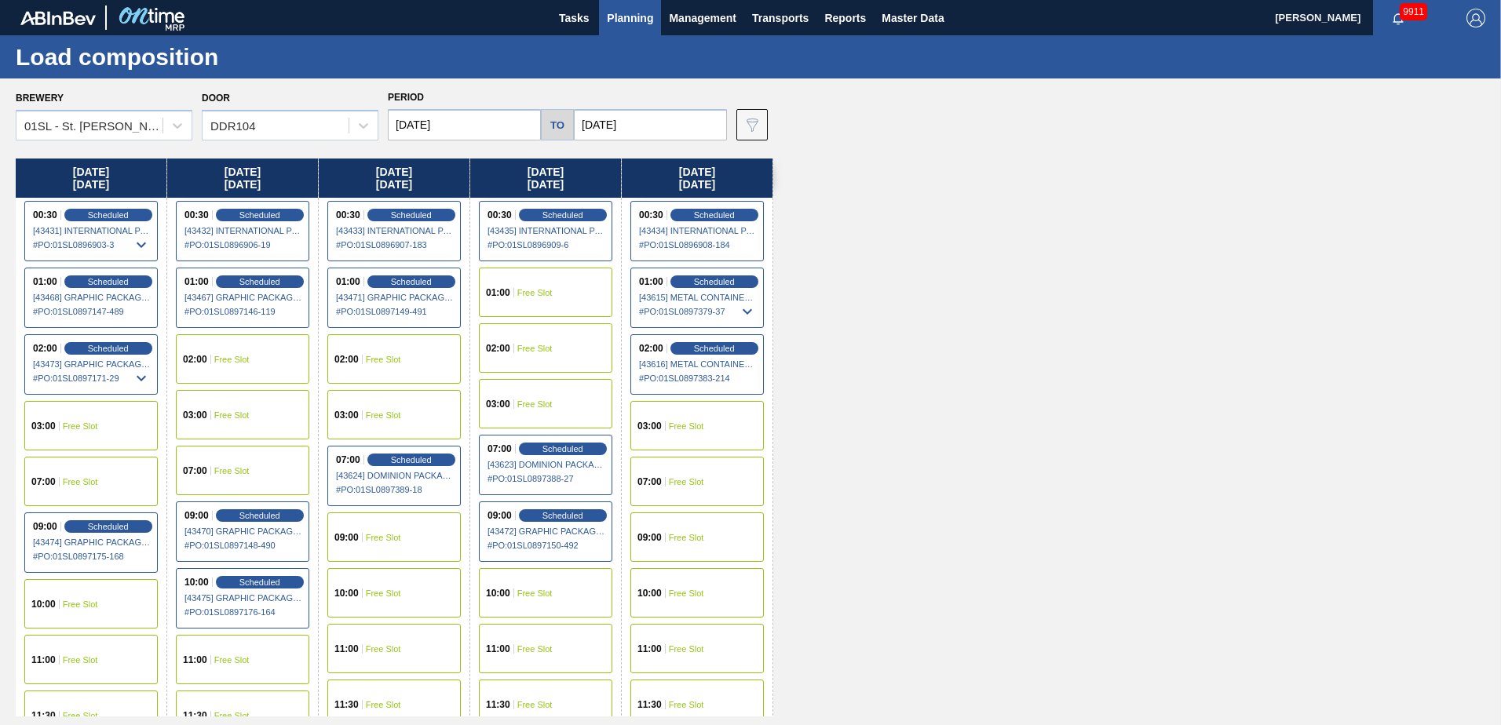
click at [613, 12] on span "Planning" at bounding box center [630, 18] width 46 height 19
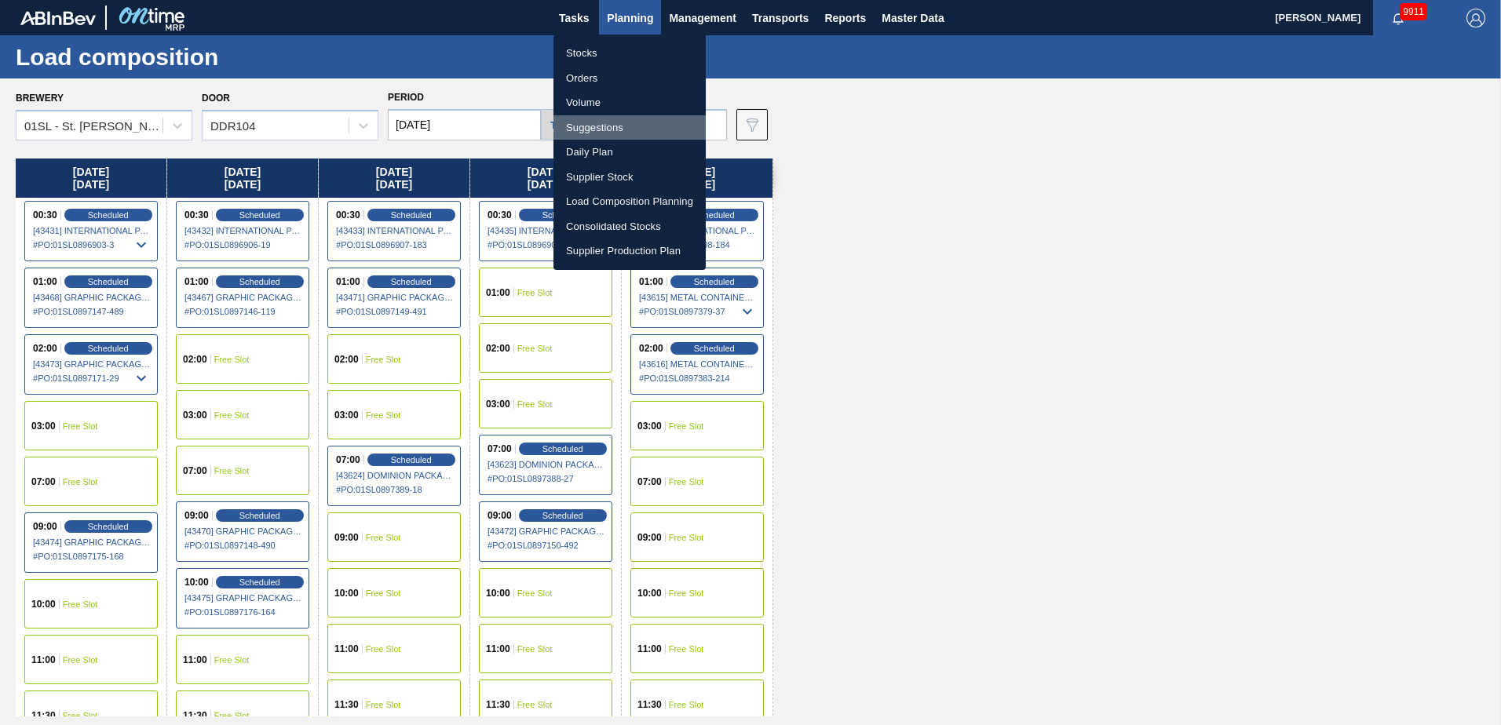
click at [608, 127] on li "Suggestions" at bounding box center [630, 127] width 152 height 25
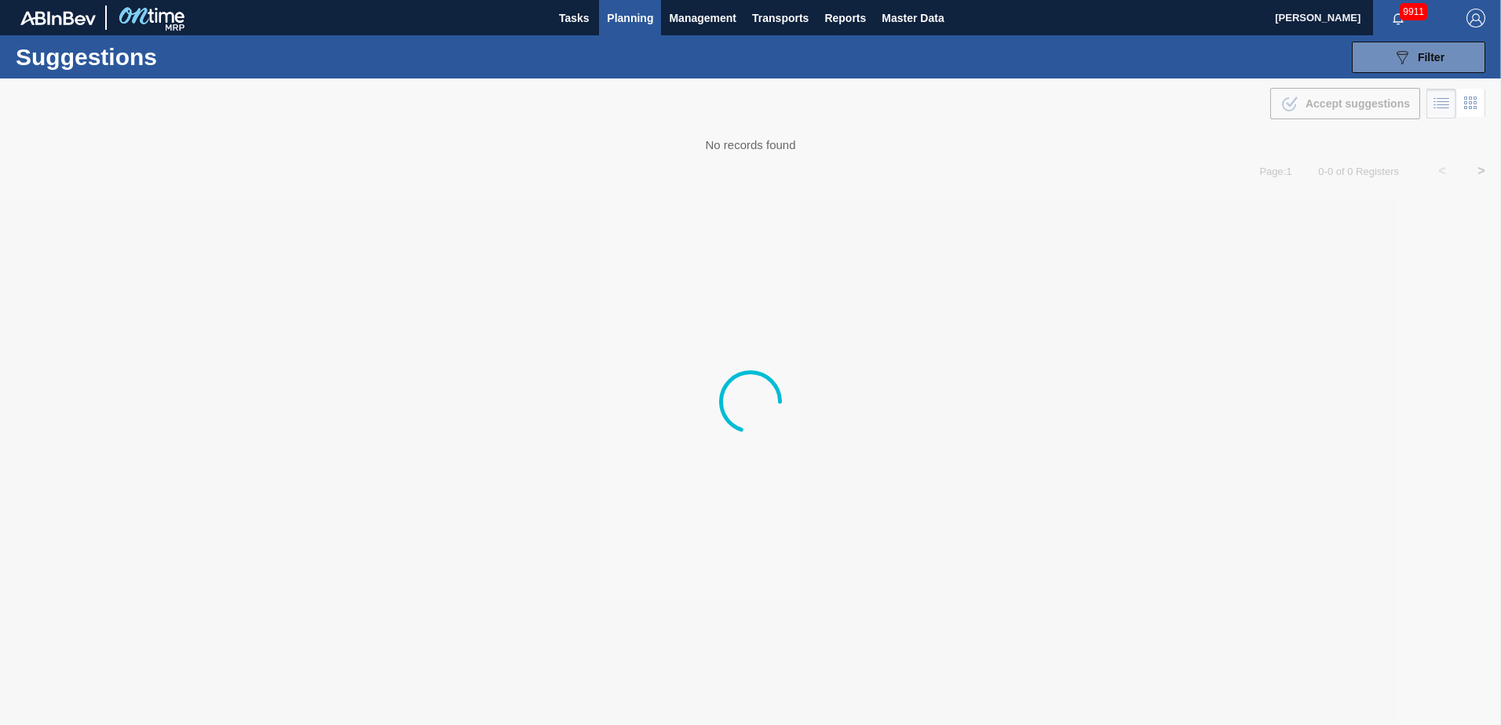
type from "[DATE]"
type to "[DATE]"
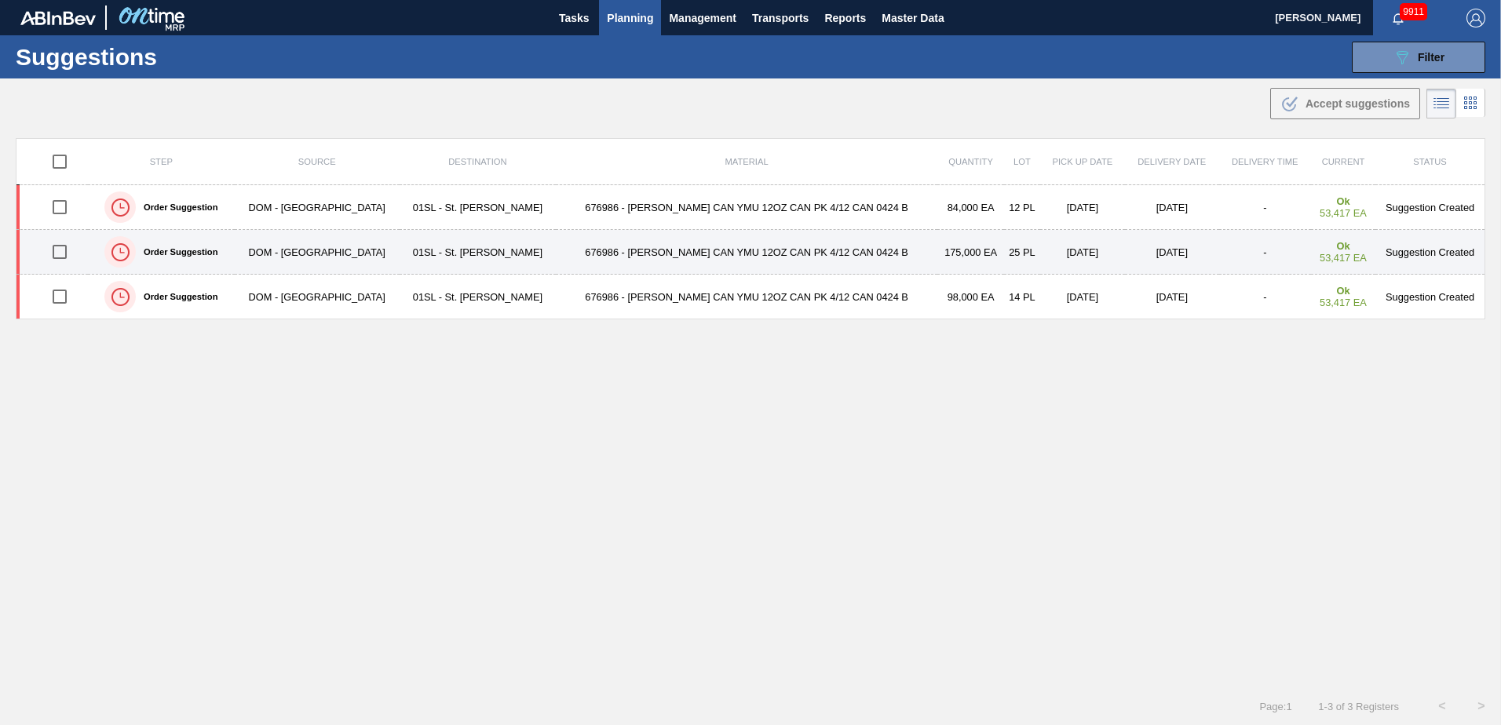
click at [65, 253] on input "checkbox" at bounding box center [59, 252] width 33 height 33
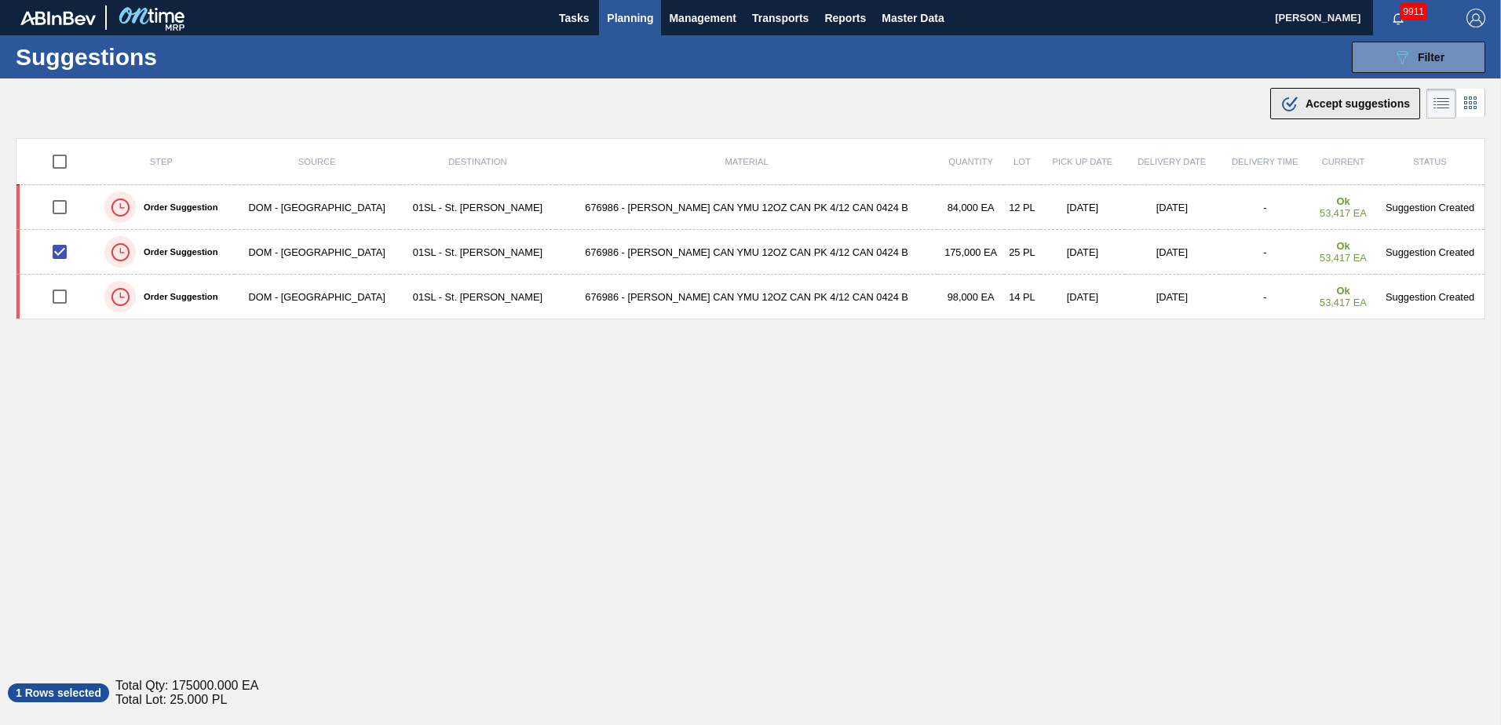
click at [1316, 96] on div ".b{fill:var(--color-action-default)} Accept suggestions" at bounding box center [1346, 103] width 130 height 19
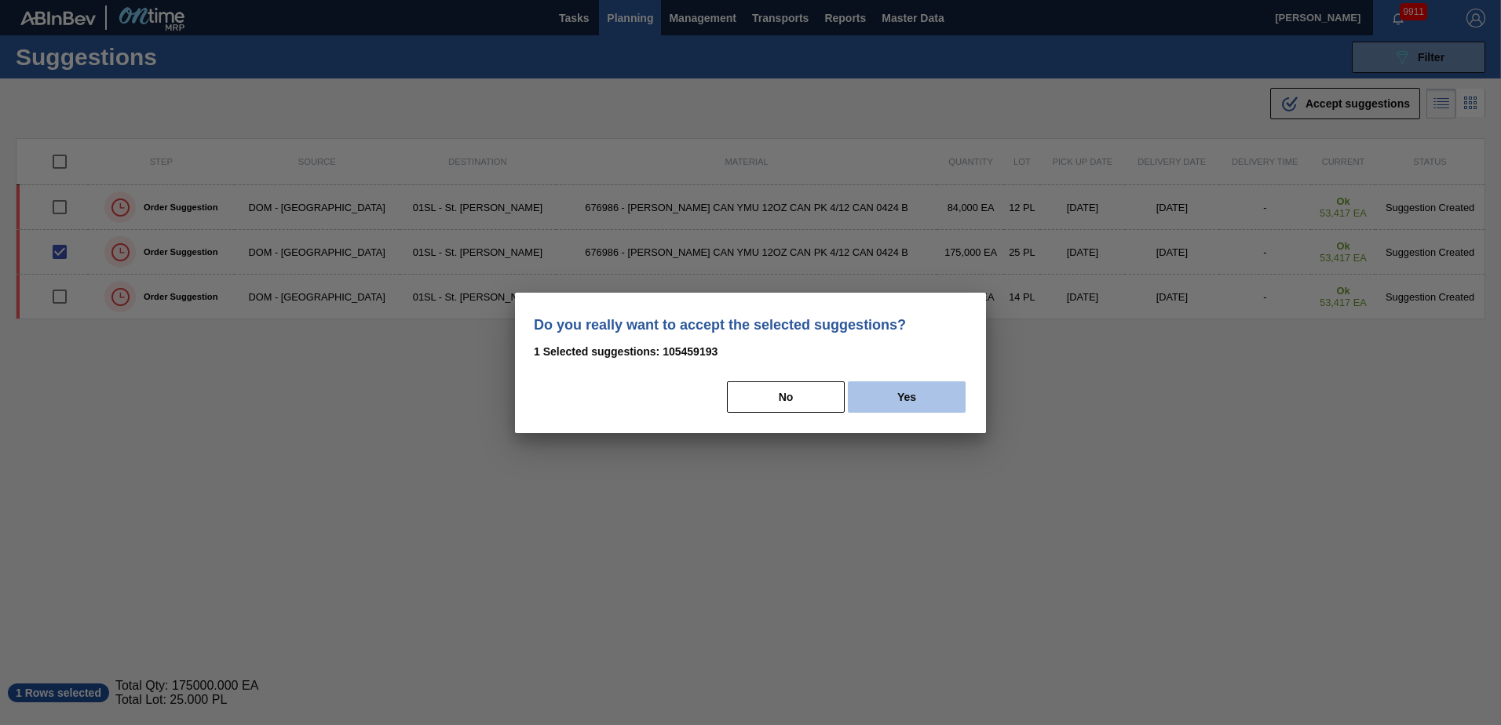
click at [904, 409] on button "Yes" at bounding box center [907, 397] width 118 height 31
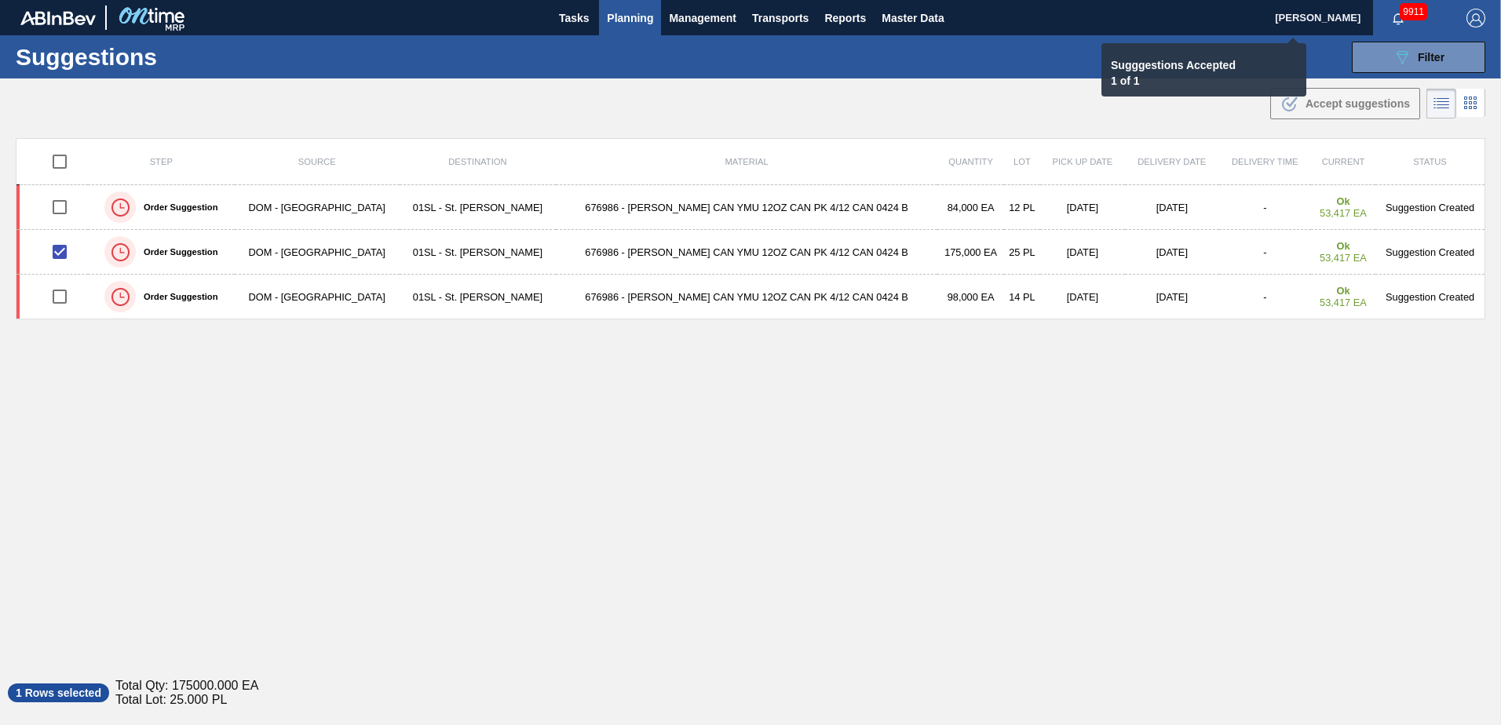
click at [637, 22] on span "Planning" at bounding box center [630, 18] width 46 height 19
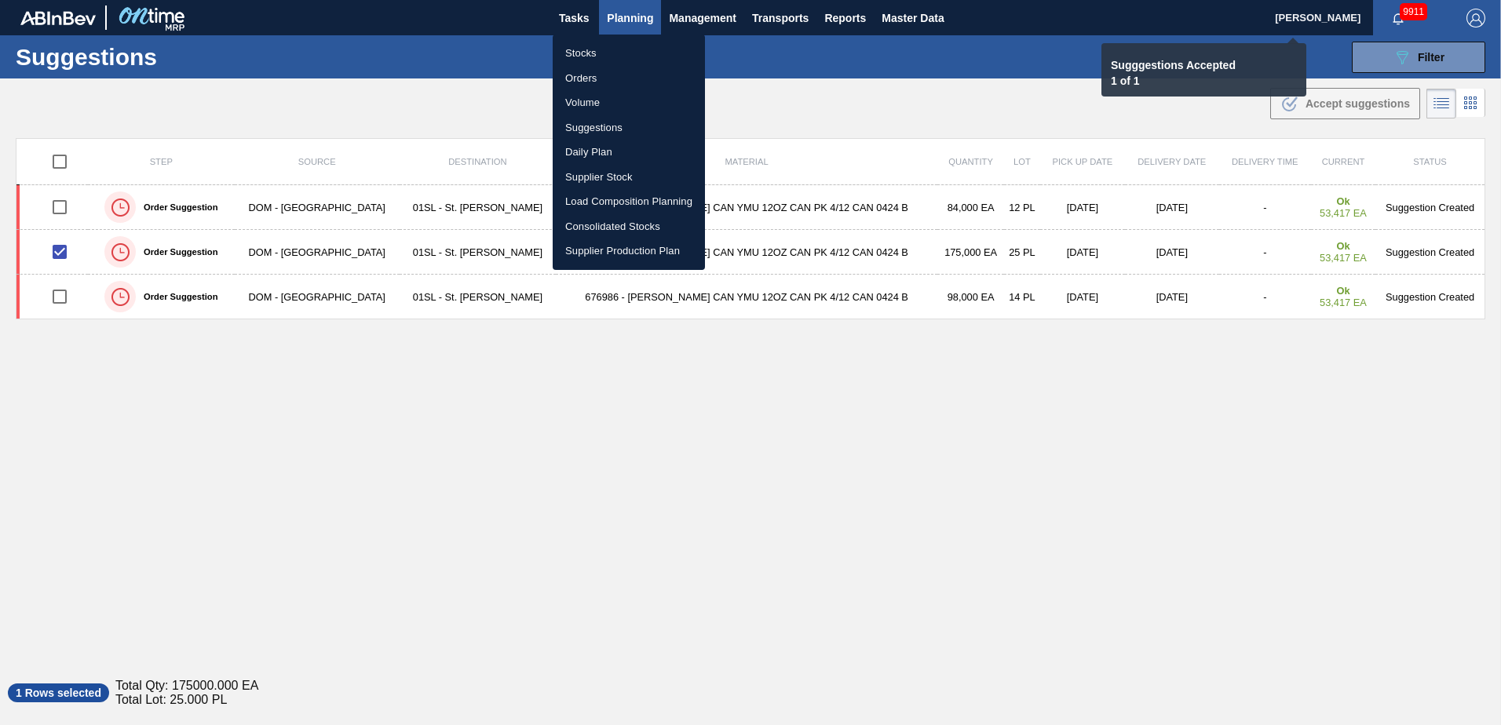
checkbox input "false"
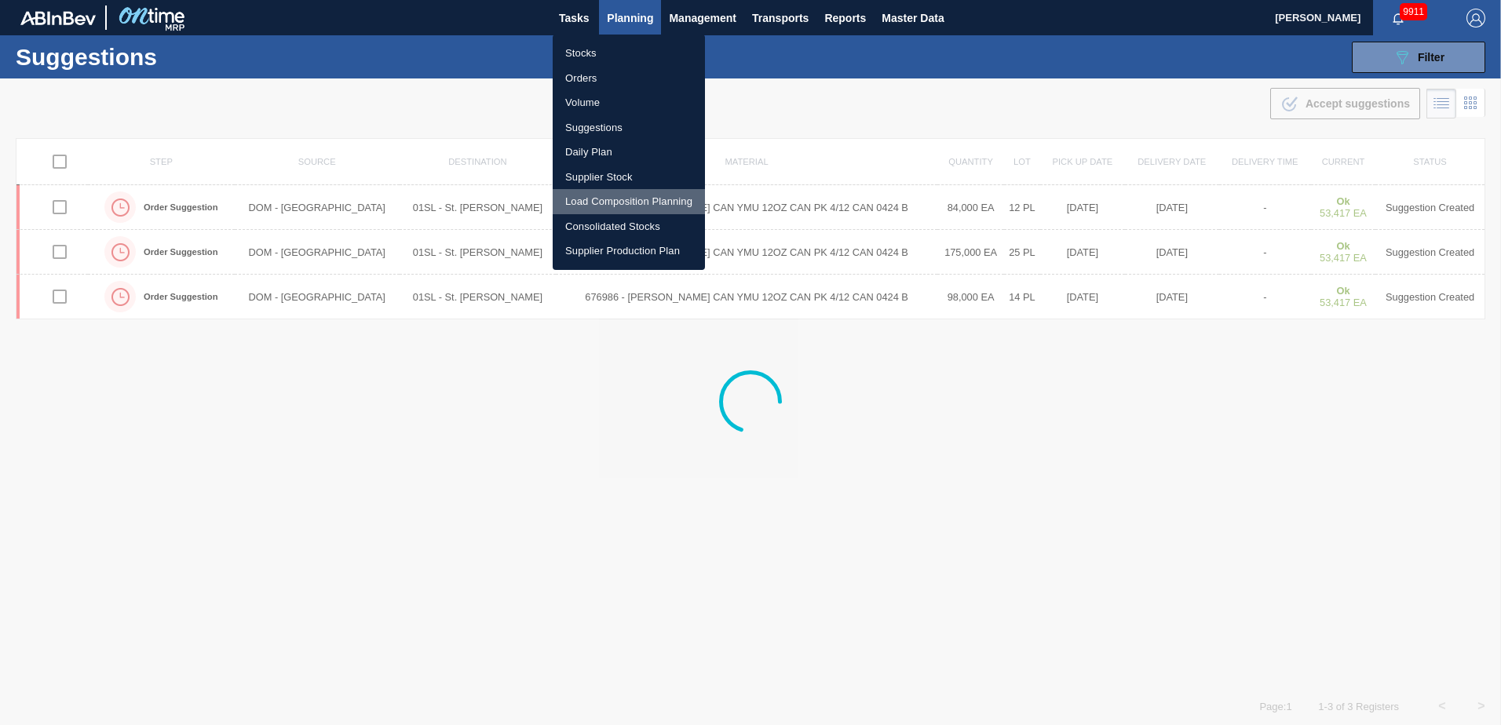
click at [601, 201] on li "Load Composition Planning" at bounding box center [629, 201] width 152 height 25
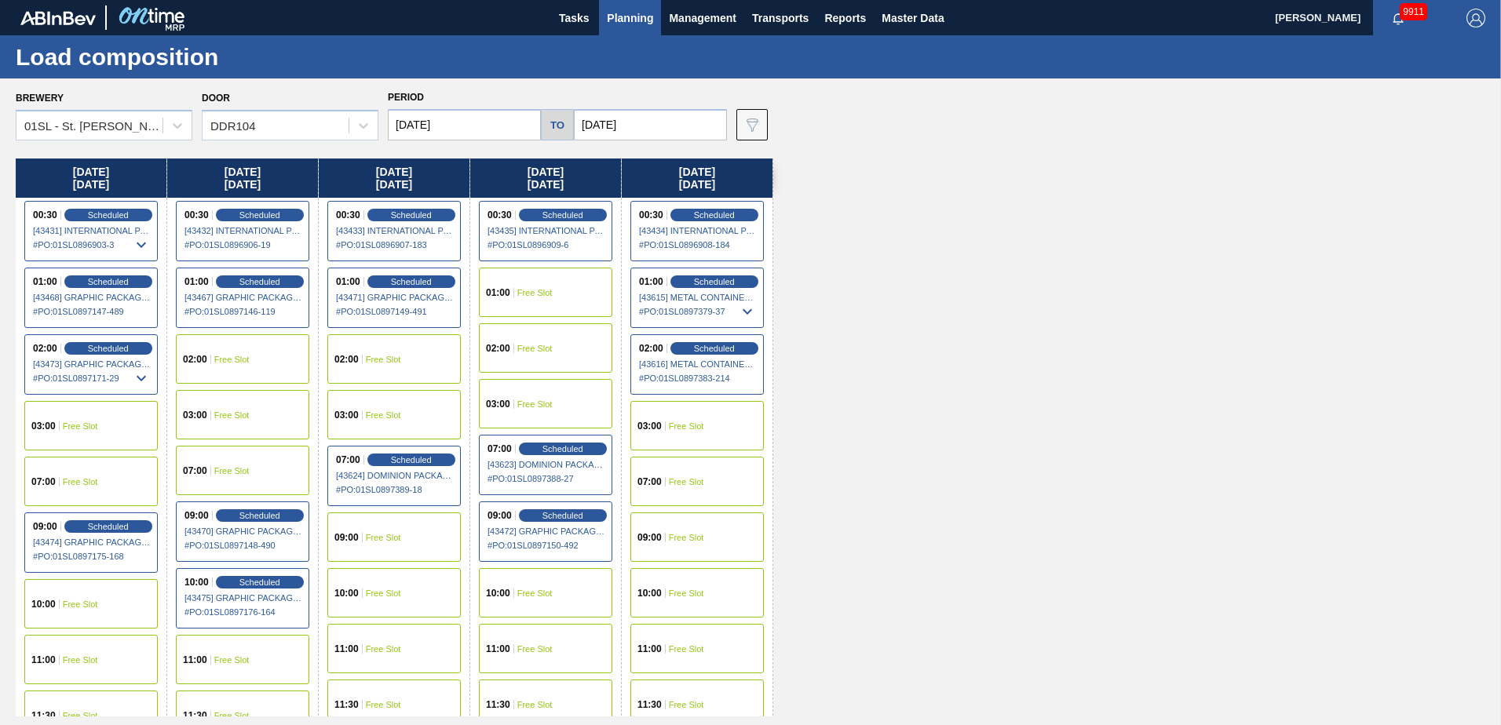
click at [645, 468] on div "07:00 Free Slot" at bounding box center [696, 481] width 133 height 49
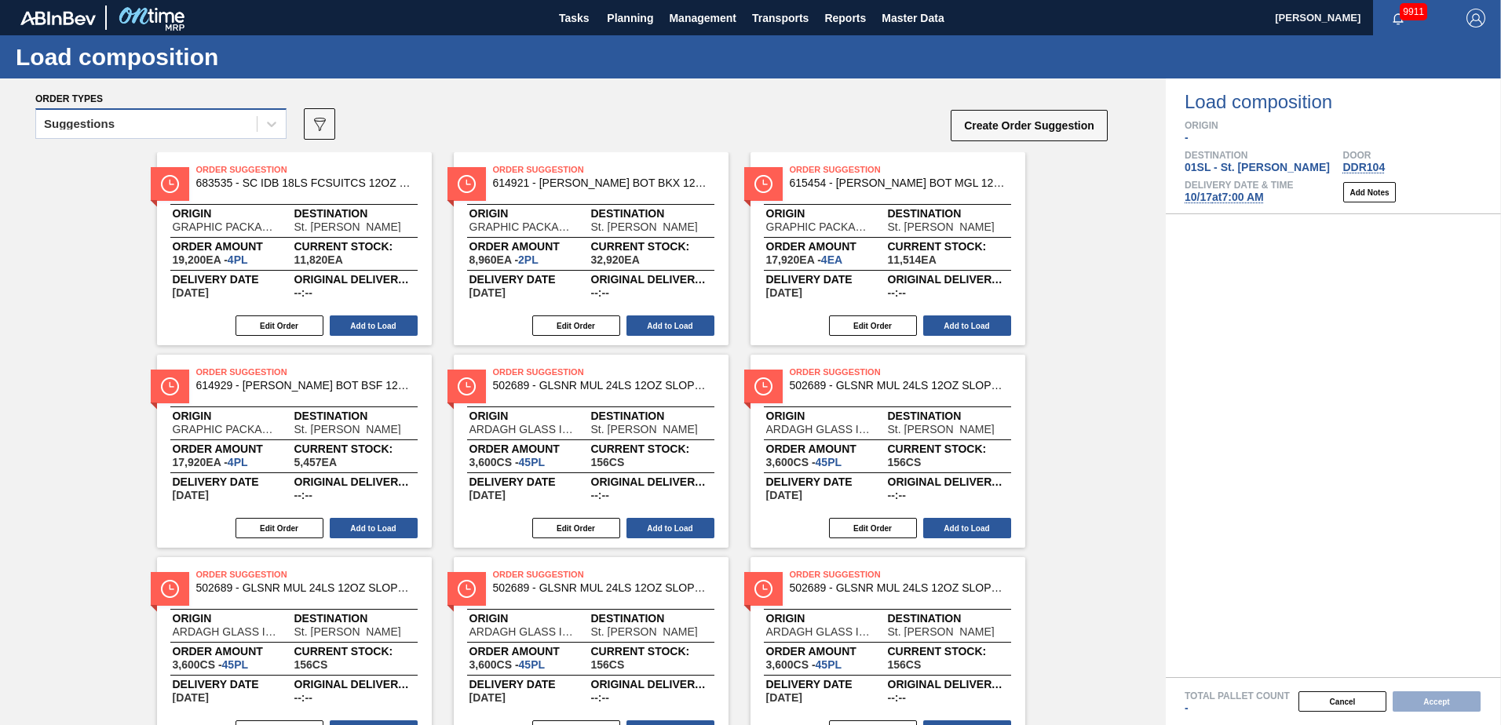
click at [254, 128] on div "Suggestions" at bounding box center [146, 124] width 221 height 23
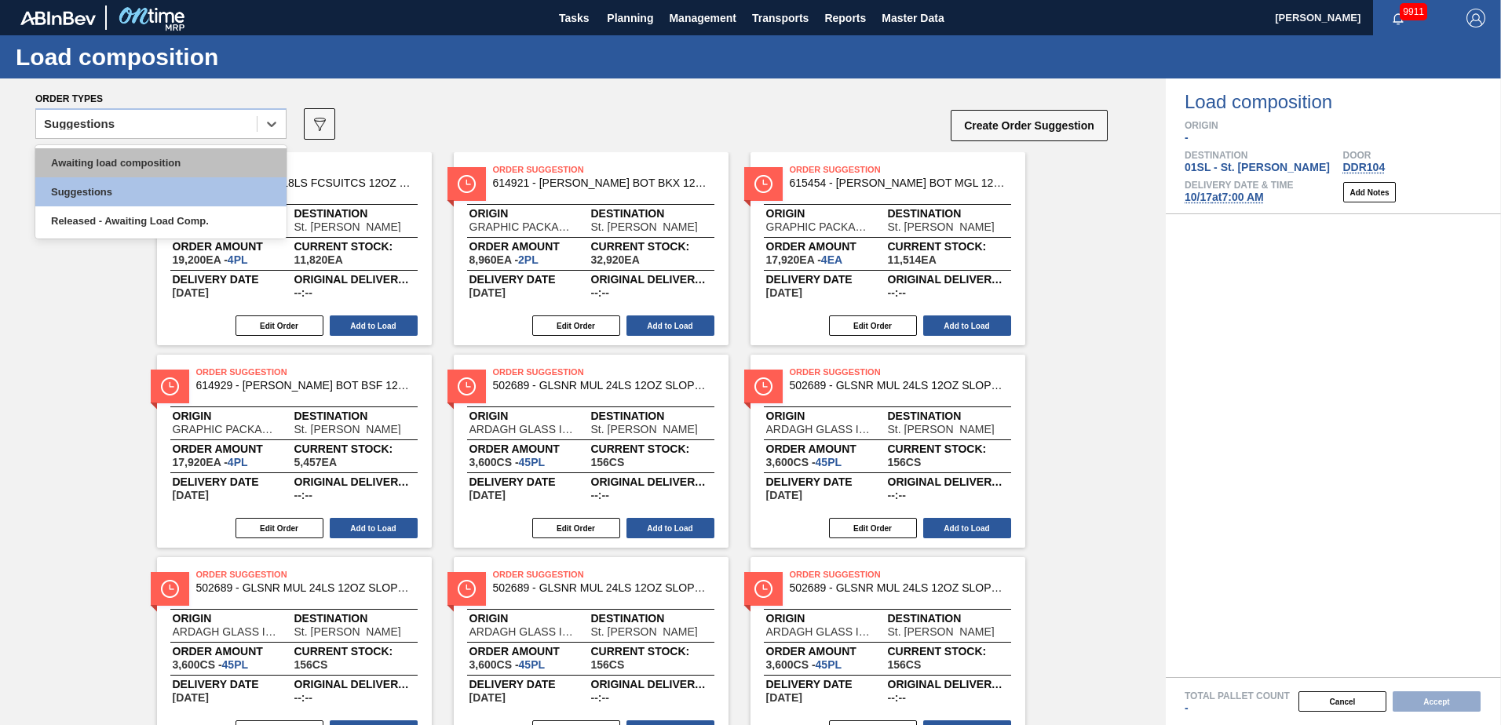
click at [201, 155] on div "Awaiting load composition" at bounding box center [160, 162] width 251 height 29
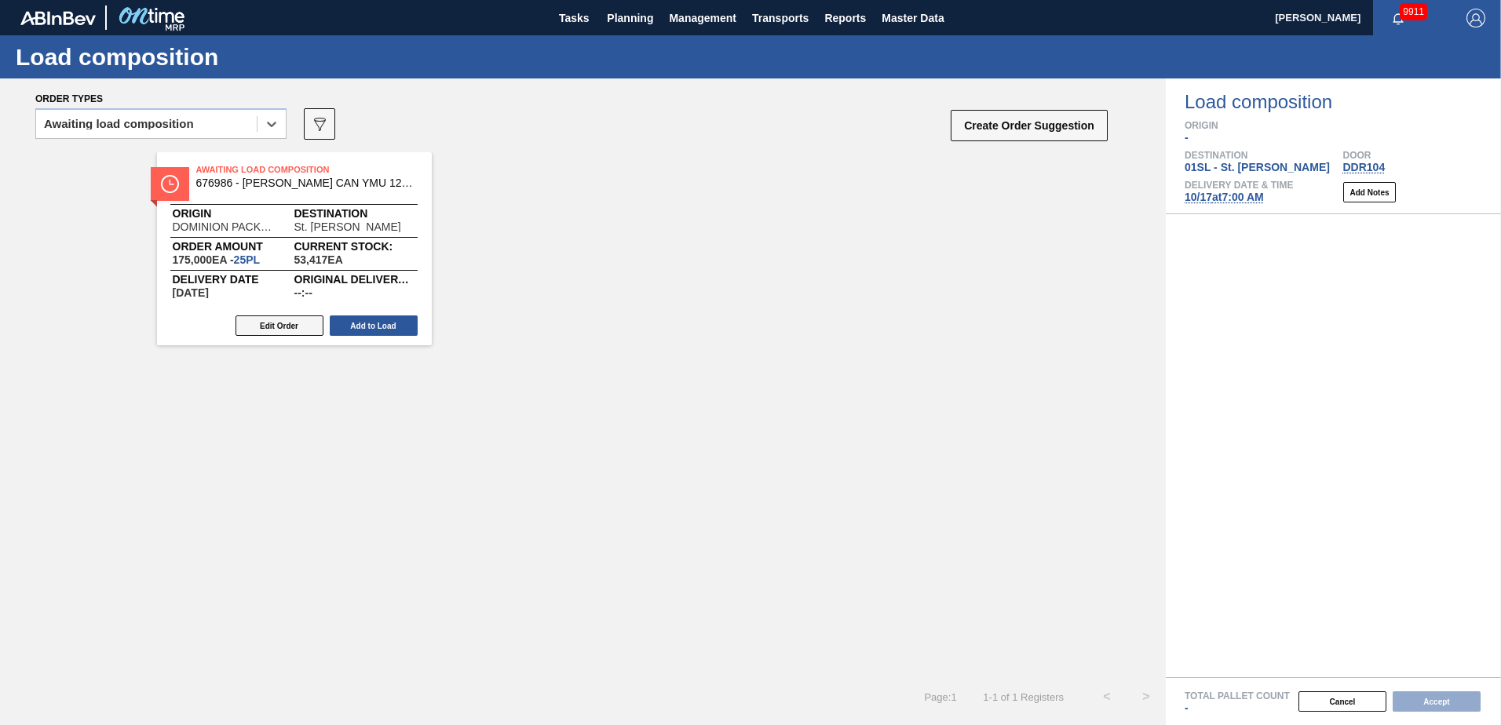
click at [284, 322] on button "Edit Order" at bounding box center [280, 326] width 88 height 20
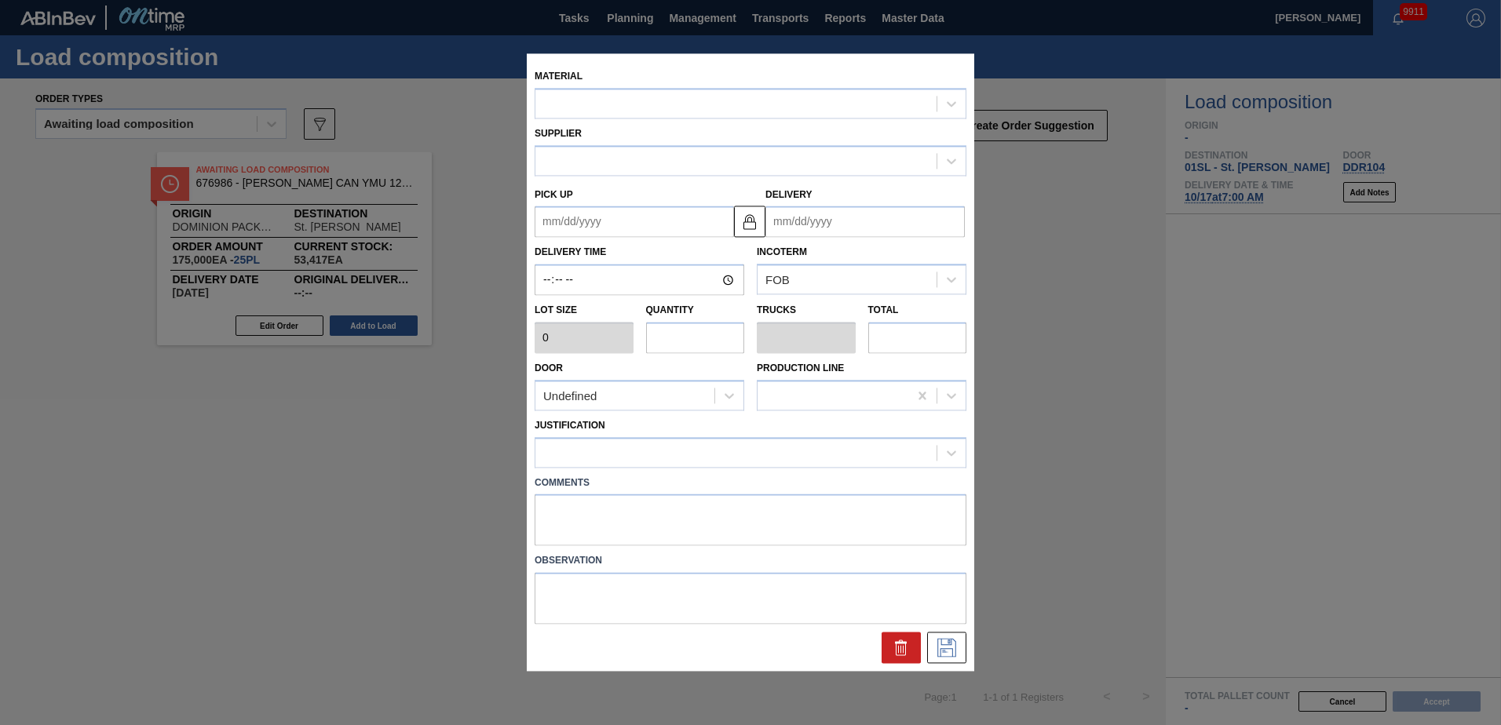
type input "7,000"
type input "25"
type input "0.962"
type input "175,000"
type up "[DATE]"
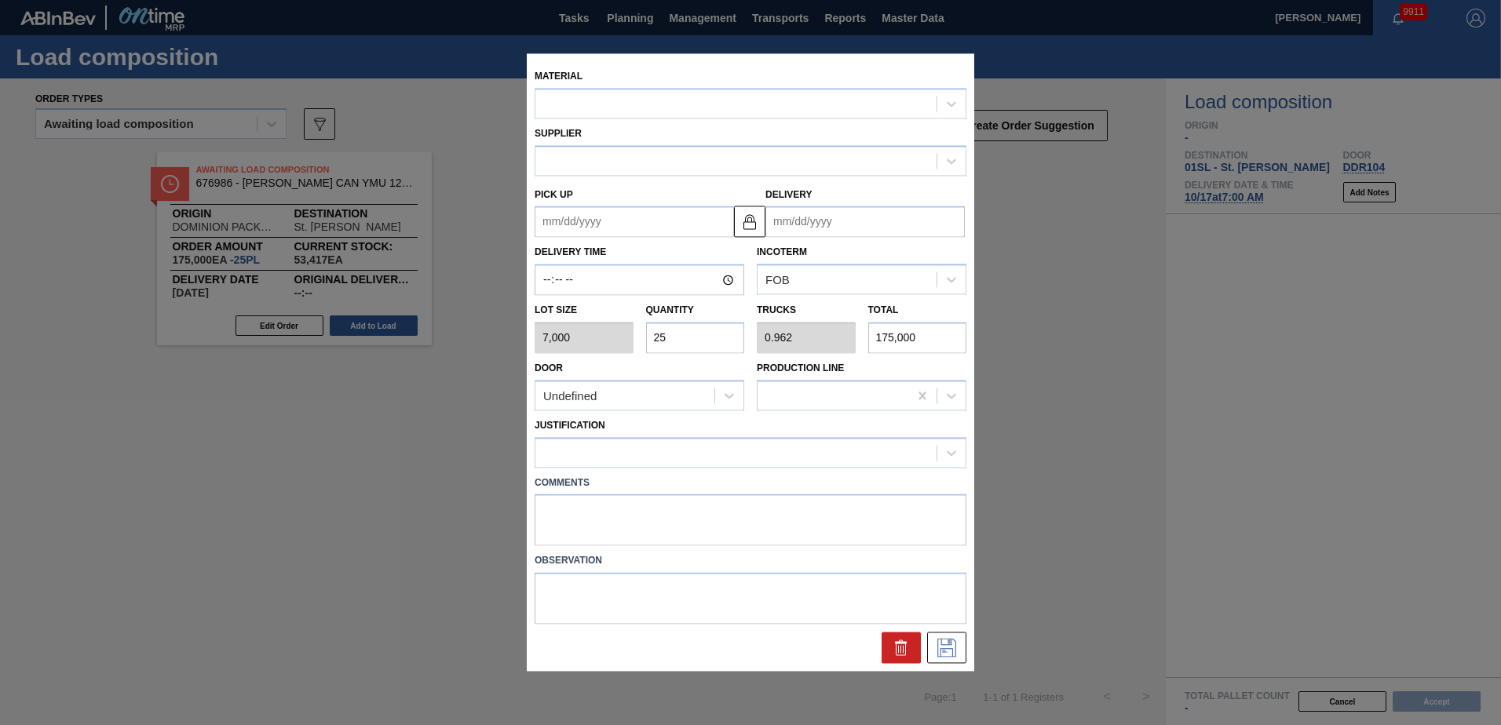
type input "[DATE]"
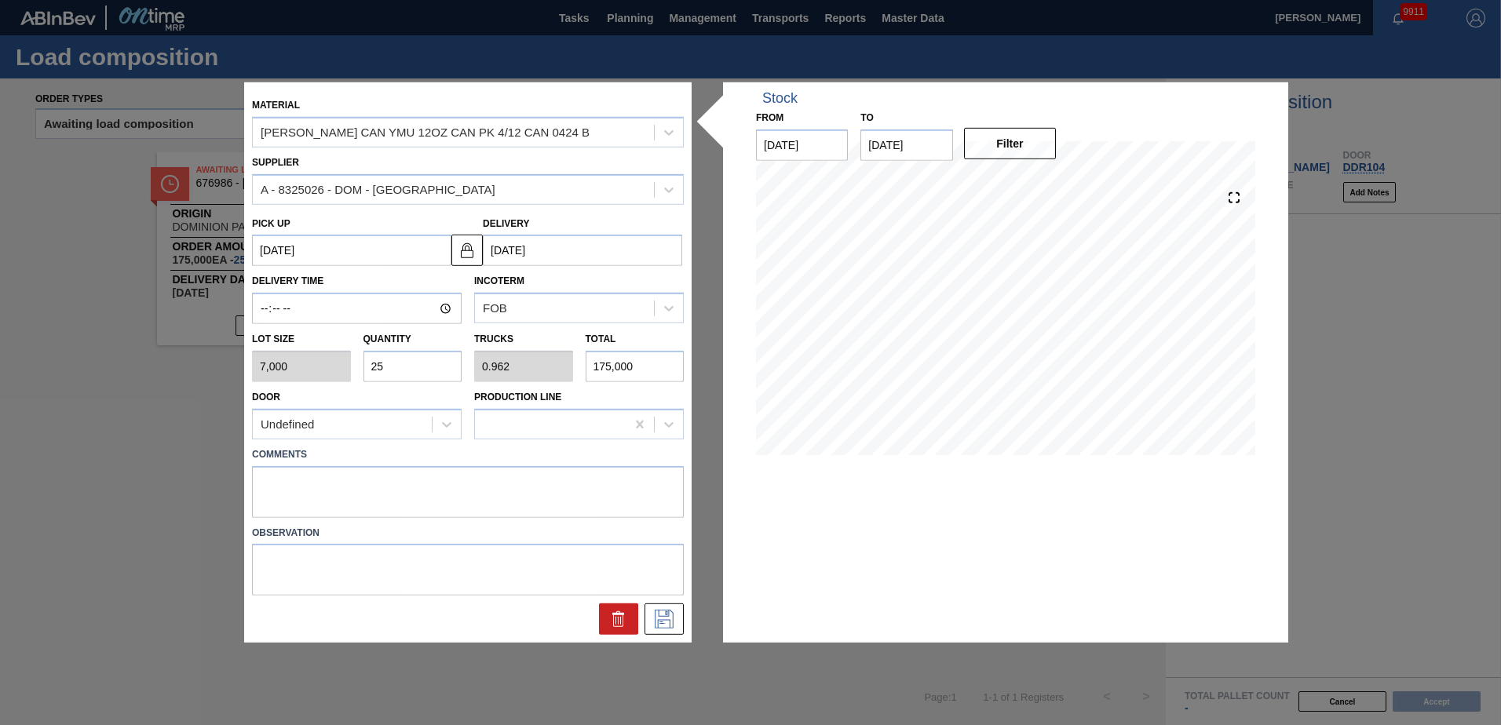
click at [404, 363] on input "25" at bounding box center [413, 366] width 99 height 31
type input "2"
type input "0.077"
type input "14,000"
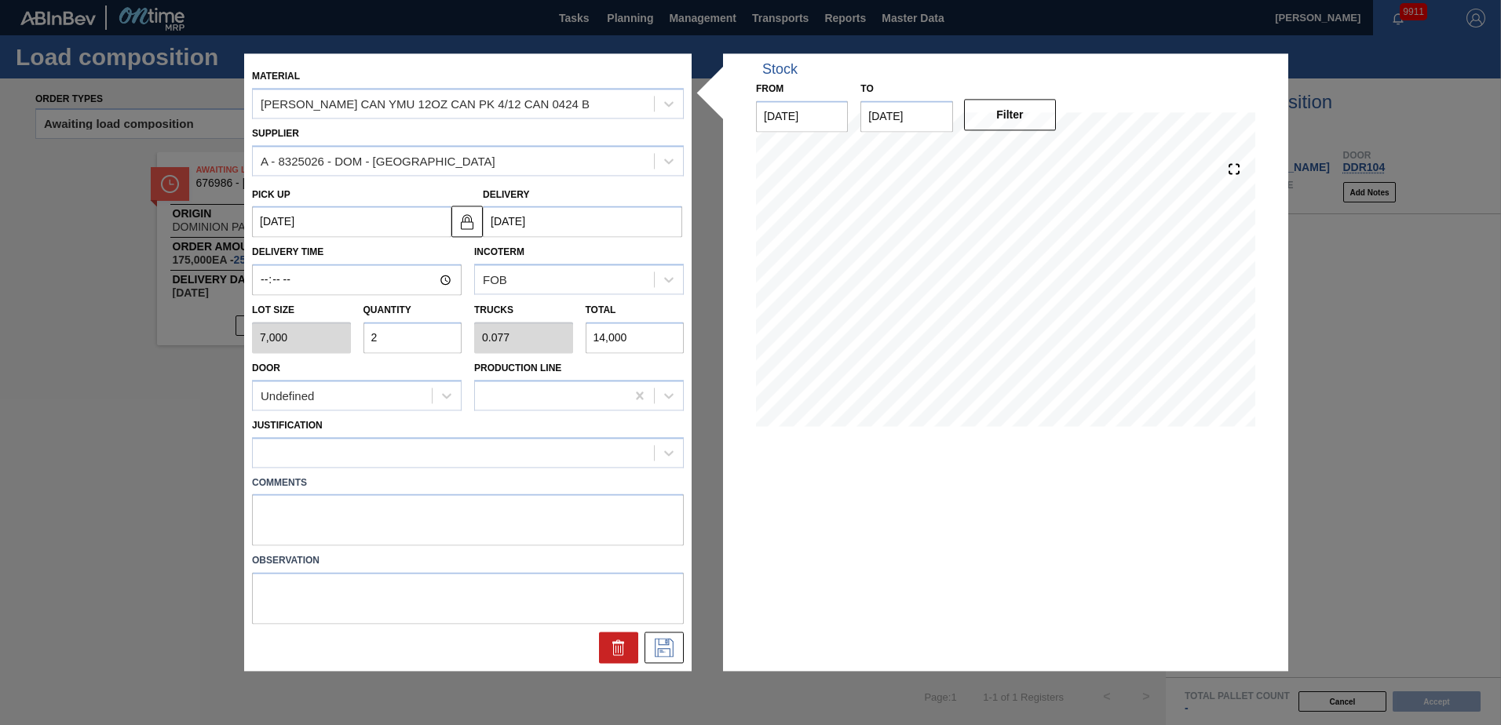
type input "26"
type input "1"
type input "182,000"
type input "26"
click at [434, 400] on div at bounding box center [447, 396] width 28 height 28
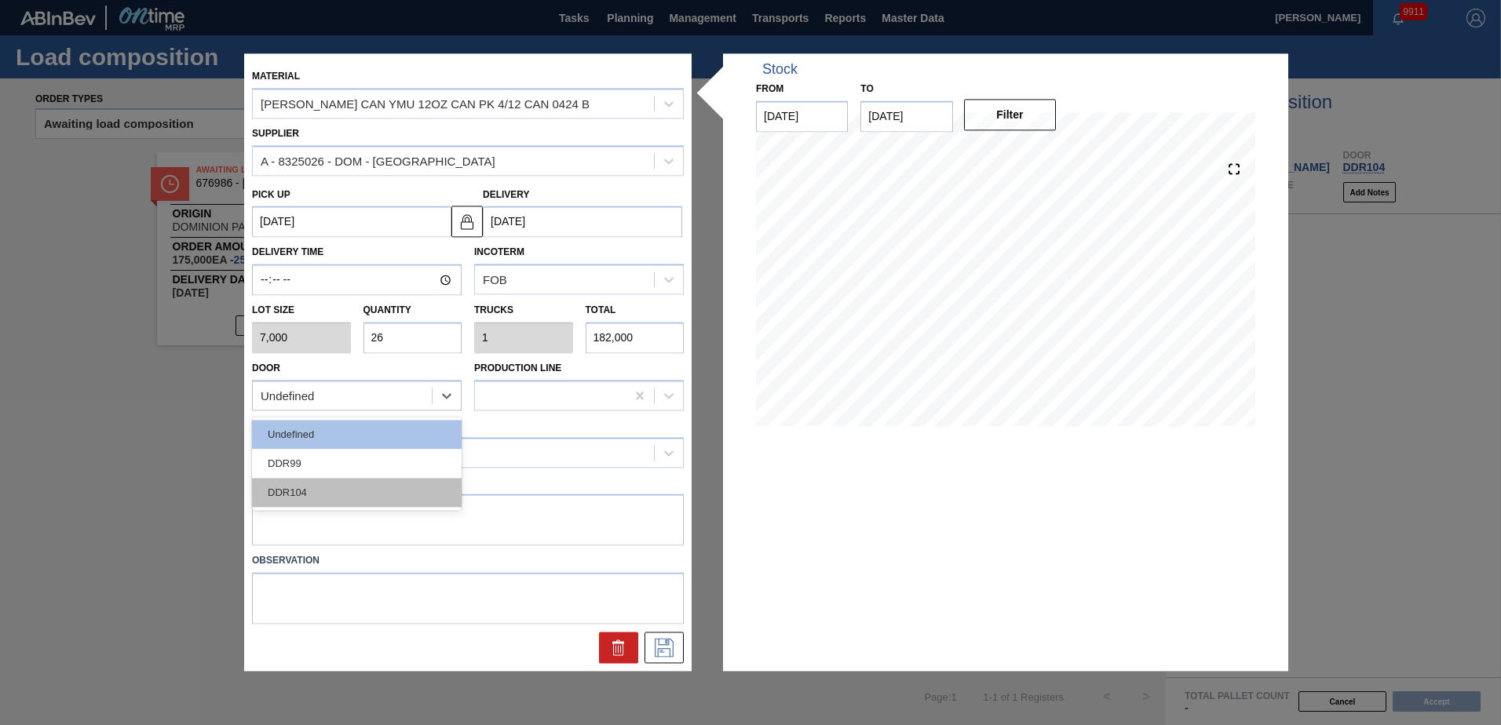
click at [378, 483] on div "DDR104" at bounding box center [357, 492] width 210 height 29
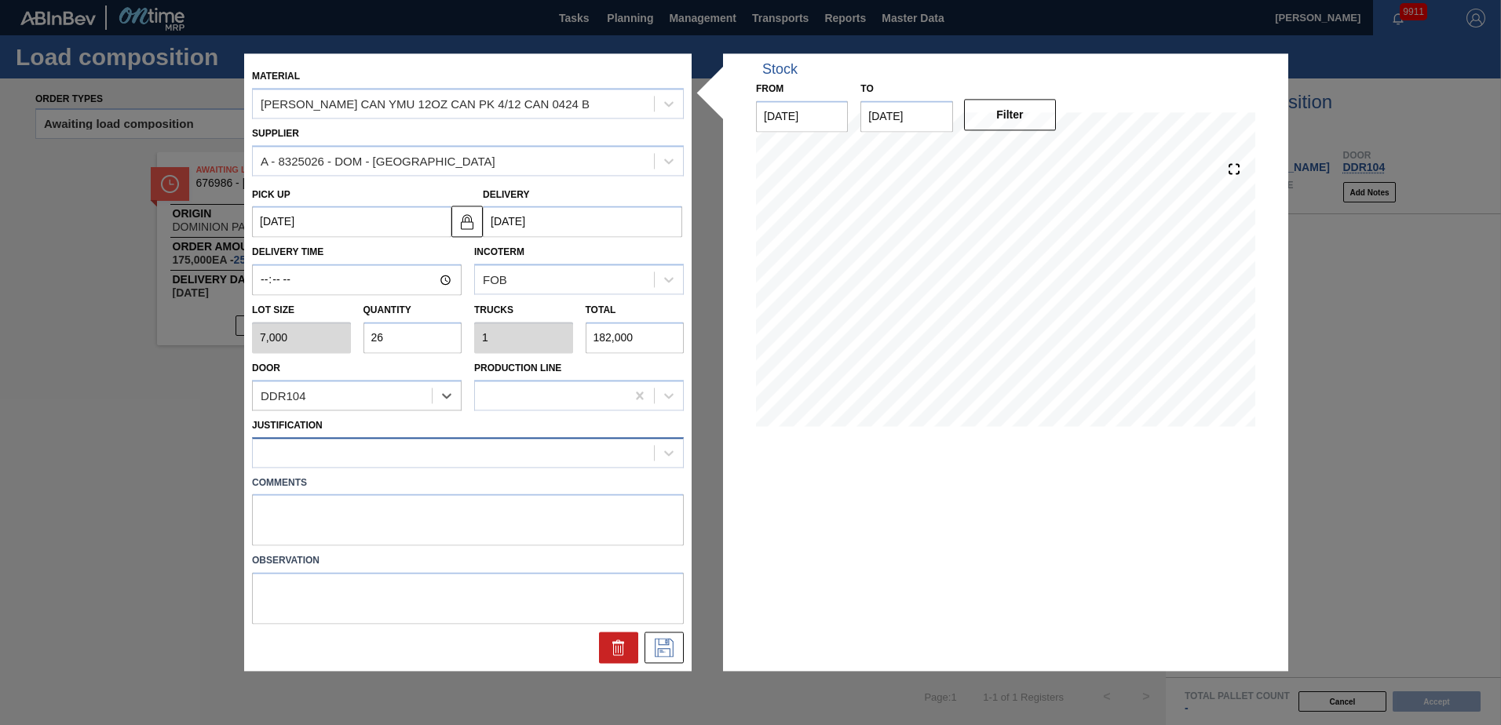
click at [384, 444] on div at bounding box center [453, 452] width 401 height 23
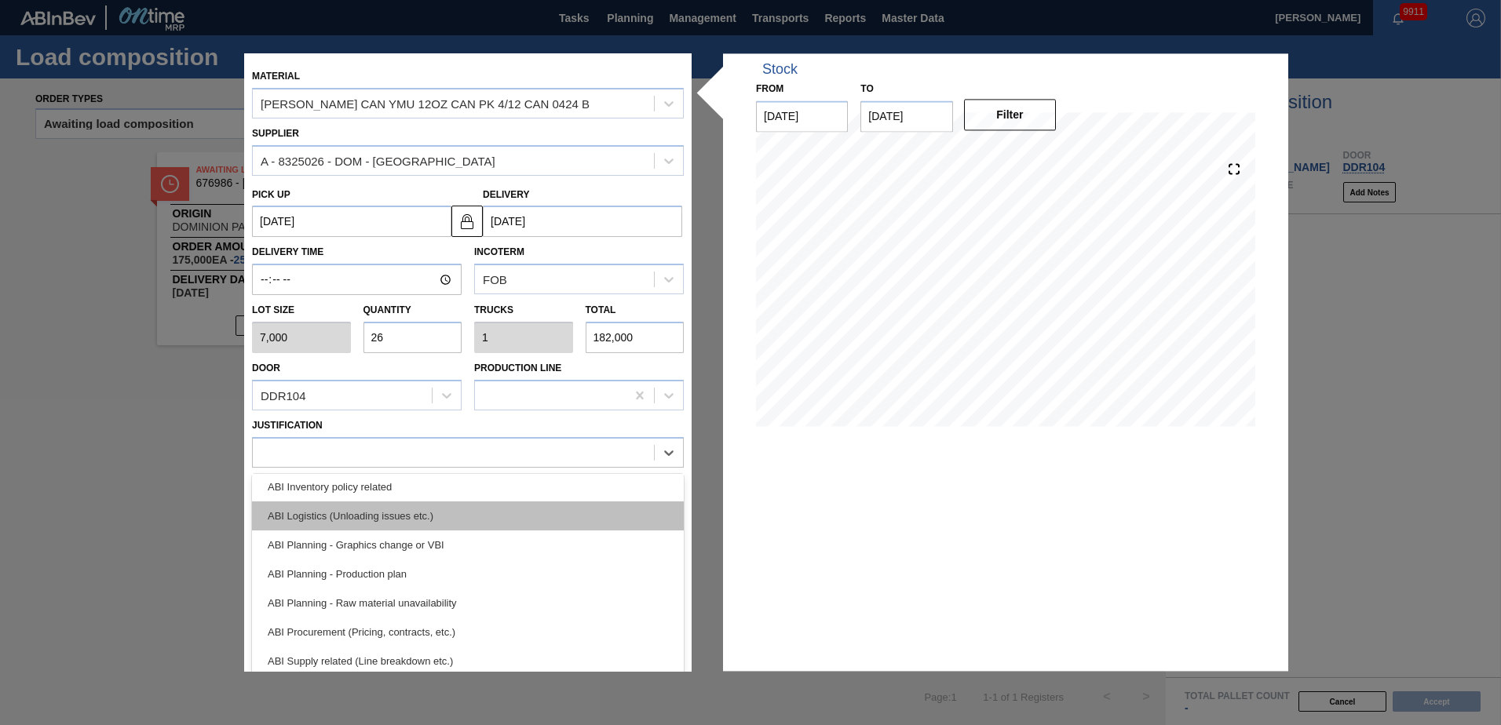
scroll to position [157, 0]
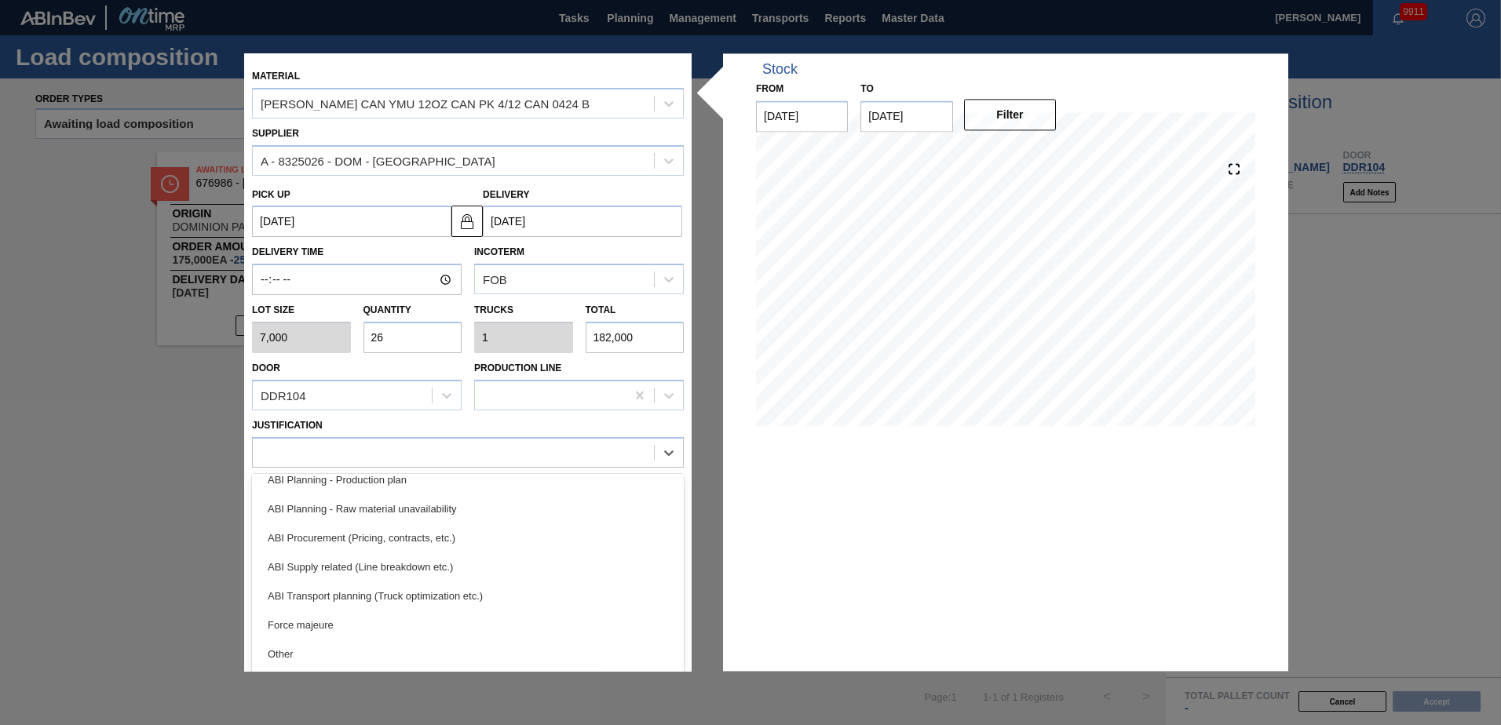
click at [426, 590] on div "ABI Transport planning (Truck optimization etc.)" at bounding box center [468, 596] width 432 height 29
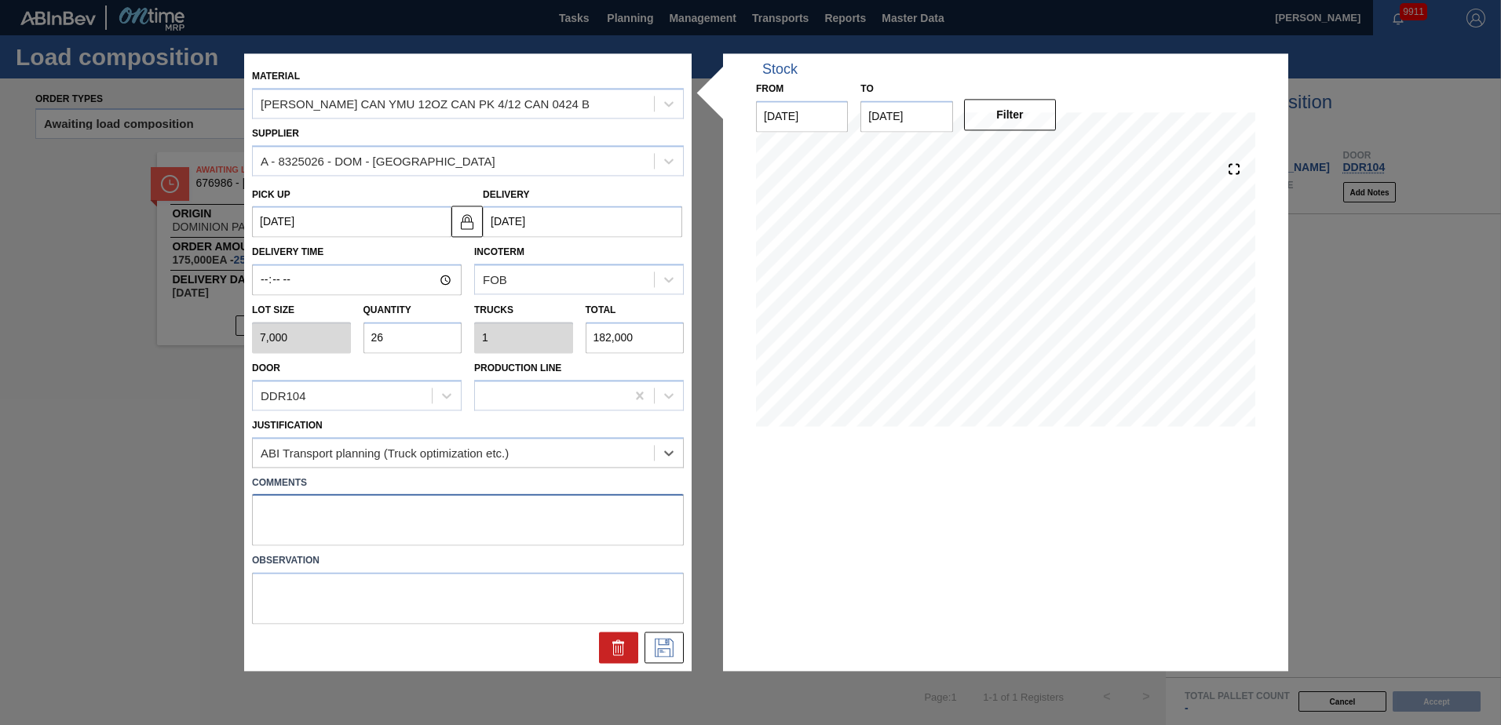
click at [321, 512] on textarea at bounding box center [468, 521] width 432 height 52
type textarea "Live unload"
click at [660, 646] on icon at bounding box center [664, 648] width 25 height 19
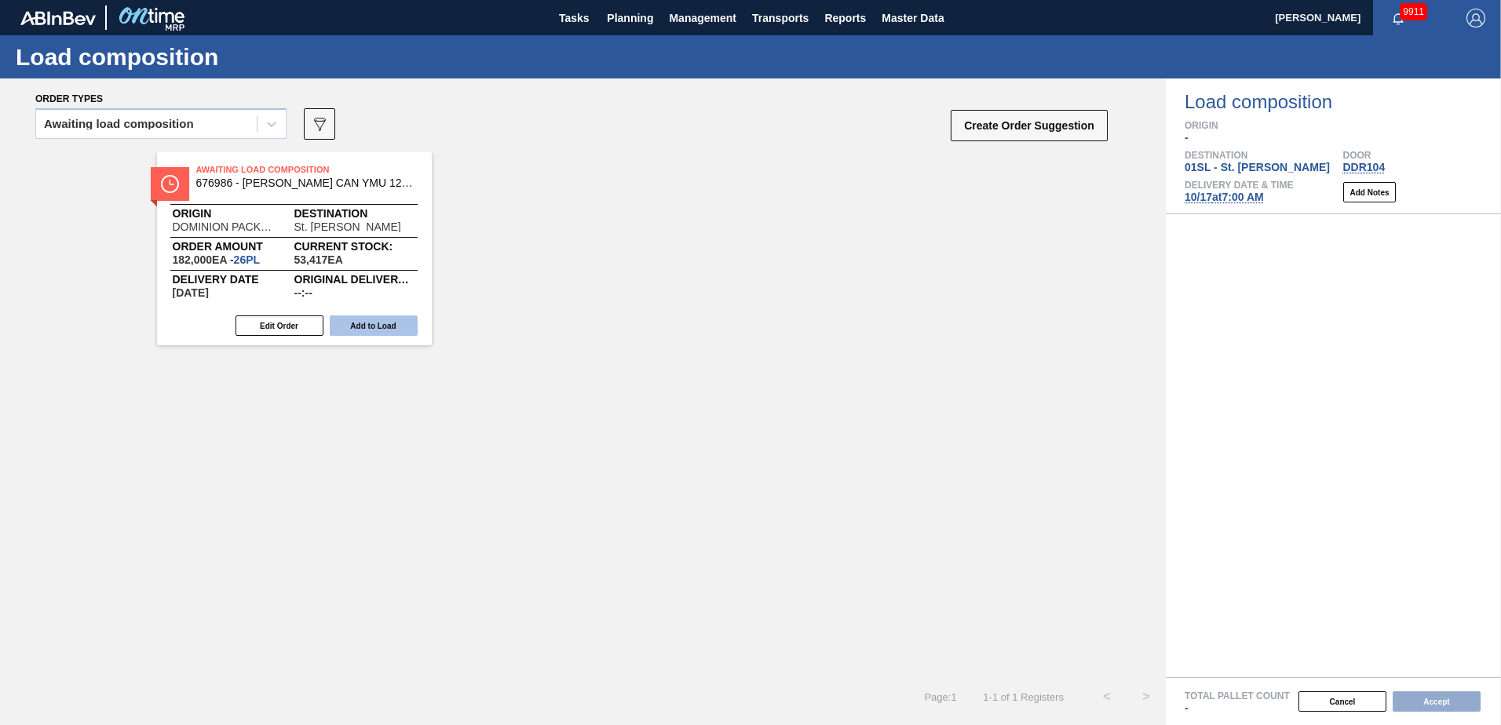
click at [390, 324] on button "Add to Load" at bounding box center [374, 326] width 88 height 20
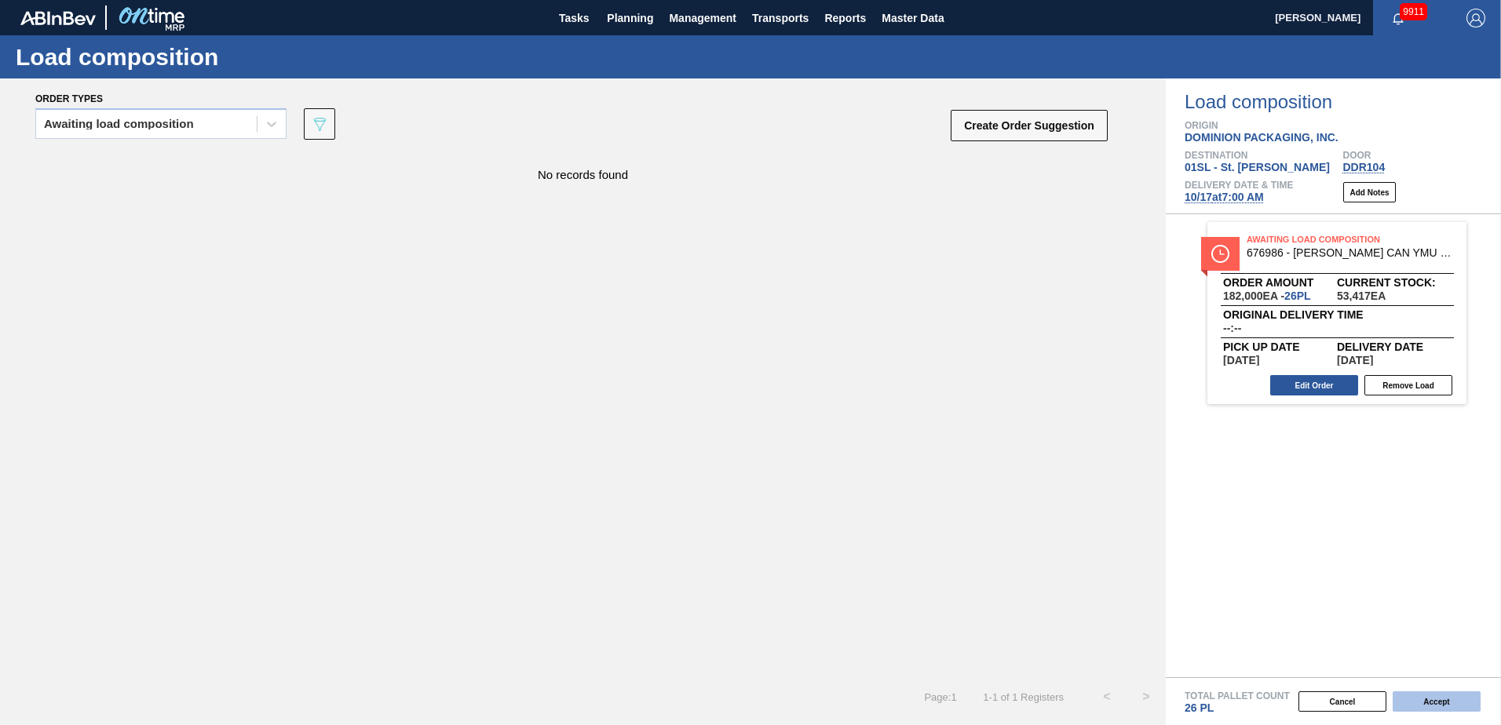
click at [1438, 702] on button "Accept" at bounding box center [1437, 702] width 88 height 20
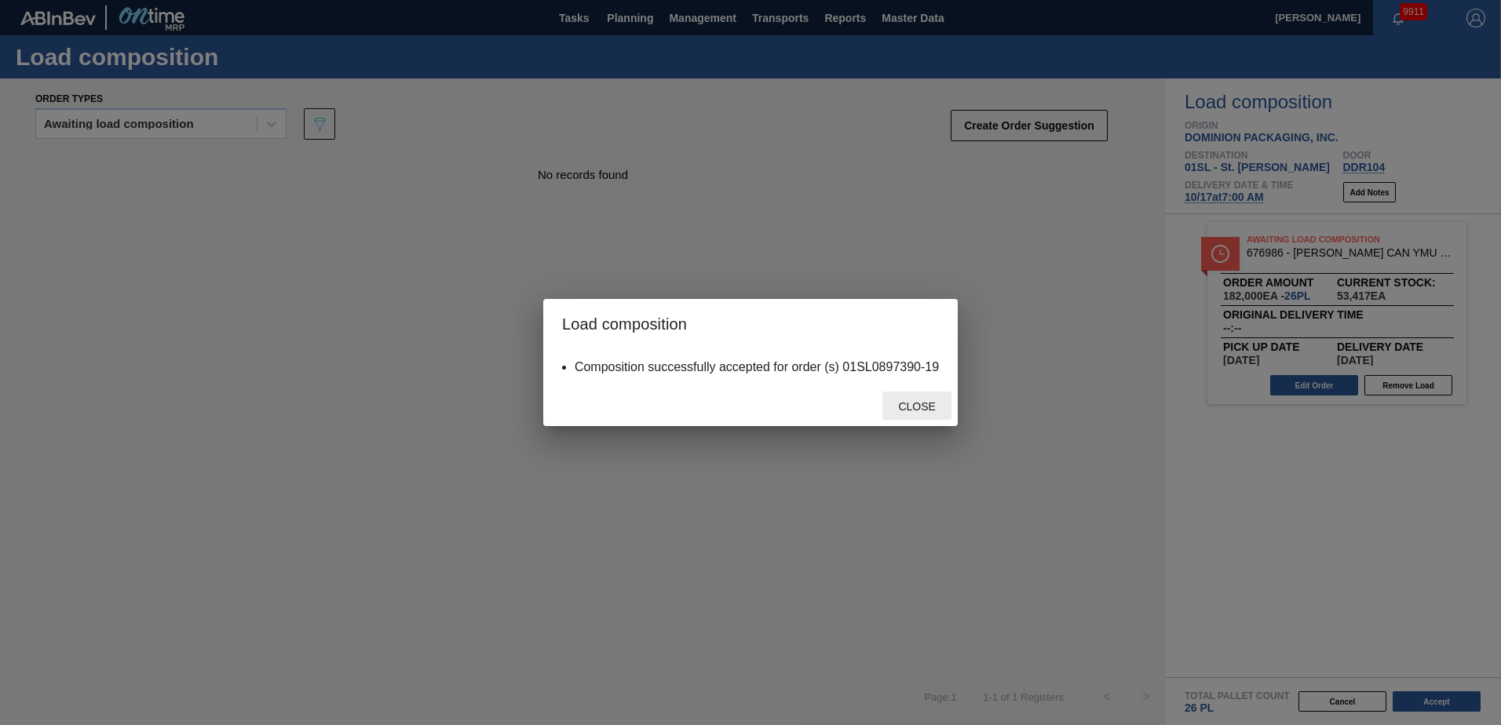
click at [923, 407] on span "Close" at bounding box center [917, 406] width 62 height 13
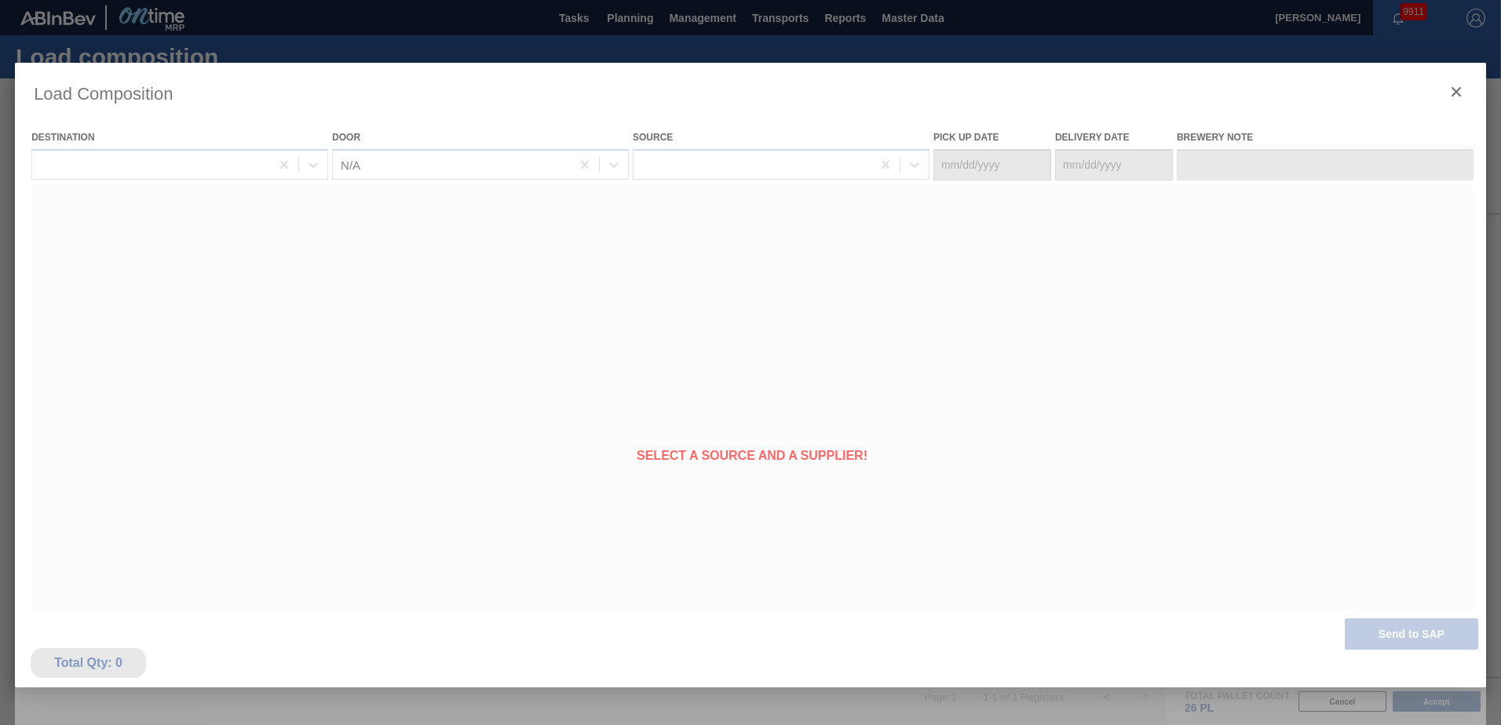
type Date "[DATE]"
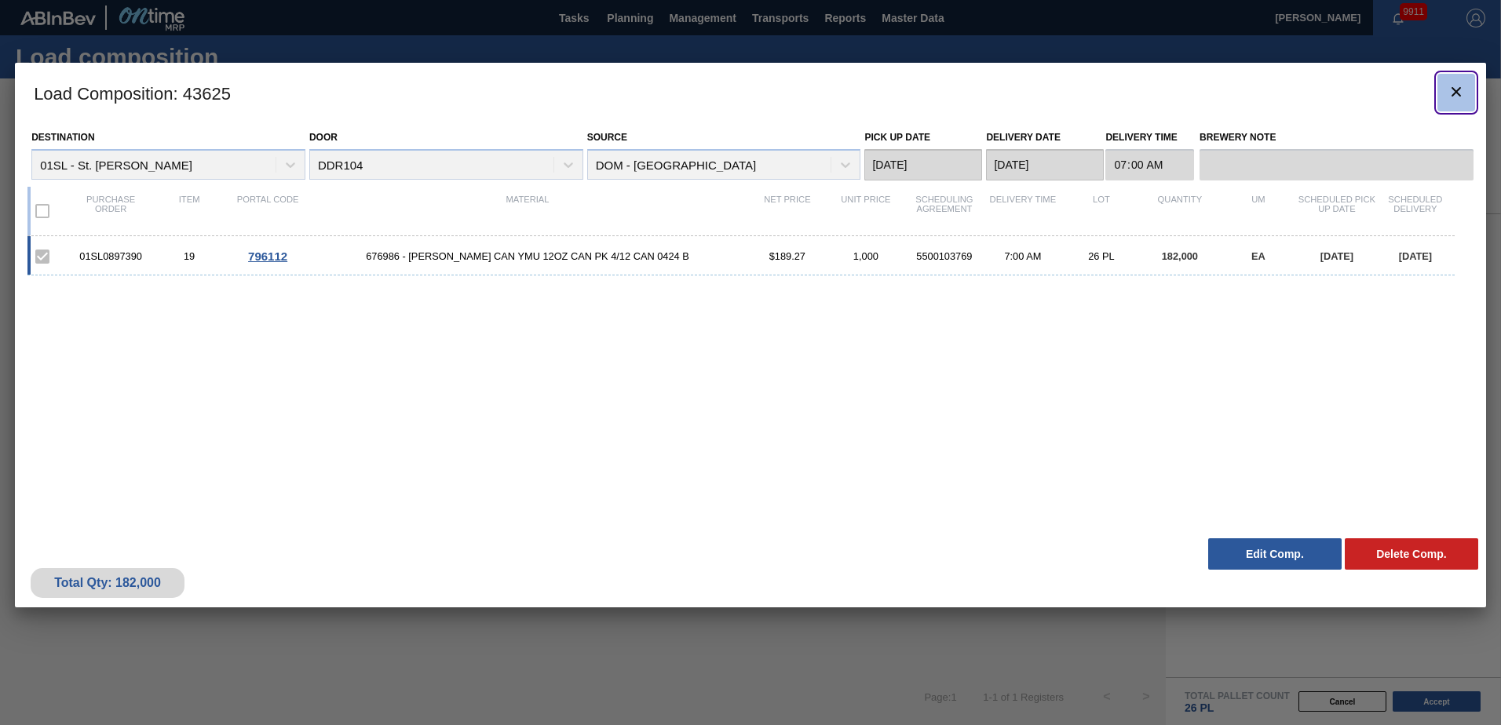
click at [1453, 80] on button "botão de ícone" at bounding box center [1457, 93] width 38 height 38
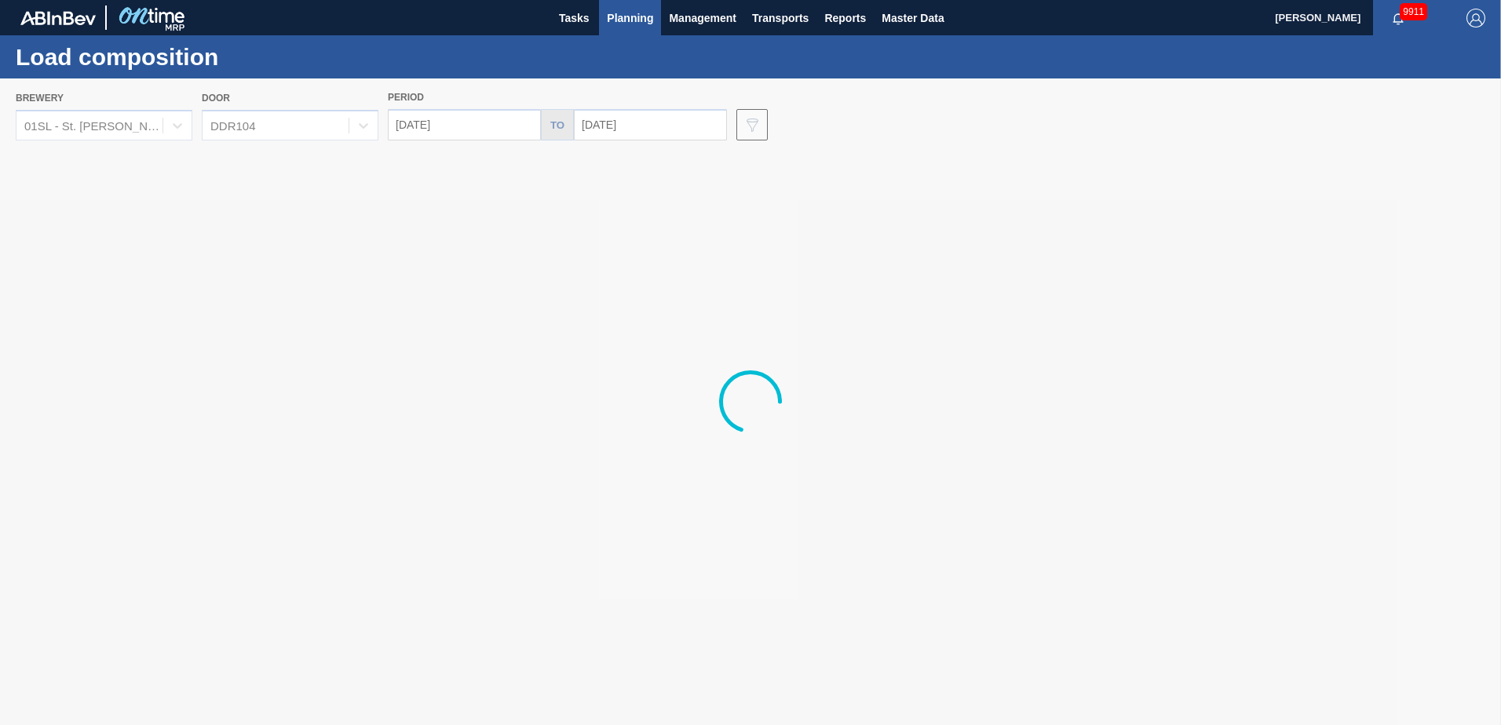
click at [610, 16] on span "Planning" at bounding box center [630, 18] width 46 height 19
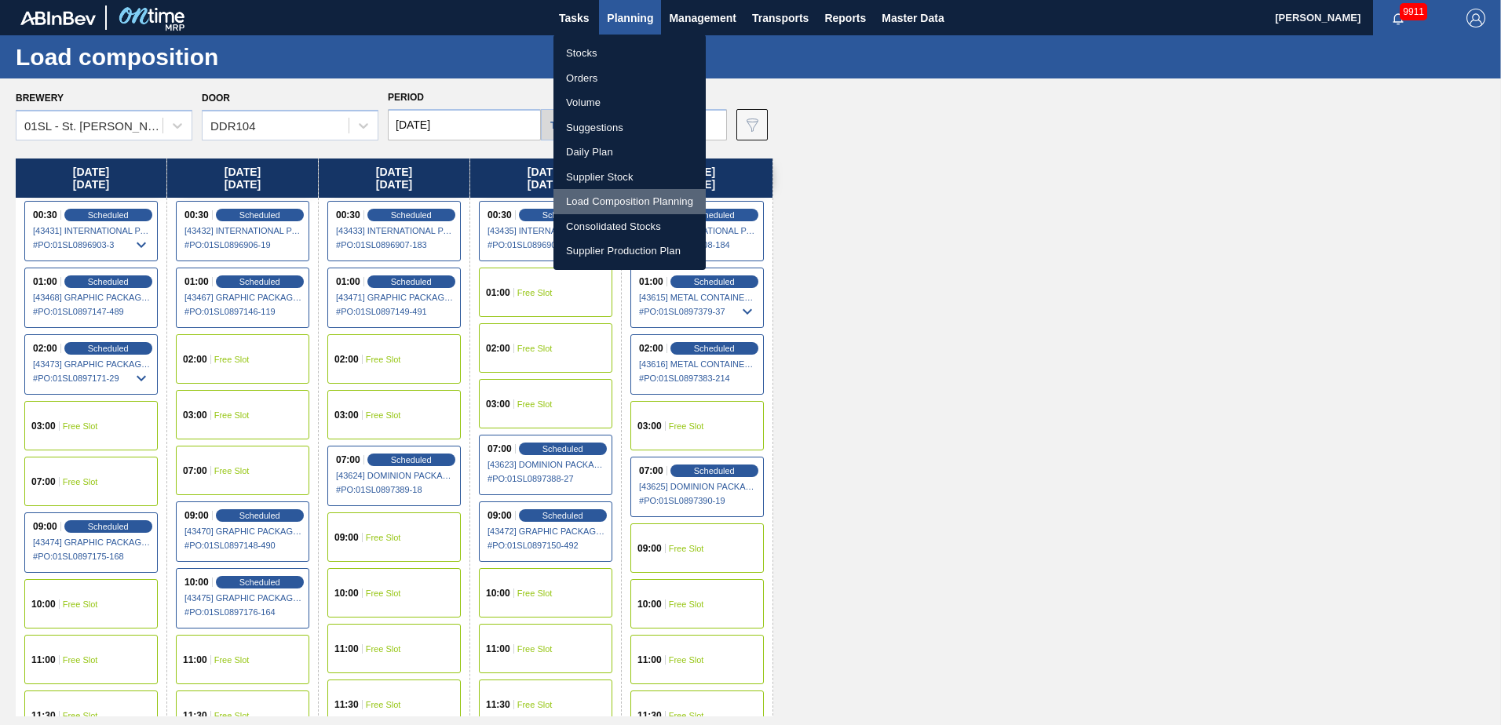
click at [592, 199] on li "Load Composition Planning" at bounding box center [630, 201] width 152 height 25
